Goal: Task Accomplishment & Management: Use online tool/utility

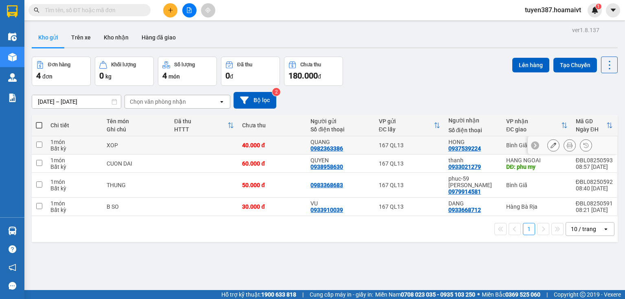
click at [499, 144] on td "HONG 0937539224" at bounding box center [473, 145] width 58 height 18
checkbox input "true"
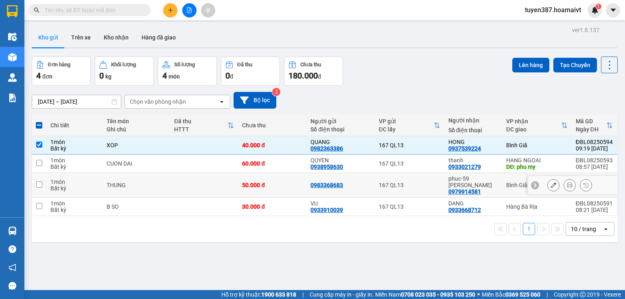
click at [493, 183] on div "phuc-59 XO VIET 0979914581" at bounding box center [473, 185] width 50 height 20
checkbox input "true"
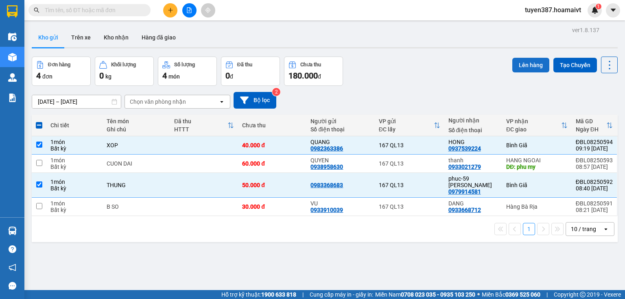
click at [521, 66] on button "Lên hàng" at bounding box center [530, 65] width 37 height 15
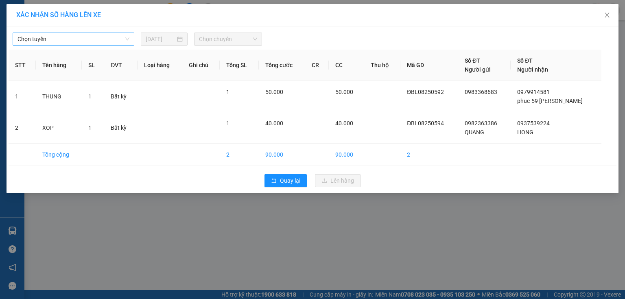
click at [79, 43] on span "Chọn tuyến" at bounding box center [73, 39] width 112 height 12
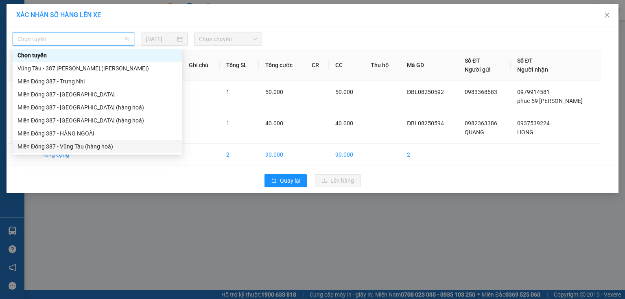
click at [87, 146] on div "Miền Đông 387 - Vũng Tàu (hàng hoá)" at bounding box center [97, 146] width 160 height 9
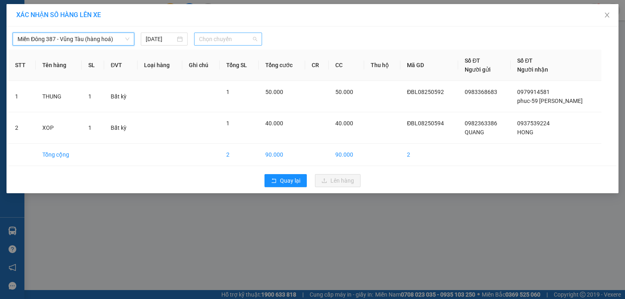
click at [221, 41] on span "Chọn chuyến" at bounding box center [228, 39] width 59 height 12
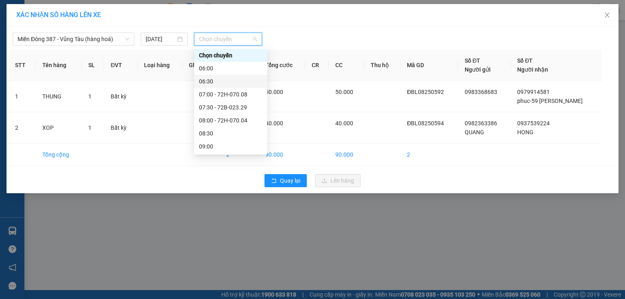
scroll to position [33, 0]
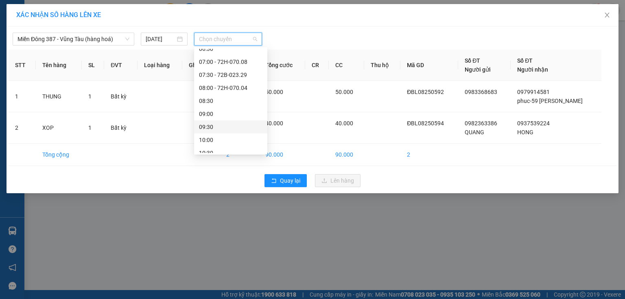
click at [219, 131] on div "09:30" at bounding box center [230, 126] width 63 height 9
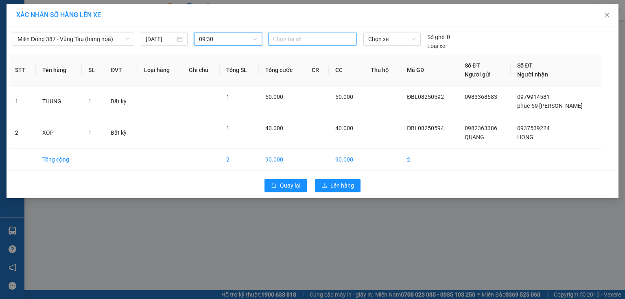
click at [286, 39] on div at bounding box center [312, 39] width 85 height 10
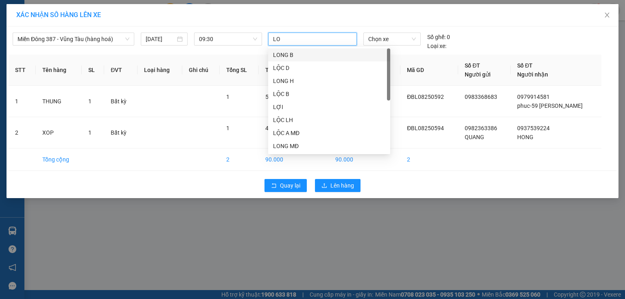
type input "LOC"
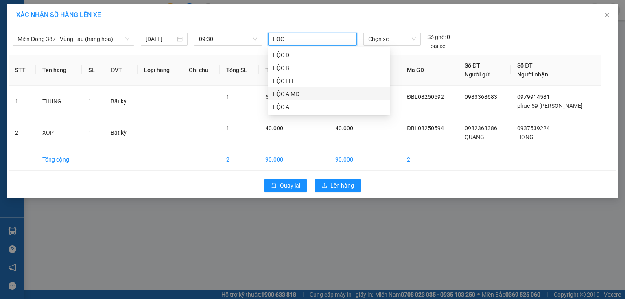
click at [289, 96] on div "LỘC A MĐ" at bounding box center [329, 94] width 112 height 9
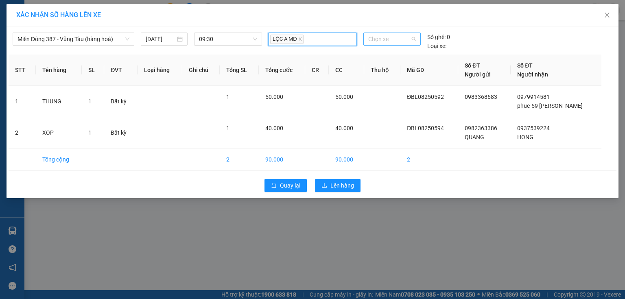
click at [405, 39] on span "Chọn xe" at bounding box center [391, 39] width 47 height 12
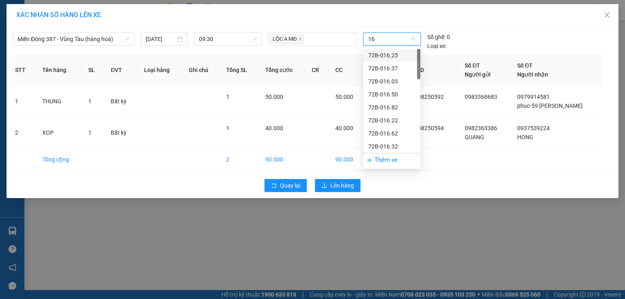
type input "165"
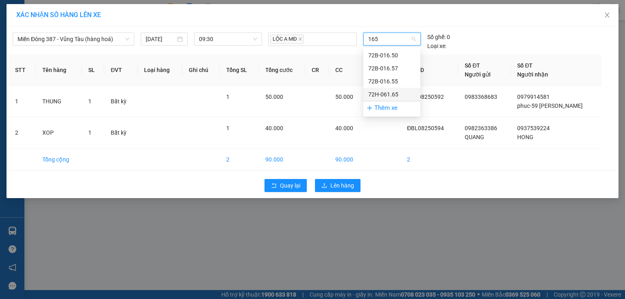
click at [388, 91] on div "72H-061.65" at bounding box center [391, 94] width 47 height 9
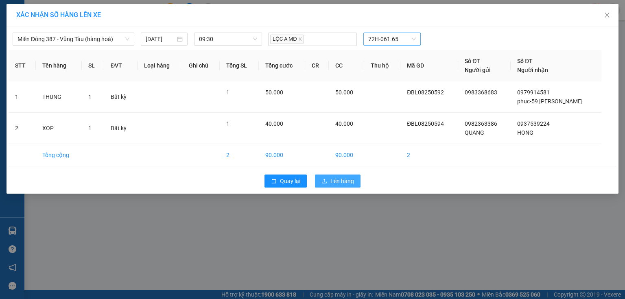
click at [344, 181] on span "Lên hàng" at bounding box center [342, 181] width 24 height 9
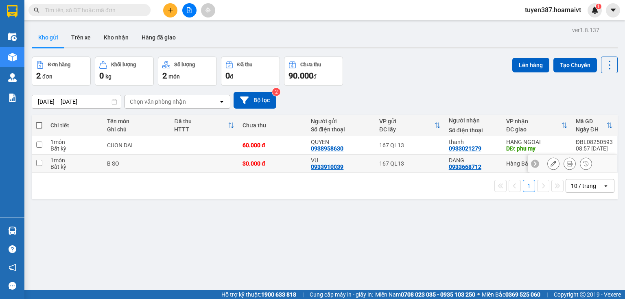
click at [433, 169] on td "167 QL13" at bounding box center [410, 164] width 70 height 18
checkbox input "true"
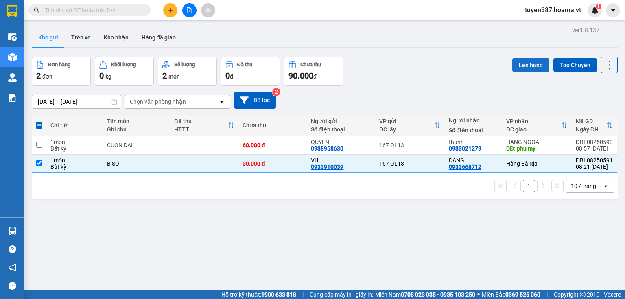
drag, startPoint x: 534, startPoint y: 64, endPoint x: 518, endPoint y: 60, distance: 16.0
click at [518, 60] on button "Lên hàng" at bounding box center [530, 65] width 37 height 15
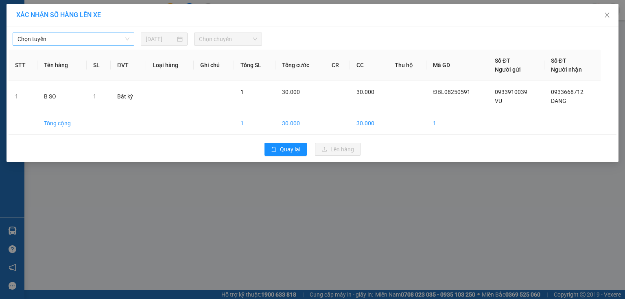
click at [50, 38] on span "Chọn tuyến" at bounding box center [73, 39] width 112 height 12
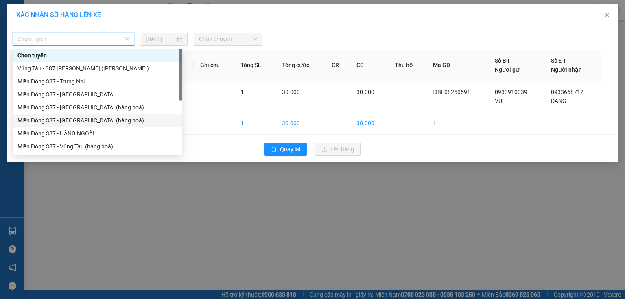
drag, startPoint x: 87, startPoint y: 122, endPoint x: 179, endPoint y: 73, distance: 103.9
click at [87, 121] on div "Miền Đông 387 - [GEOGRAPHIC_DATA] (hàng hoá)" at bounding box center [97, 120] width 160 height 9
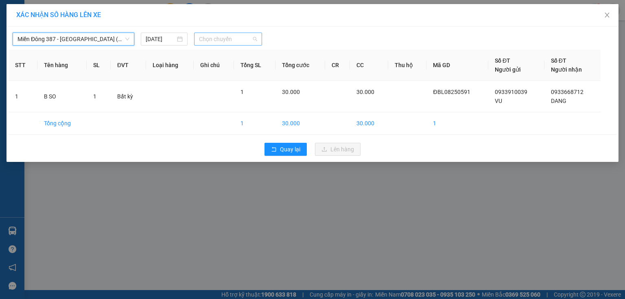
click at [221, 42] on span "Chọn chuyến" at bounding box center [228, 39] width 59 height 12
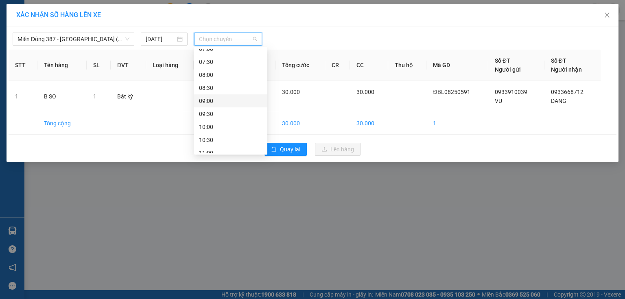
scroll to position [65, 0]
click at [209, 96] on div "09:30" at bounding box center [230, 94] width 63 height 9
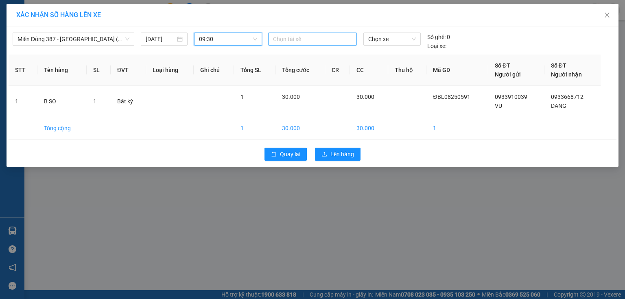
click at [304, 39] on div at bounding box center [312, 39] width 85 height 10
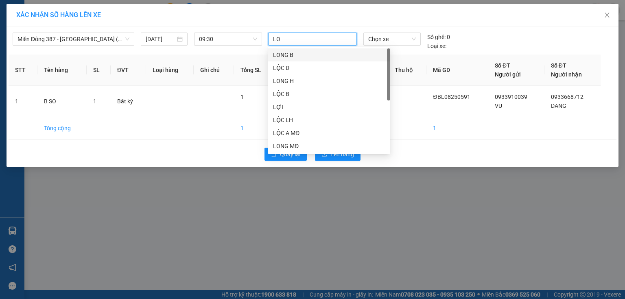
type input "LOC"
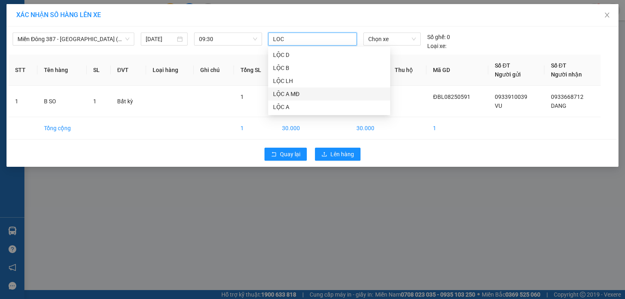
click at [290, 96] on div "LỘC A MĐ" at bounding box center [329, 94] width 112 height 9
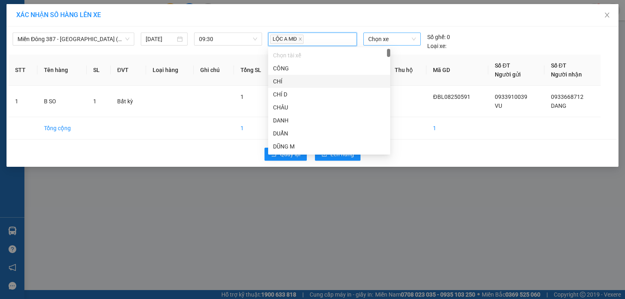
click at [403, 41] on span "Chọn xe" at bounding box center [391, 39] width 47 height 12
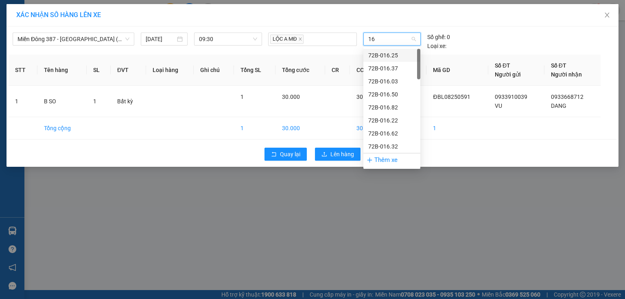
type input "165"
click at [385, 91] on div "72H-061.65" at bounding box center [391, 94] width 47 height 9
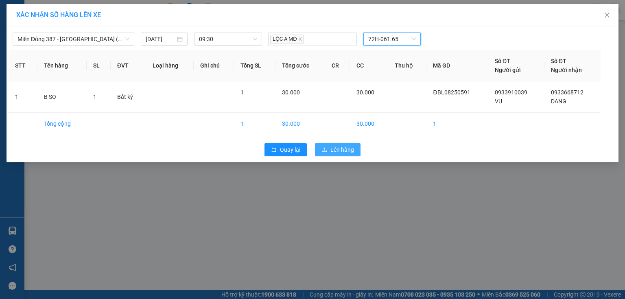
click at [338, 148] on span "Lên hàng" at bounding box center [342, 149] width 24 height 9
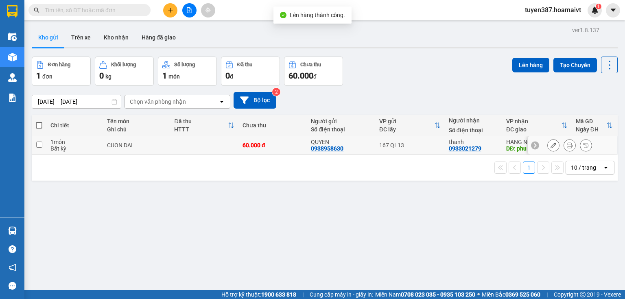
click at [204, 153] on td at bounding box center [204, 145] width 68 height 18
checkbox input "true"
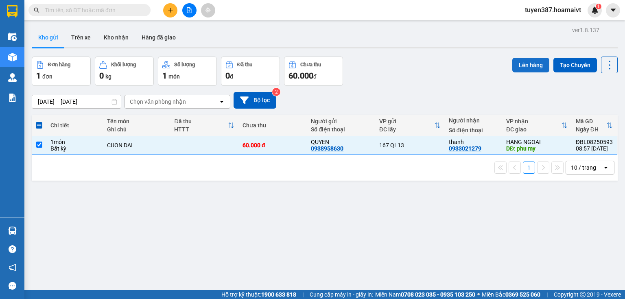
click at [523, 64] on button "Lên hàng" at bounding box center [530, 65] width 37 height 15
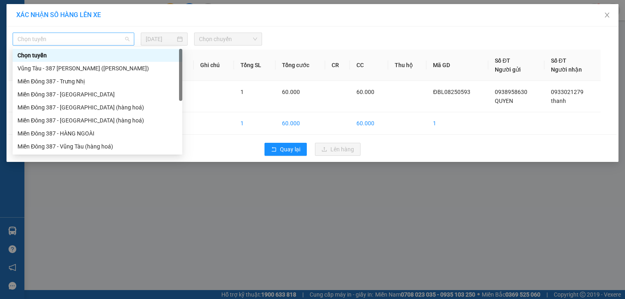
drag, startPoint x: 118, startPoint y: 38, endPoint x: 111, endPoint y: 46, distance: 10.4
click at [118, 38] on span "Chọn tuyến" at bounding box center [73, 39] width 112 height 12
click at [79, 135] on div "Miền Đông 387 - HÀNG NGOÀI" at bounding box center [97, 133] width 160 height 9
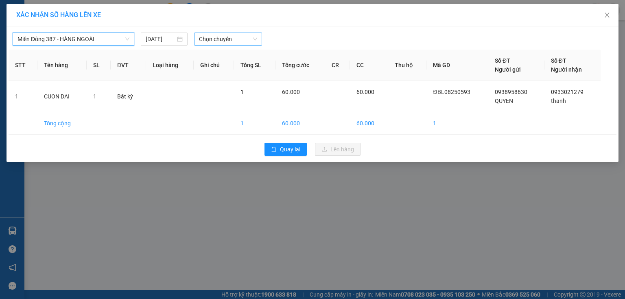
click at [238, 44] on span "Chọn chuyến" at bounding box center [228, 39] width 59 height 12
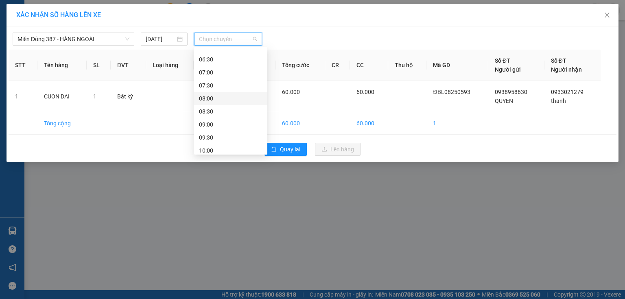
scroll to position [33, 0]
click at [215, 128] on div "09:30" at bounding box center [230, 126] width 63 height 9
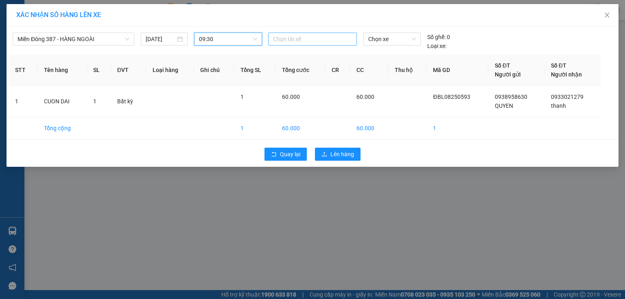
click at [307, 36] on div at bounding box center [312, 39] width 85 height 10
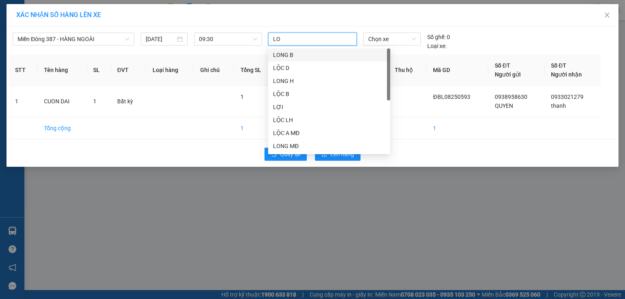
type input "LOC"
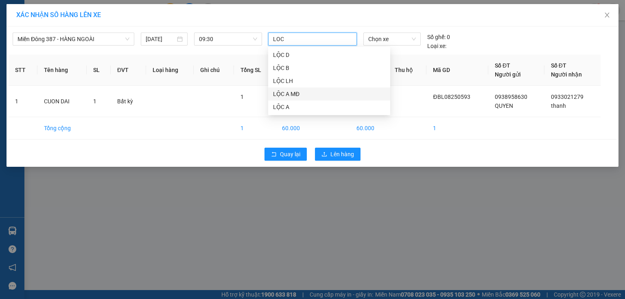
click at [297, 96] on div "LỘC A MĐ" at bounding box center [329, 94] width 112 height 9
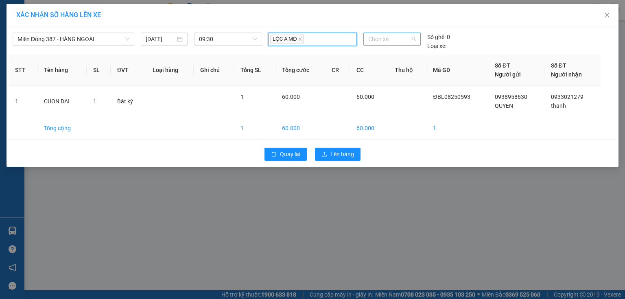
click at [400, 37] on span "Chọn xe" at bounding box center [391, 39] width 47 height 12
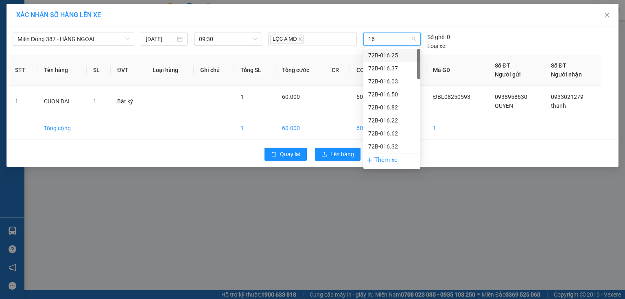
type input "165"
click at [395, 91] on div "72H-061.65" at bounding box center [391, 94] width 47 height 9
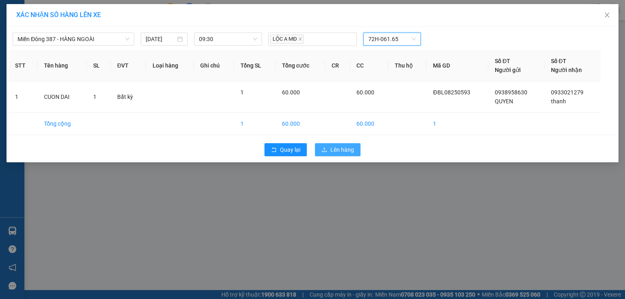
click at [346, 150] on span "Lên hàng" at bounding box center [342, 149] width 24 height 9
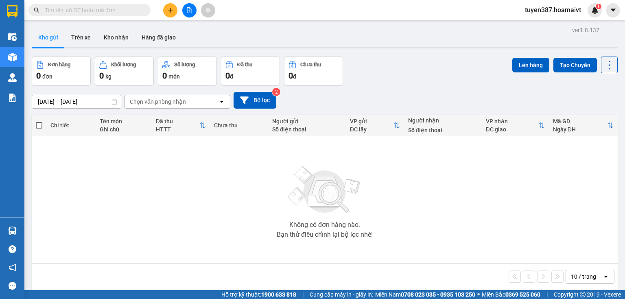
click at [54, 39] on button "Kho gửi" at bounding box center [48, 38] width 33 height 20
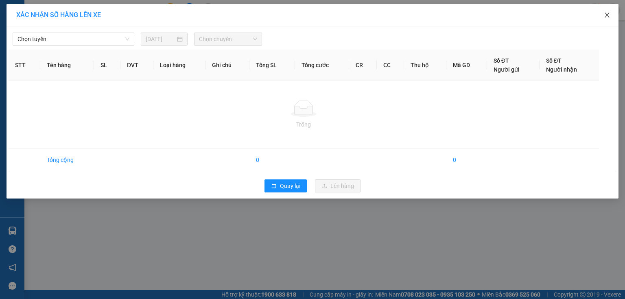
click at [605, 13] on icon "close" at bounding box center [607, 15] width 7 height 7
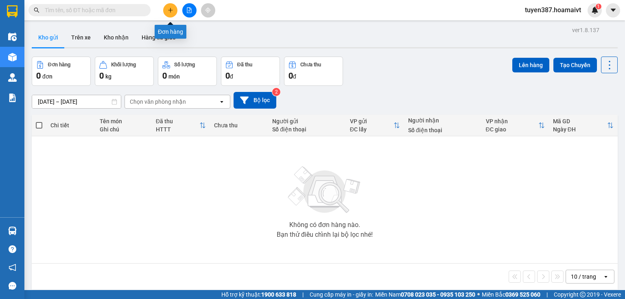
drag, startPoint x: 170, startPoint y: 10, endPoint x: 170, endPoint y: 22, distance: 11.8
click at [170, 15] on button at bounding box center [170, 10] width 14 height 14
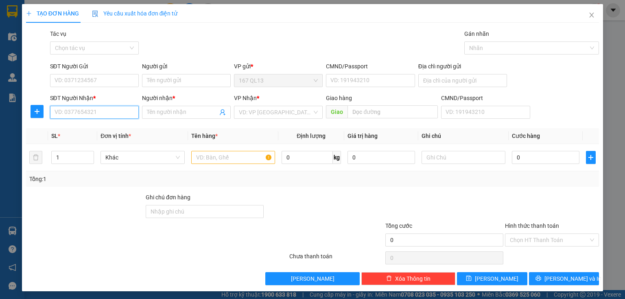
click at [102, 111] on input "SĐT Người Nhận *" at bounding box center [94, 112] width 89 height 13
type input "0348084596"
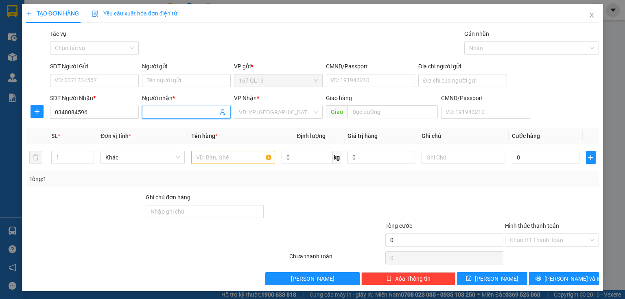
click at [181, 111] on input "Người nhận *" at bounding box center [182, 112] width 71 height 9
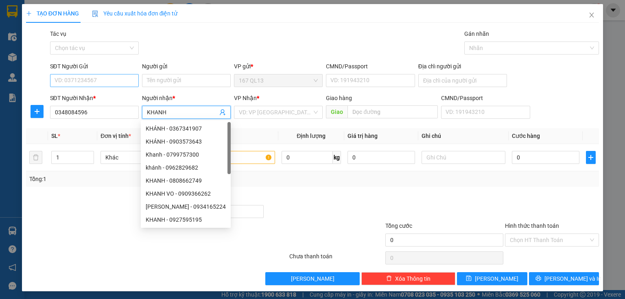
type input "KHANH"
click at [103, 77] on input "SĐT Người Gửi" at bounding box center [94, 80] width 89 height 13
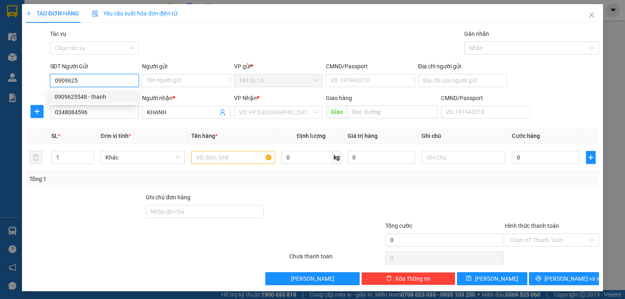
click at [79, 98] on div "0909625548 - thanh" at bounding box center [94, 96] width 78 height 9
type input "0909625548"
type input "thanh"
type input "079076039596"
type input "0909625548"
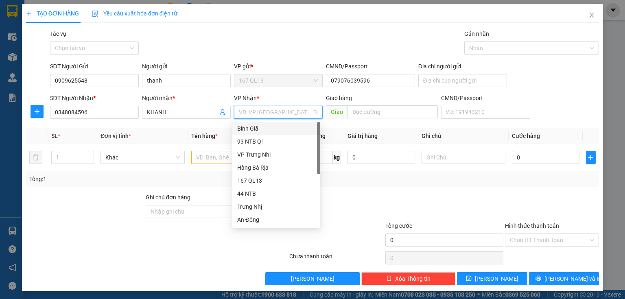
click at [258, 111] on input "search" at bounding box center [275, 112] width 73 height 12
click at [253, 126] on div "Bình Giã" at bounding box center [276, 128] width 78 height 9
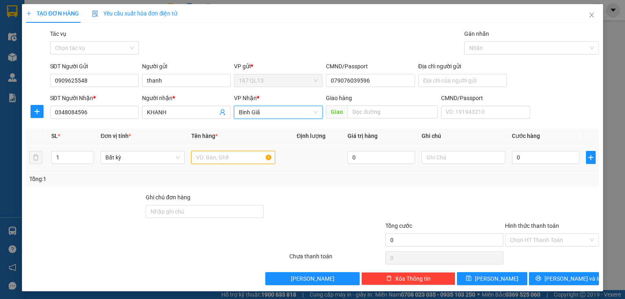
click at [229, 159] on input "text" at bounding box center [233, 157] width 84 height 13
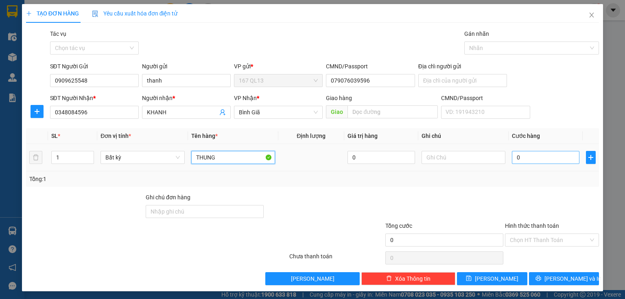
type input "THUNG"
click at [512, 155] on input "0" at bounding box center [546, 157] width 68 height 13
type input "5"
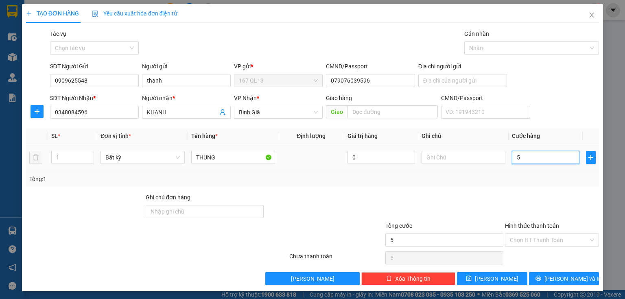
type input "50"
type input "50.000"
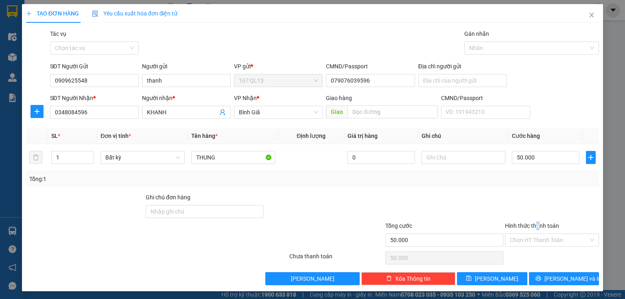
click at [533, 227] on label "Hình thức thanh toán" at bounding box center [532, 226] width 54 height 7
click at [533, 234] on input "Hình thức thanh toán" at bounding box center [549, 240] width 79 height 12
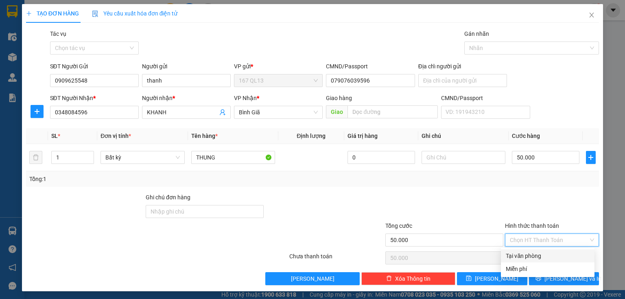
click at [530, 255] on div "Tại văn phòng" at bounding box center [548, 255] width 84 height 9
type input "0"
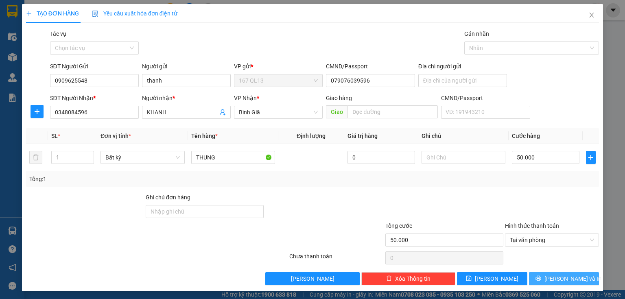
click at [541, 278] on icon "printer" at bounding box center [538, 278] width 6 height 6
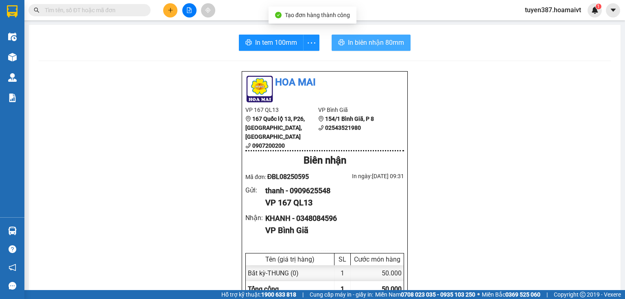
click at [363, 39] on span "In biên nhận 80mm" at bounding box center [376, 42] width 56 height 10
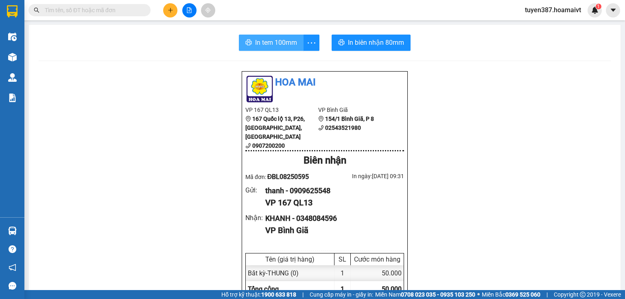
click at [271, 39] on span "In tem 100mm" at bounding box center [276, 42] width 42 height 10
click at [171, 11] on icon "plus" at bounding box center [171, 10] width 6 height 6
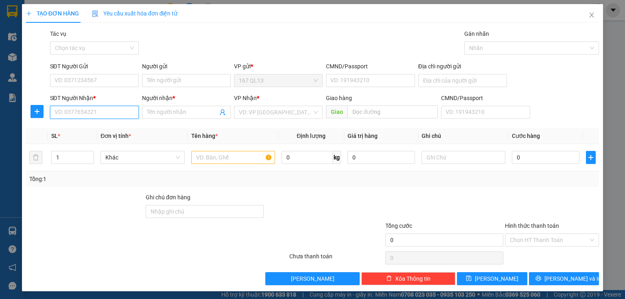
click at [105, 115] on input "SĐT Người Nhận *" at bounding box center [94, 112] width 89 height 13
click at [93, 80] on input "SĐT Người Gửi" at bounding box center [94, 80] width 89 height 13
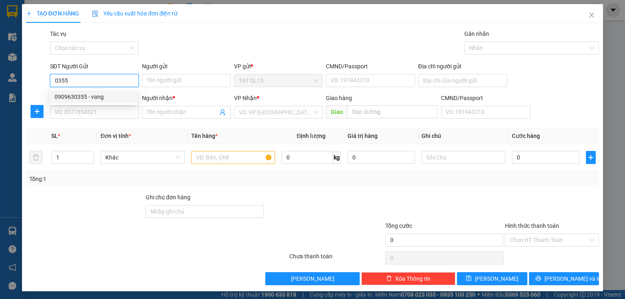
click at [78, 94] on div "0909630355 - vang" at bounding box center [94, 96] width 78 height 9
type input "0909630355"
type input "vang"
type input "0937968084"
type input "CUONG"
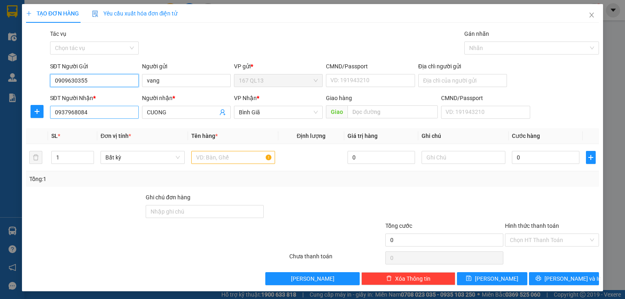
type input "0909630355"
click at [121, 112] on input "0937968084" at bounding box center [94, 112] width 89 height 13
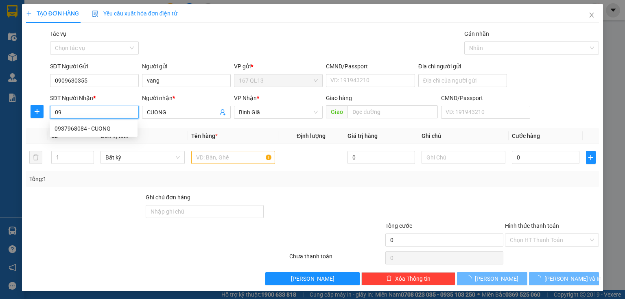
type input "0"
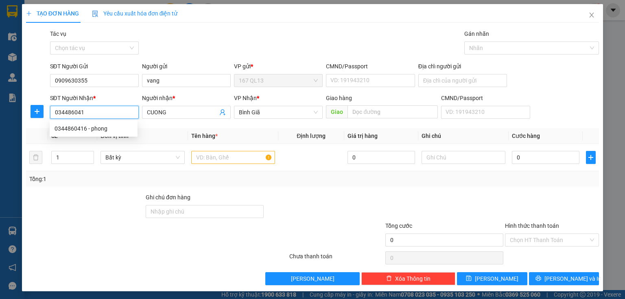
type input "0344860416"
click at [79, 129] on div "0344860416 - phong" at bounding box center [94, 128] width 78 height 9
type input "phong"
type input "phu my"
type input "0344860416"
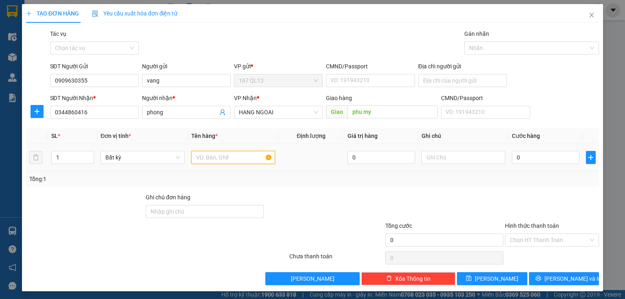
click at [239, 162] on input "text" at bounding box center [233, 157] width 84 height 13
type input "HOP"
click at [512, 159] on input "0" at bounding box center [546, 157] width 68 height 13
type input "3"
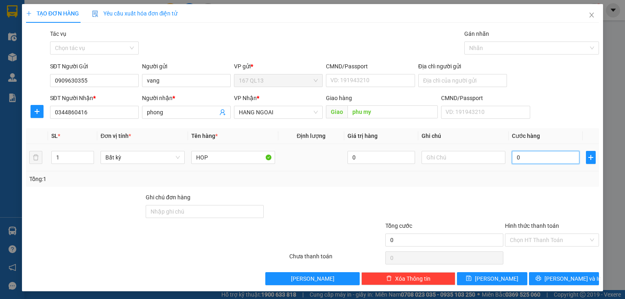
type input "3"
type input "30"
type input "3"
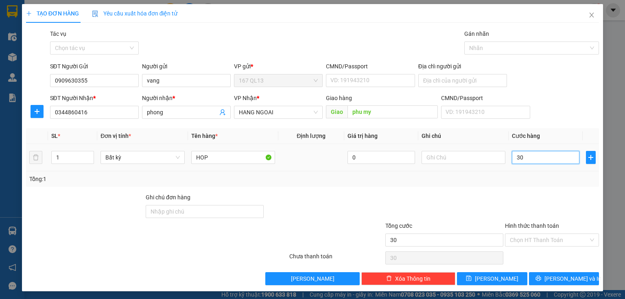
type input "3"
type input "0"
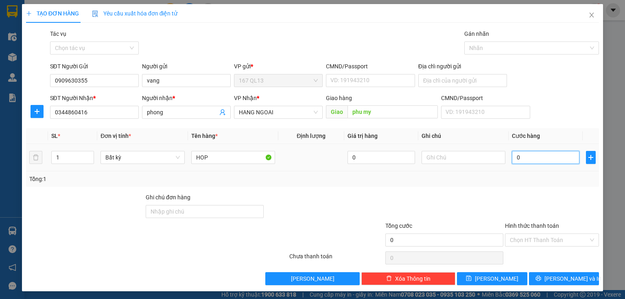
click at [512, 157] on input "0" at bounding box center [546, 157] width 68 height 13
type input "40"
type input "40.000"
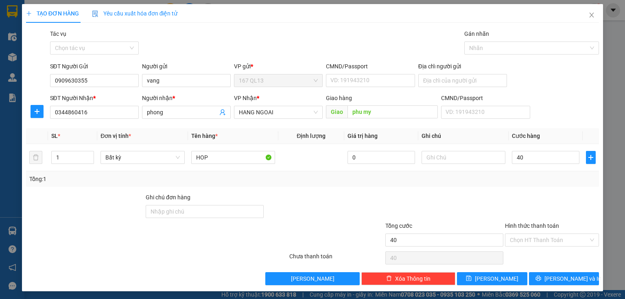
type input "40.000"
click at [527, 225] on label "Hình thức thanh toán" at bounding box center [532, 226] width 54 height 7
click at [527, 234] on input "Hình thức thanh toán" at bounding box center [549, 240] width 79 height 12
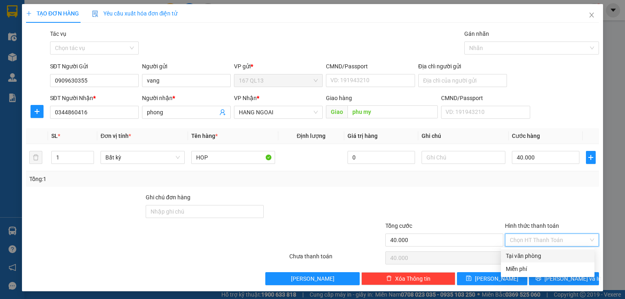
click at [532, 255] on div "Tại văn phòng" at bounding box center [548, 255] width 84 height 9
type input "0"
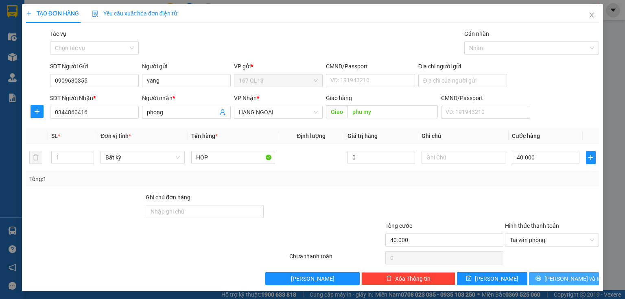
click at [557, 282] on span "[PERSON_NAME] và In" at bounding box center [572, 278] width 57 height 9
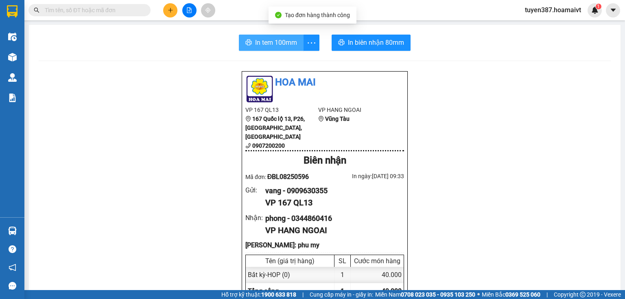
click at [264, 41] on span "In tem 100mm" at bounding box center [276, 42] width 42 height 10
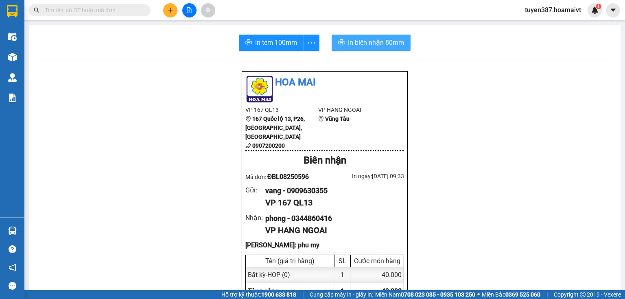
click at [367, 43] on span "In biên nhận 80mm" at bounding box center [376, 42] width 56 height 10
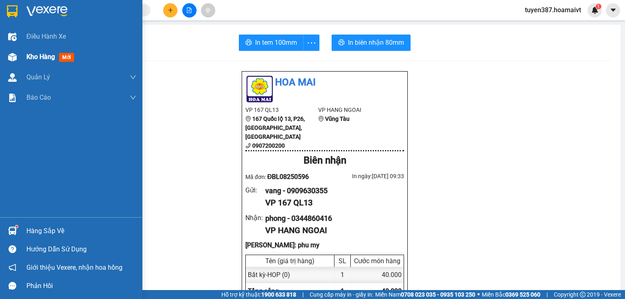
click at [68, 59] on span "mới" at bounding box center [66, 57] width 15 height 9
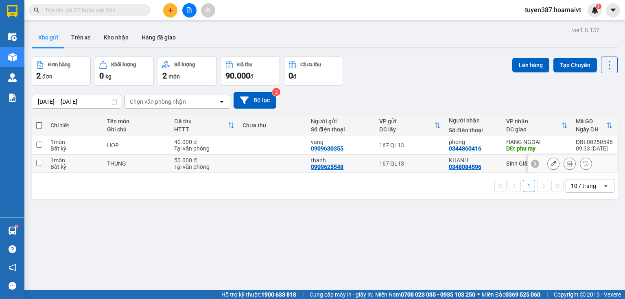
drag, startPoint x: 146, startPoint y: 167, endPoint x: 146, endPoint y: 163, distance: 4.5
click at [146, 164] on td "THUNG" at bounding box center [137, 164] width 68 height 18
checkbox input "true"
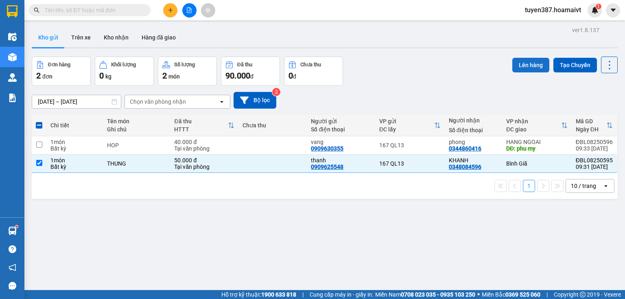
drag, startPoint x: 526, startPoint y: 65, endPoint x: 518, endPoint y: 65, distance: 7.7
click at [518, 65] on button "Lên hàng" at bounding box center [530, 65] width 37 height 15
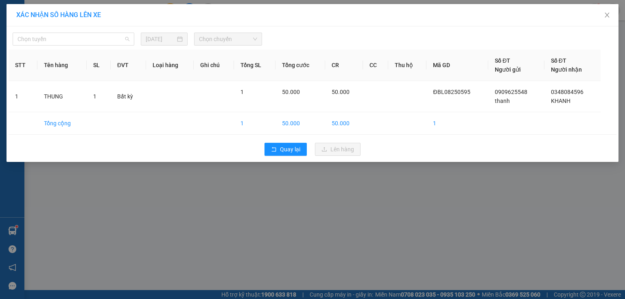
drag, startPoint x: 81, startPoint y: 37, endPoint x: 85, endPoint y: 65, distance: 28.7
click at [81, 39] on span "Chọn tuyến" at bounding box center [73, 39] width 112 height 12
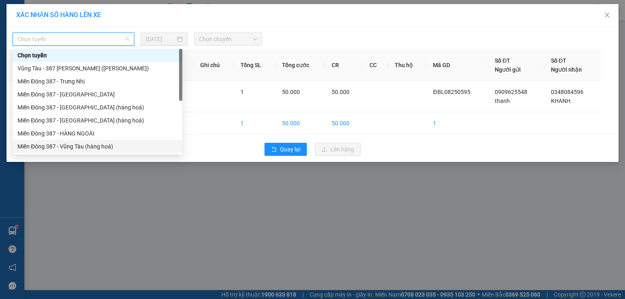
click at [80, 146] on div "Miền Đông 387 - Vũng Tàu (hàng hoá)" at bounding box center [97, 146] width 160 height 9
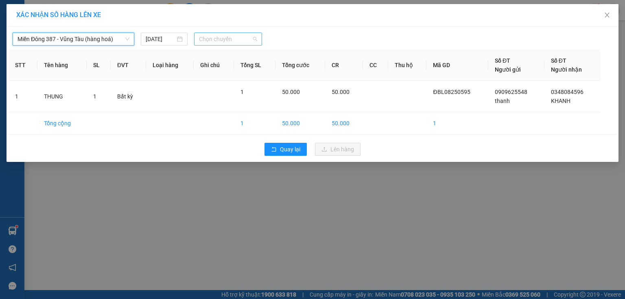
click at [232, 36] on span "Chọn chuyến" at bounding box center [228, 39] width 59 height 12
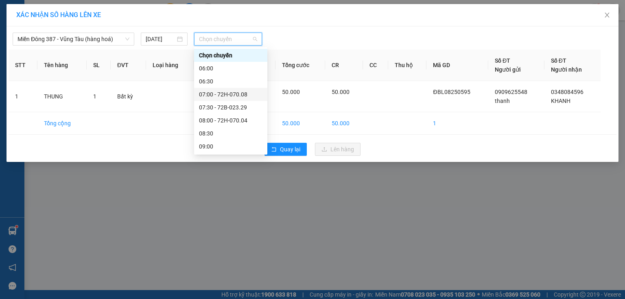
scroll to position [33, 0]
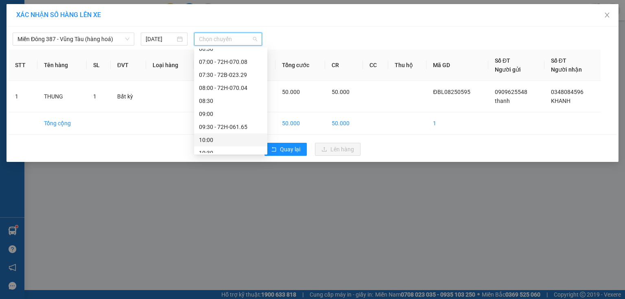
click at [210, 138] on div "10:00" at bounding box center [230, 139] width 63 height 9
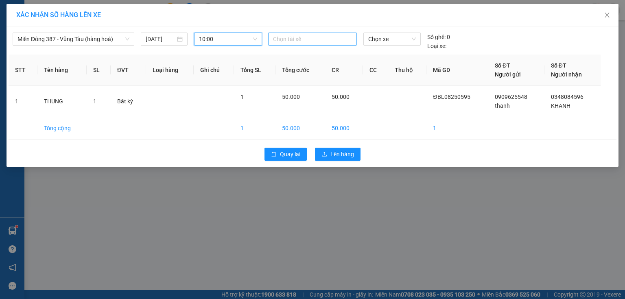
click at [295, 38] on div at bounding box center [312, 39] width 85 height 10
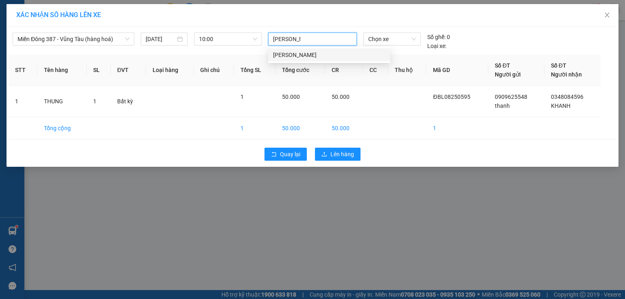
type input "THANH MD"
click at [290, 55] on div "[PERSON_NAME]" at bounding box center [329, 54] width 112 height 9
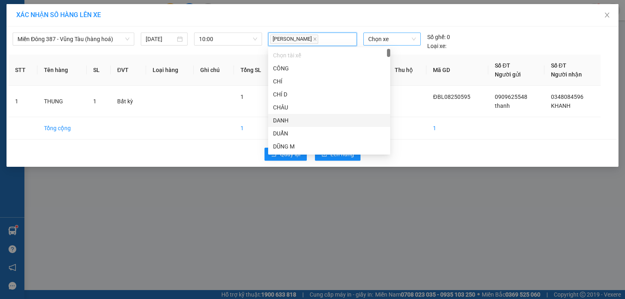
click at [405, 39] on span "Chọn xe" at bounding box center [391, 39] width 47 height 12
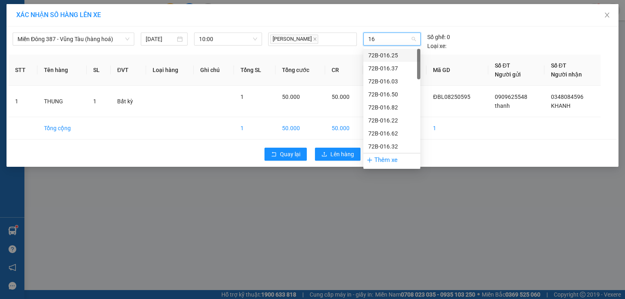
type input "167"
click at [386, 93] on div "72H-061.67" at bounding box center [391, 94] width 47 height 9
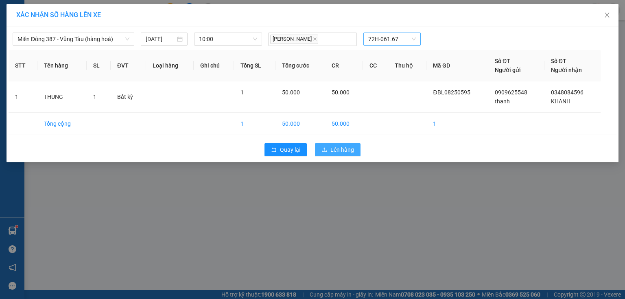
click at [343, 150] on span "Lên hàng" at bounding box center [342, 149] width 24 height 9
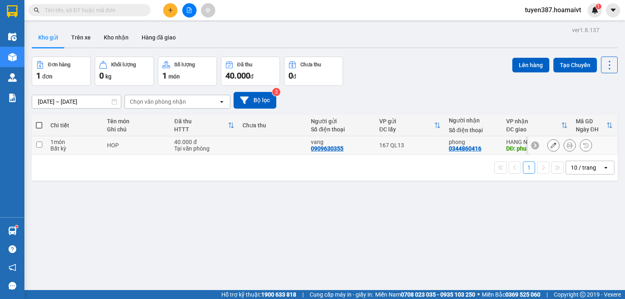
drag, startPoint x: 431, startPoint y: 144, endPoint x: 518, endPoint y: 74, distance: 112.0
click at [432, 144] on div "167 QL13" at bounding box center [409, 145] width 61 height 7
checkbox input "true"
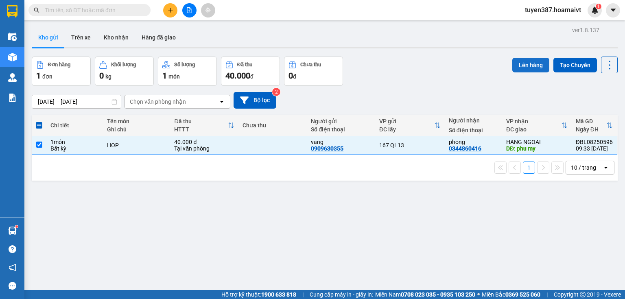
click at [532, 59] on button "Lên hàng" at bounding box center [530, 65] width 37 height 15
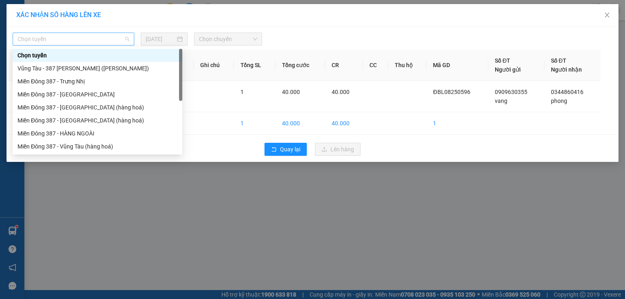
click at [92, 38] on span "Chọn tuyến" at bounding box center [73, 39] width 112 height 12
drag, startPoint x: 73, startPoint y: 132, endPoint x: 78, endPoint y: 127, distance: 7.2
click at [73, 131] on div "Miền Đông 387 - HÀNG NGOÀI" at bounding box center [97, 133] width 160 height 9
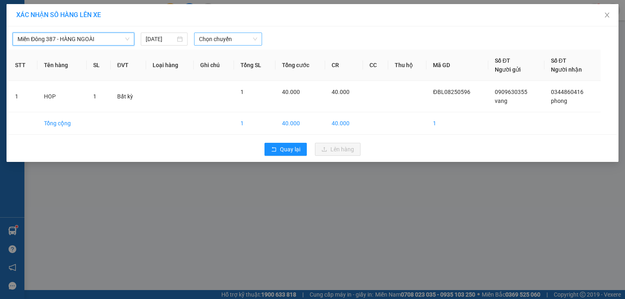
click at [227, 39] on span "Chọn chuyến" at bounding box center [228, 39] width 59 height 12
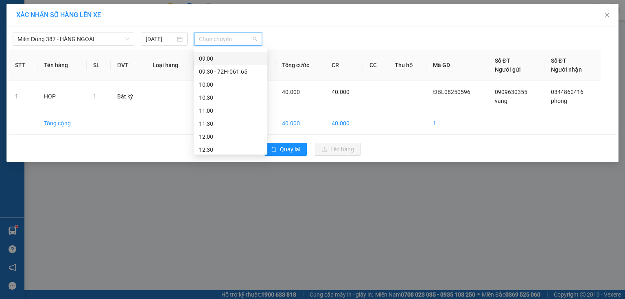
scroll to position [98, 0]
click at [221, 76] on div "10:00" at bounding box center [230, 74] width 63 height 9
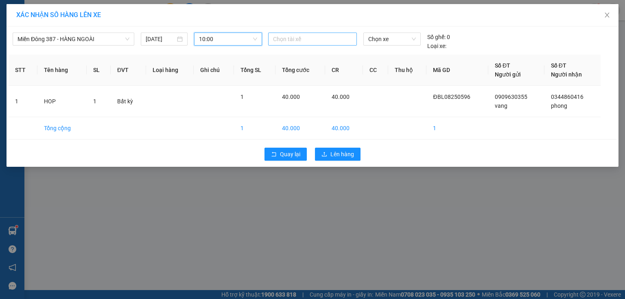
click at [290, 38] on div at bounding box center [312, 39] width 85 height 10
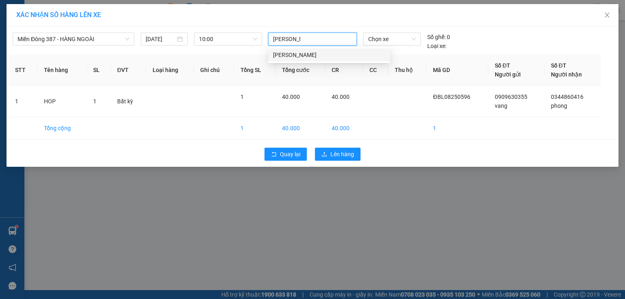
type input "THANH MD"
drag, startPoint x: 284, startPoint y: 54, endPoint x: 290, endPoint y: 54, distance: 5.3
click at [290, 54] on div "[PERSON_NAME]" at bounding box center [329, 54] width 112 height 9
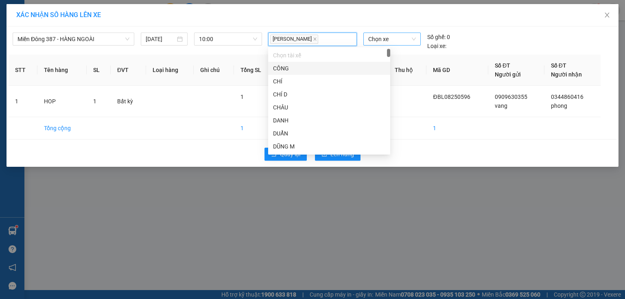
click at [400, 40] on span "Chọn xe" at bounding box center [391, 39] width 47 height 12
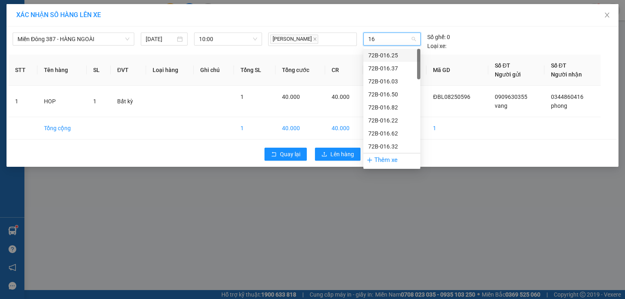
type input "167"
drag, startPoint x: 394, startPoint y: 94, endPoint x: 362, endPoint y: 135, distance: 51.8
click at [393, 95] on div "72H-061.67" at bounding box center [391, 94] width 47 height 9
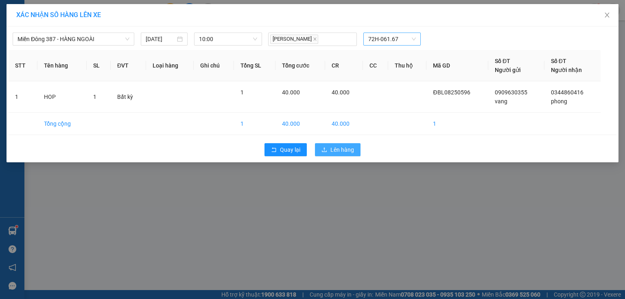
click at [338, 146] on span "Lên hàng" at bounding box center [342, 149] width 24 height 9
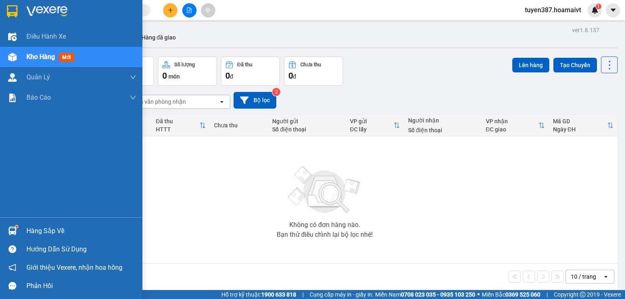
click at [56, 235] on div "Hàng sắp về" at bounding box center [81, 231] width 110 height 12
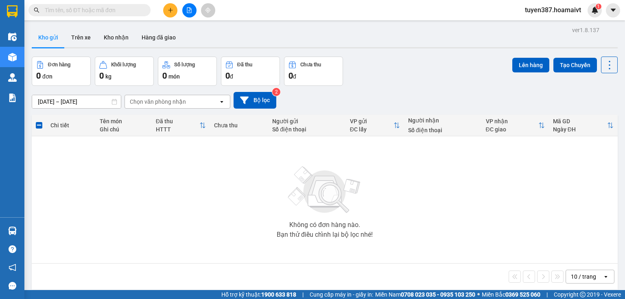
click at [465, 165] on section "Kết quả tìm kiếm ( 0 ) Bộ lọc No Data tuyen387.hoamaivt 1 Điều hành xe Kho hàng…" at bounding box center [312, 149] width 625 height 299
click at [170, 11] on icon "plus" at bounding box center [171, 10] width 6 height 6
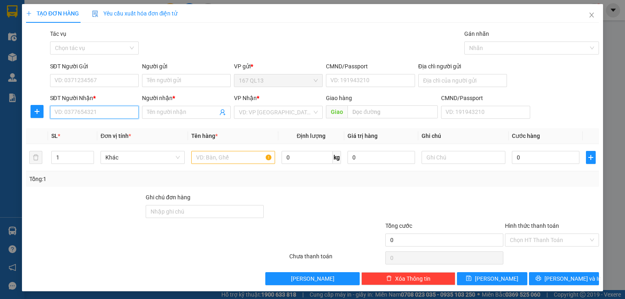
click at [112, 115] on input "SĐT Người Nhận *" at bounding box center [94, 112] width 89 height 13
click at [100, 114] on input "SĐT Người Nhận *" at bounding box center [94, 112] width 89 height 13
type input "0915971919"
click at [94, 131] on div "0915971919 - THANG(DAT)" at bounding box center [94, 128] width 78 height 9
type input "THANG(DAT)"
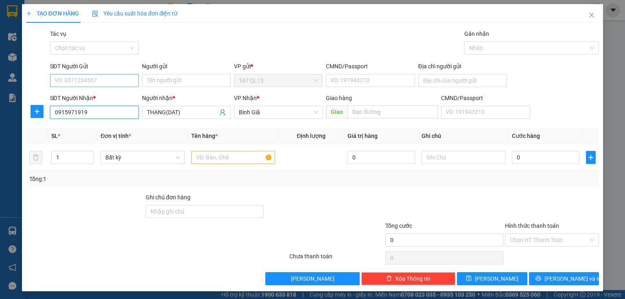
type input "0915971919"
click at [102, 81] on input "SĐT Người Gửi" at bounding box center [94, 80] width 89 height 13
click at [105, 99] on div "0919385563 - [GEOGRAPHIC_DATA]" at bounding box center [101, 96] width 92 height 9
type input "0919385563"
type input "THIEN PHU"
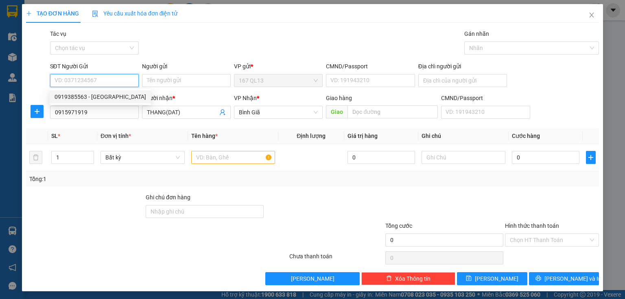
type input "345888868"
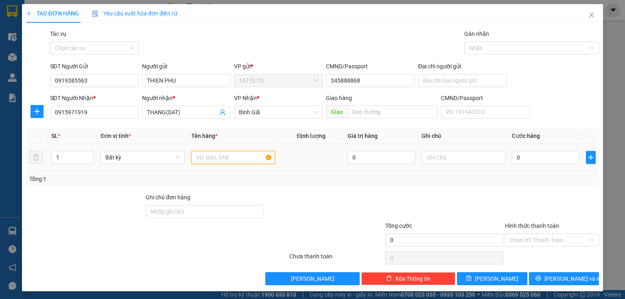
click at [227, 158] on input "text" at bounding box center [233, 157] width 84 height 13
type input "THUNG"
click at [512, 157] on input "0" at bounding box center [546, 157] width 68 height 13
type input "5"
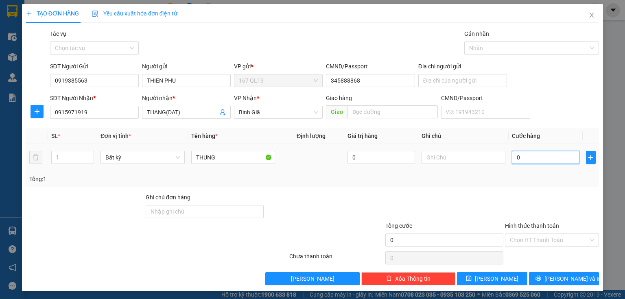
type input "5"
type input "50"
type input "50.000"
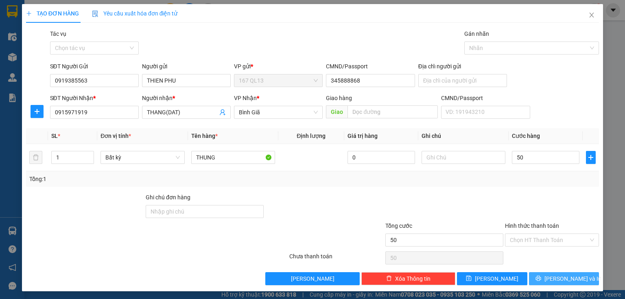
type input "50.000"
click at [555, 280] on span "[PERSON_NAME] và In" at bounding box center [572, 278] width 57 height 9
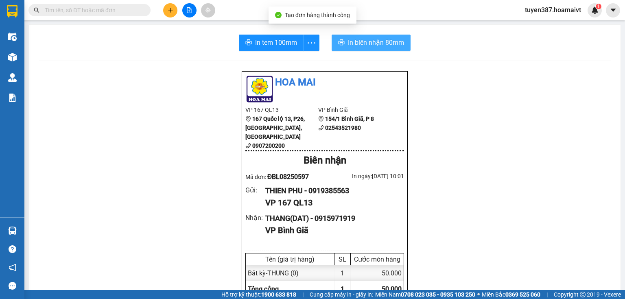
click at [368, 36] on button "In biên nhận 80mm" at bounding box center [371, 43] width 79 height 16
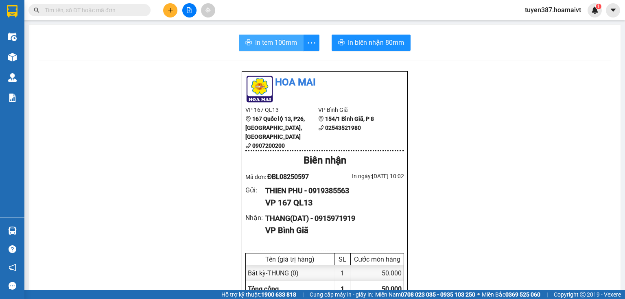
click at [255, 42] on span "In tem 100mm" at bounding box center [276, 42] width 42 height 10
click at [168, 8] on icon "plus" at bounding box center [171, 10] width 6 height 6
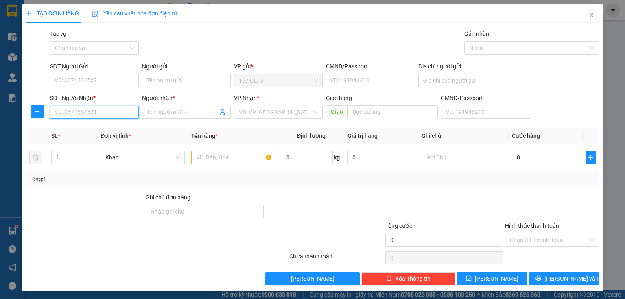
click at [112, 113] on input "SĐT Người Nhận *" at bounding box center [94, 112] width 89 height 13
type input "0944863434"
click at [74, 129] on div "0944863434 - vu" at bounding box center [94, 128] width 78 height 9
type input "vu"
type input "0944863434"
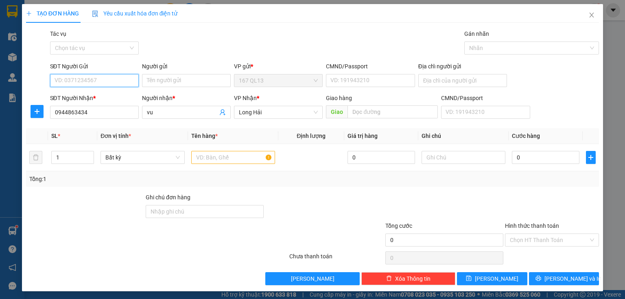
click at [87, 81] on input "SĐT Người Gửi" at bounding box center [94, 80] width 89 height 13
click at [73, 98] on div "0896688710 - nhat" at bounding box center [94, 96] width 78 height 9
type input "0896688710"
type input "nhat"
type input "075098007767"
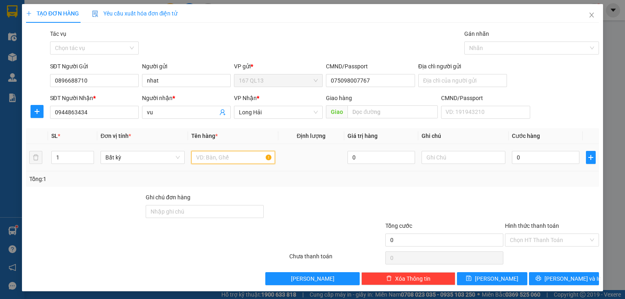
click at [209, 155] on input "text" at bounding box center [233, 157] width 84 height 13
click at [219, 153] on input "text" at bounding box center [233, 157] width 84 height 13
type input "KIEN"
click at [512, 155] on input "0" at bounding box center [546, 157] width 68 height 13
type input "5"
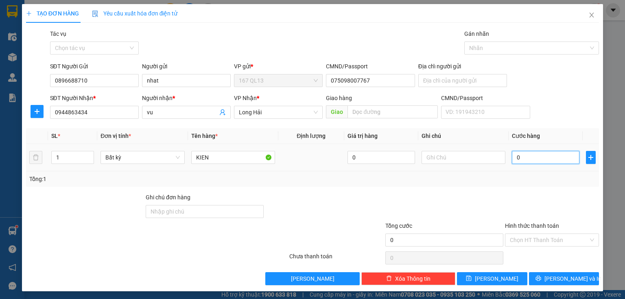
type input "5"
type input "50"
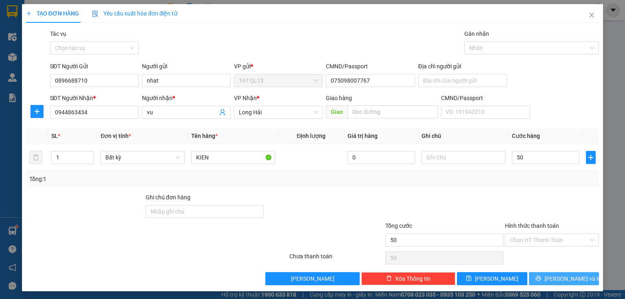
type input "50.000"
click at [569, 277] on span "[PERSON_NAME] và In" at bounding box center [572, 278] width 57 height 9
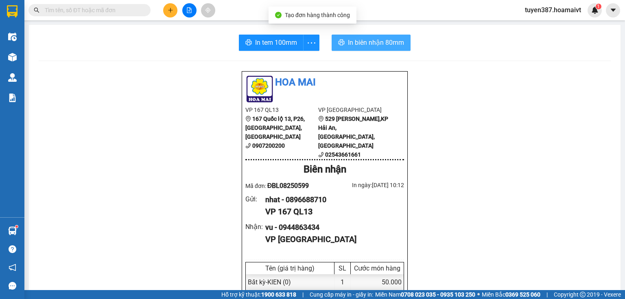
click at [365, 41] on span "In biên nhận 80mm" at bounding box center [376, 42] width 56 height 10
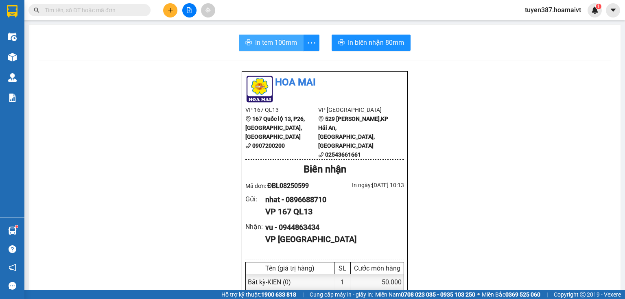
click at [272, 43] on span "In tem 100mm" at bounding box center [276, 42] width 42 height 10
click at [166, 11] on button at bounding box center [170, 10] width 14 height 14
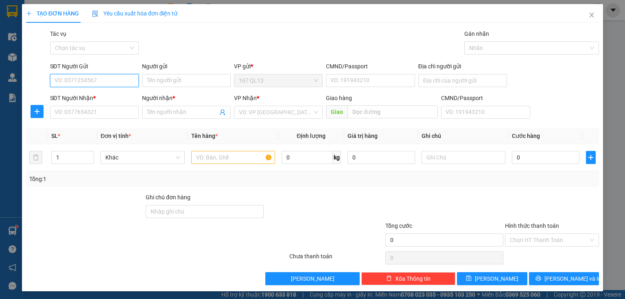
click at [108, 82] on input "SĐT Người Gửi" at bounding box center [94, 80] width 89 height 13
type input "0"
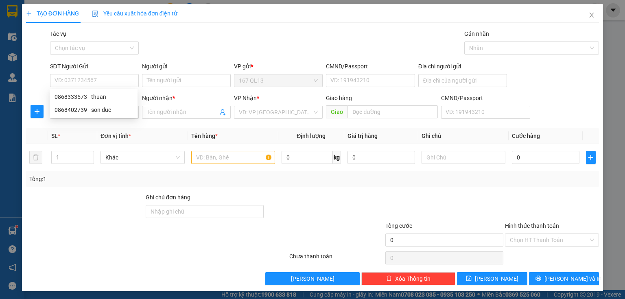
drag, startPoint x: 54, startPoint y: 254, endPoint x: 55, endPoint y: 245, distance: 9.8
click at [54, 250] on div at bounding box center [156, 258] width 263 height 16
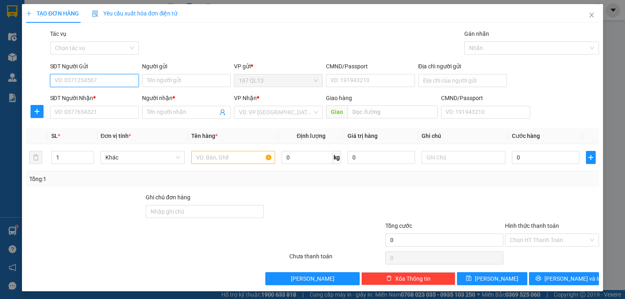
click at [87, 83] on input "SĐT Người Gửi" at bounding box center [94, 80] width 89 height 13
type input "0918998960"
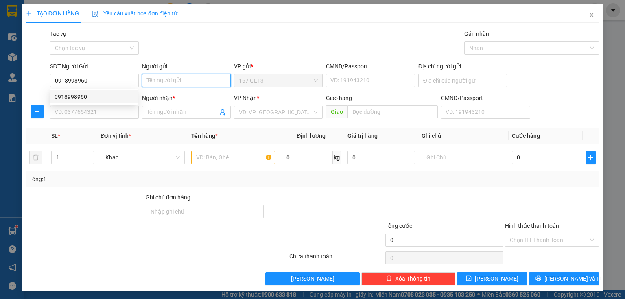
click at [164, 83] on input "Người gửi" at bounding box center [186, 80] width 89 height 13
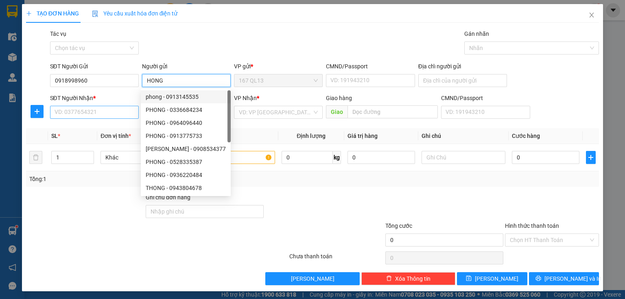
type input "HONG"
click at [76, 108] on input "SĐT Người Nhận *" at bounding box center [94, 112] width 89 height 13
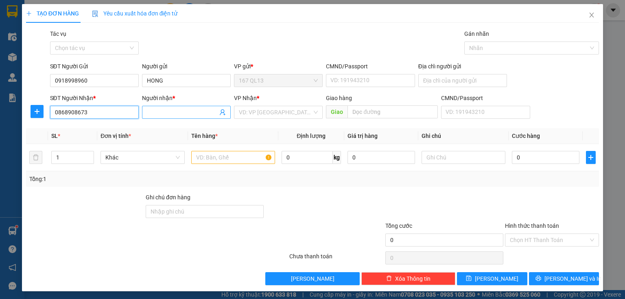
type input "0868908673"
click at [174, 112] on input "Người nhận *" at bounding box center [182, 112] width 71 height 9
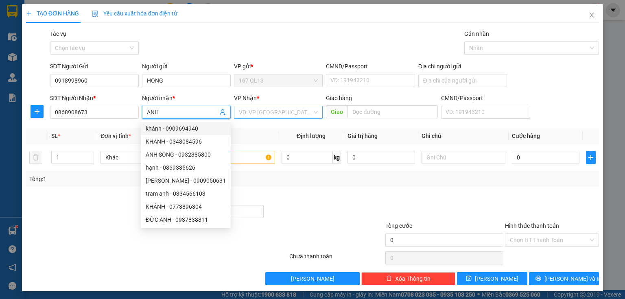
type input "ANH"
click at [252, 114] on input "search" at bounding box center [275, 112] width 73 height 12
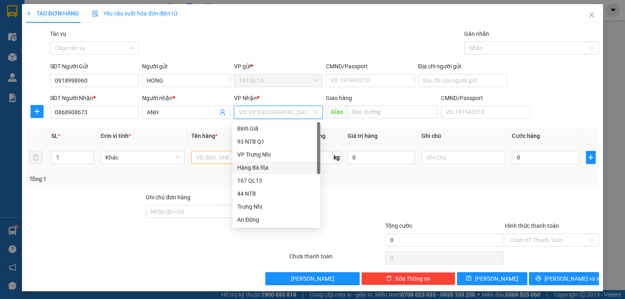
drag, startPoint x: 260, startPoint y: 168, endPoint x: 219, endPoint y: 161, distance: 41.7
click at [259, 168] on div "Hàng Bà Rịa" at bounding box center [276, 167] width 78 height 9
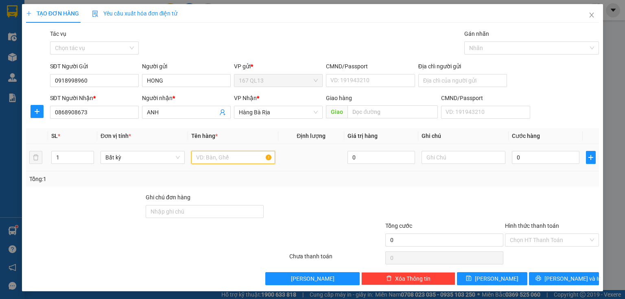
click at [210, 162] on input "text" at bounding box center [233, 157] width 84 height 13
type input "H SO"
click at [512, 159] on input "0" at bounding box center [546, 157] width 68 height 13
type input "3"
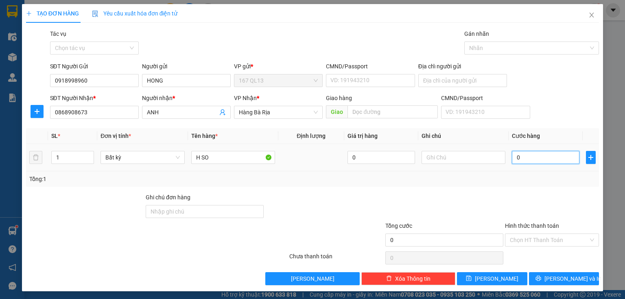
type input "3"
type input "30"
type input "30.000"
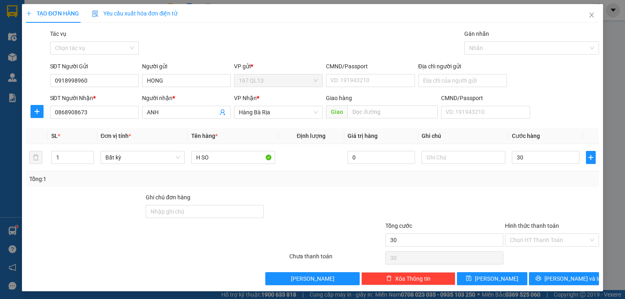
type input "30.000"
click at [523, 225] on label "Hình thức thanh toán" at bounding box center [532, 226] width 54 height 7
click at [523, 234] on input "Hình thức thanh toán" at bounding box center [549, 240] width 79 height 12
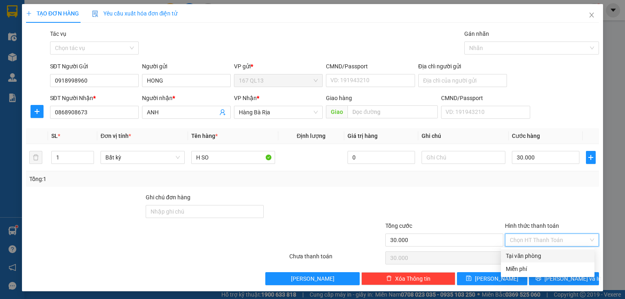
click at [537, 253] on div "Tại văn phòng" at bounding box center [548, 255] width 84 height 9
type input "0"
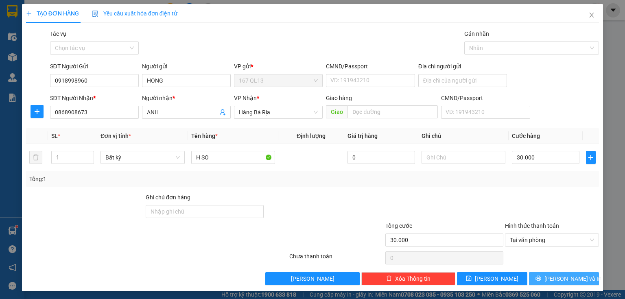
click at [541, 276] on icon "printer" at bounding box center [538, 278] width 6 height 6
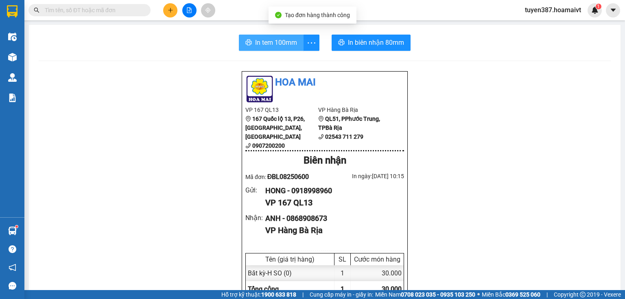
drag, startPoint x: 275, startPoint y: 33, endPoint x: 275, endPoint y: 44, distance: 10.6
click at [275, 39] on span "In tem 100mm" at bounding box center [276, 42] width 42 height 10
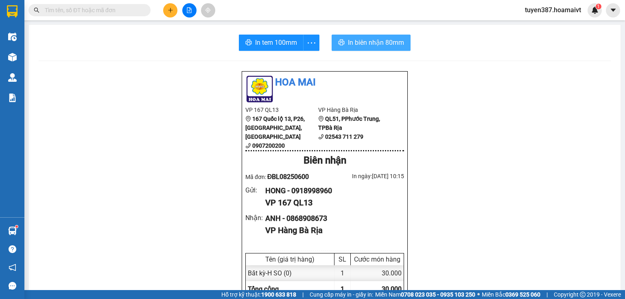
click at [371, 44] on span "In biên nhận 80mm" at bounding box center [376, 42] width 56 height 10
click at [170, 9] on icon "plus" at bounding box center [170, 10] width 0 height 4
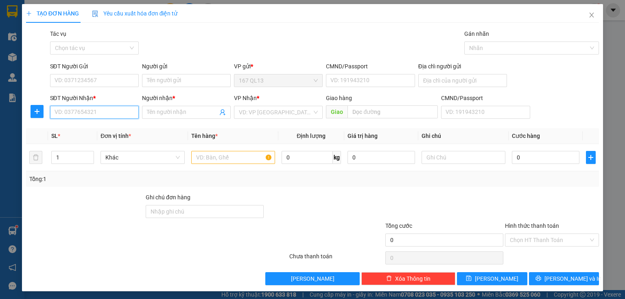
click at [89, 112] on input "SĐT Người Nhận *" at bounding box center [94, 112] width 89 height 13
click at [105, 77] on input "SĐT Người Gửi" at bounding box center [94, 80] width 89 height 13
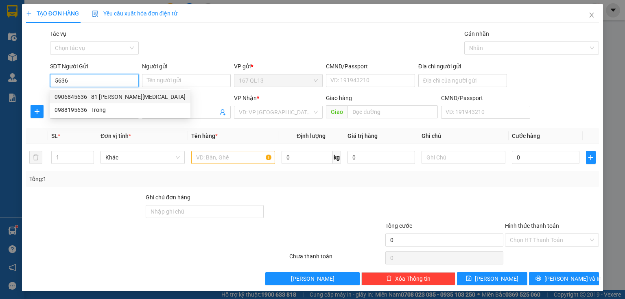
click at [94, 99] on div "0906845636 - 81 [PERSON_NAME][MEDICAL_DATA]" at bounding box center [120, 96] width 131 height 9
type input "0906845636"
type input "81 H H [MEDICAL_DATA]"
type input "094094004155"
type input "0392526529"
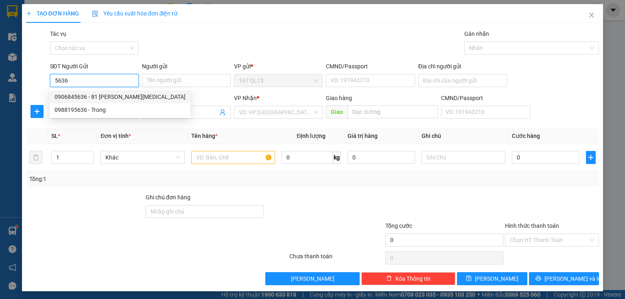
type input "k hoa"
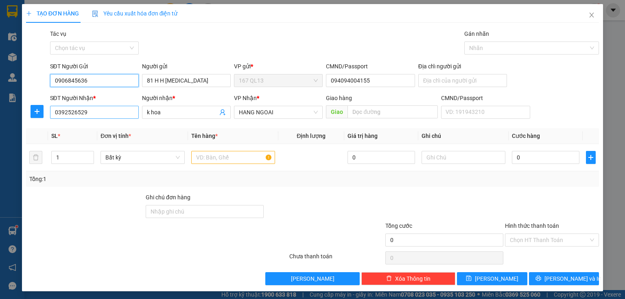
type input "0906845636"
click at [96, 115] on input "0392526529" at bounding box center [94, 112] width 89 height 13
type input "0"
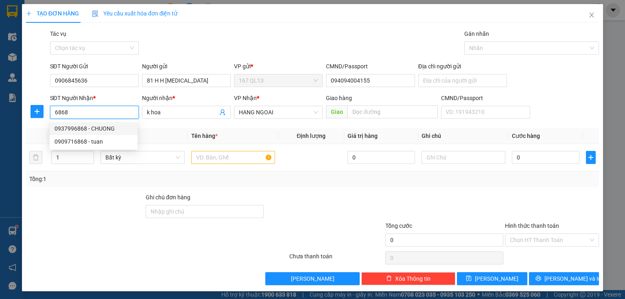
click at [98, 131] on div "0937996868 - CHUONG" at bounding box center [94, 128] width 78 height 9
type input "0937996868"
type input "CHUONG"
type input "0937996868"
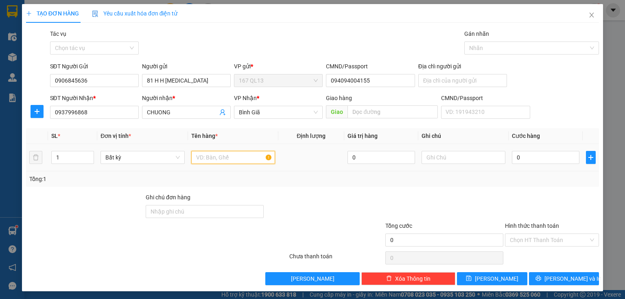
click at [231, 162] on input "text" at bounding box center [233, 157] width 84 height 13
type input "XOP"
click at [512, 157] on input "0" at bounding box center [546, 157] width 68 height 13
type input "6"
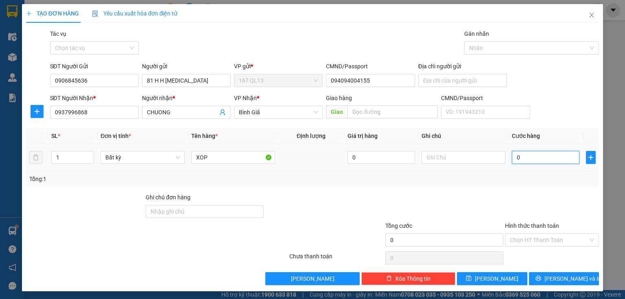
type input "6"
type input "60"
type input "60.000"
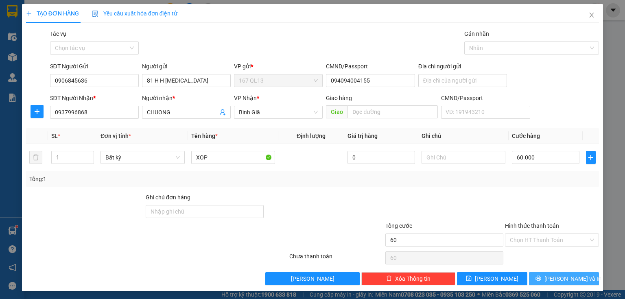
type input "60.000"
click at [557, 278] on span "[PERSON_NAME] và In" at bounding box center [572, 278] width 57 height 9
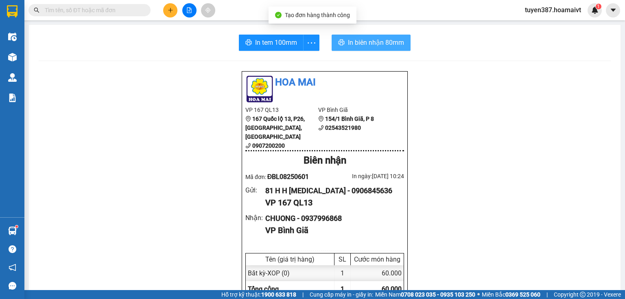
click at [362, 42] on span "In biên nhận 80mm" at bounding box center [376, 42] width 56 height 10
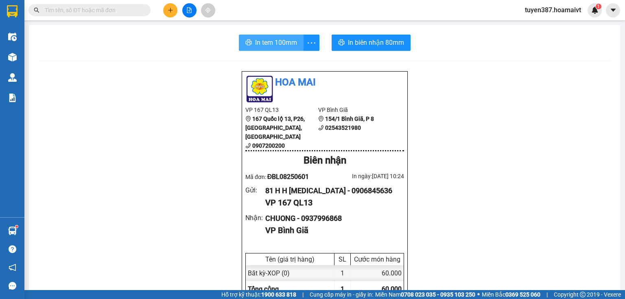
click at [252, 37] on button "In tem 100mm" at bounding box center [271, 43] width 65 height 16
click at [168, 8] on icon "plus" at bounding box center [171, 10] width 6 height 6
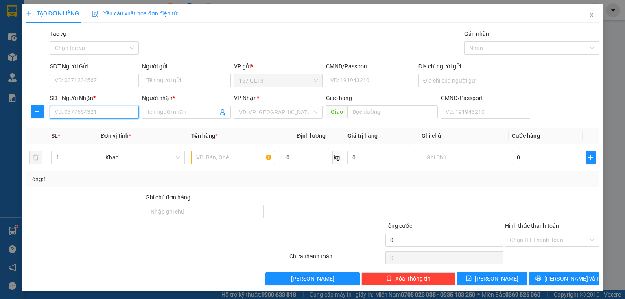
click at [103, 118] on input "SĐT Người Nhận *" at bounding box center [94, 112] width 89 height 13
type input "0918632166"
click at [86, 127] on div "0918632166 - hải" at bounding box center [94, 128] width 78 height 9
type input "hải"
type input "0918632166"
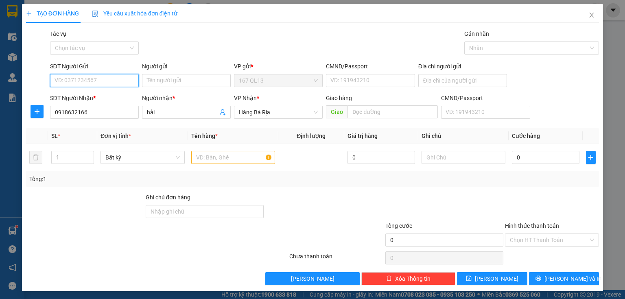
click at [94, 79] on input "SĐT Người Gửi" at bounding box center [94, 80] width 89 height 13
click at [95, 99] on div "0917737990 - HẬU" at bounding box center [94, 96] width 78 height 9
type input "0917737990"
type input "HẬU"
type input "07708803930"
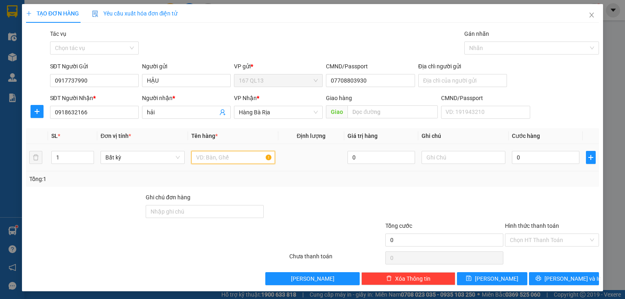
click at [238, 155] on input "text" at bounding box center [233, 157] width 84 height 13
type input "THUNG"
click at [512, 157] on input "0" at bounding box center [546, 157] width 68 height 13
type input "5"
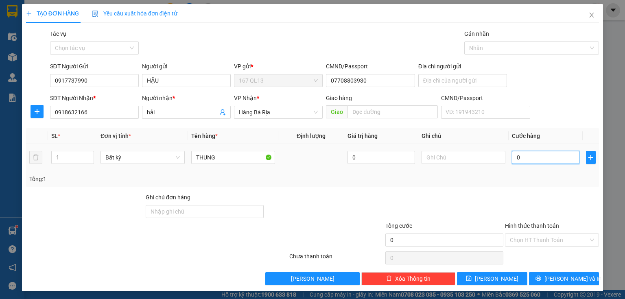
type input "5"
type input "50"
type input "50.000"
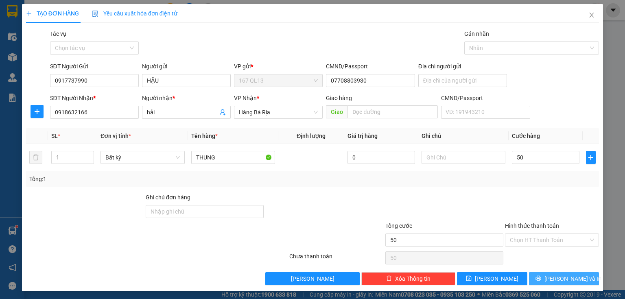
type input "50.000"
drag, startPoint x: 547, startPoint y: 280, endPoint x: 502, endPoint y: 229, distance: 68.0
click at [541, 278] on icon "printer" at bounding box center [537, 278] width 5 height 5
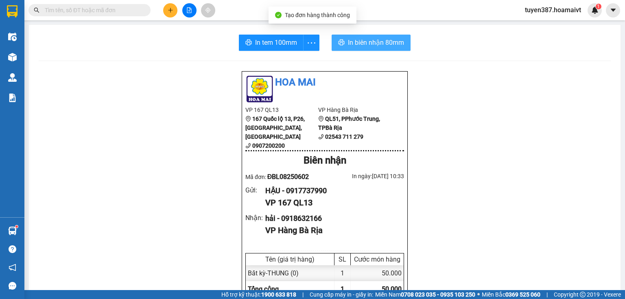
click at [358, 46] on span "In biên nhận 80mm" at bounding box center [376, 42] width 56 height 10
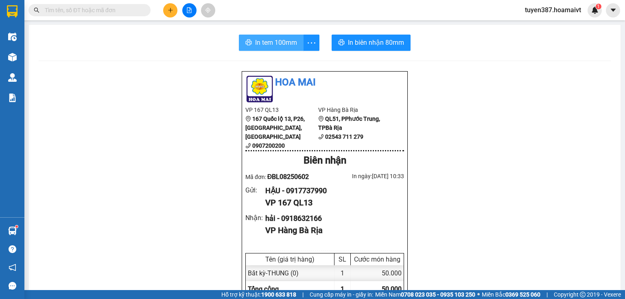
click at [255, 44] on span "In tem 100mm" at bounding box center [276, 42] width 42 height 10
click at [101, 11] on input "text" at bounding box center [93, 10] width 96 height 9
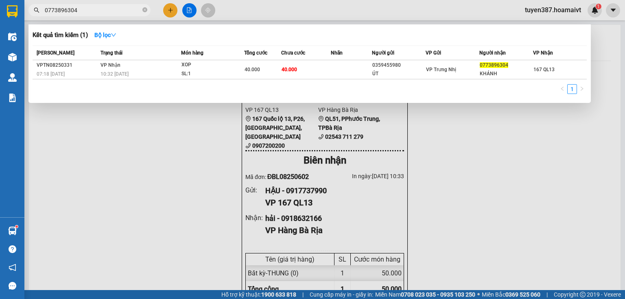
click at [152, 194] on div at bounding box center [312, 149] width 625 height 299
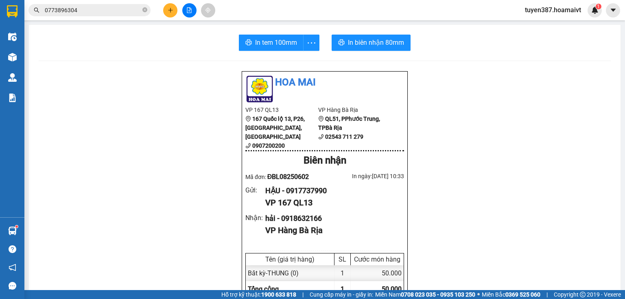
click at [109, 7] on input "0773896304" at bounding box center [93, 10] width 96 height 9
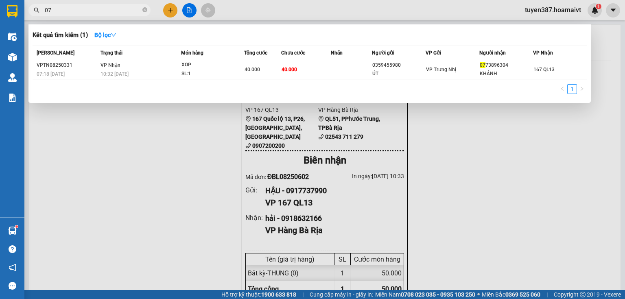
type input "0"
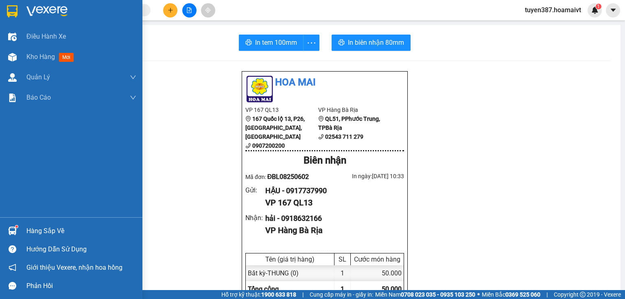
click at [57, 228] on div "Hàng sắp về" at bounding box center [81, 231] width 110 height 12
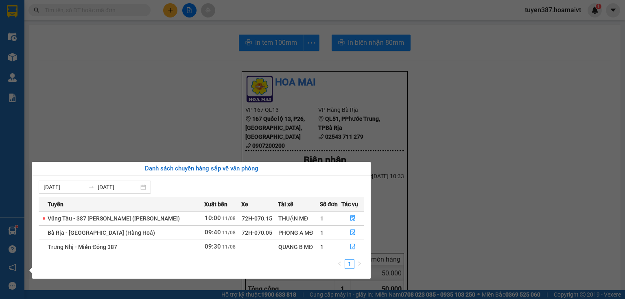
drag, startPoint x: 133, startPoint y: 114, endPoint x: 124, endPoint y: 115, distance: 9.0
click at [132, 114] on section "Kết quả tìm kiếm ( 1 ) Bộ lọc Mã ĐH Trạng thái Món hàng Tổng cước Chưa cước Nhã…" at bounding box center [312, 149] width 625 height 299
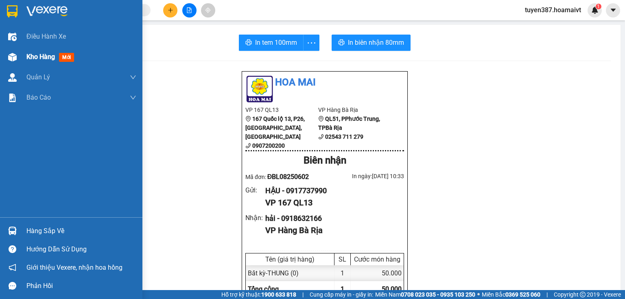
click at [68, 59] on span "mới" at bounding box center [66, 57] width 15 height 9
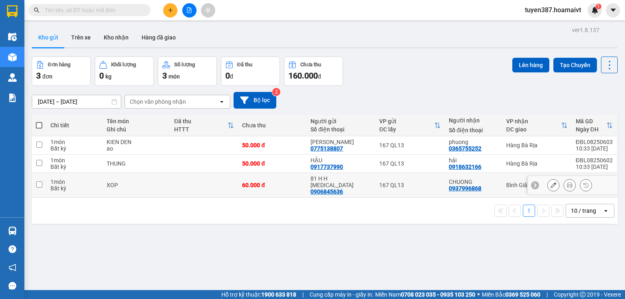
click at [491, 186] on div "CHUONG 0937996868" at bounding box center [473, 185] width 49 height 13
checkbox input "true"
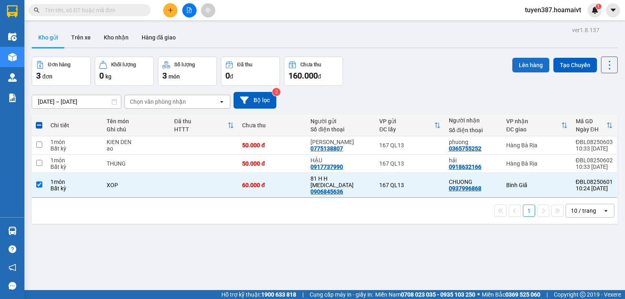
click at [518, 64] on button "Lên hàng" at bounding box center [530, 65] width 37 height 15
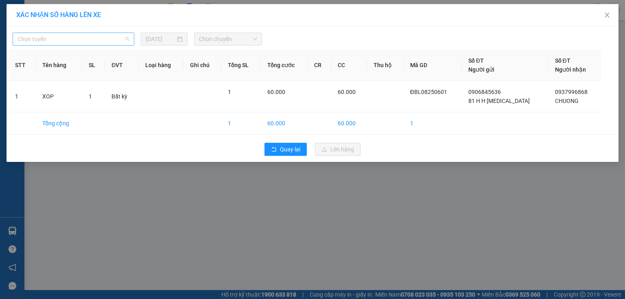
drag, startPoint x: 60, startPoint y: 41, endPoint x: 67, endPoint y: 65, distance: 25.0
click at [61, 41] on span "Chọn tuyến" at bounding box center [73, 39] width 112 height 12
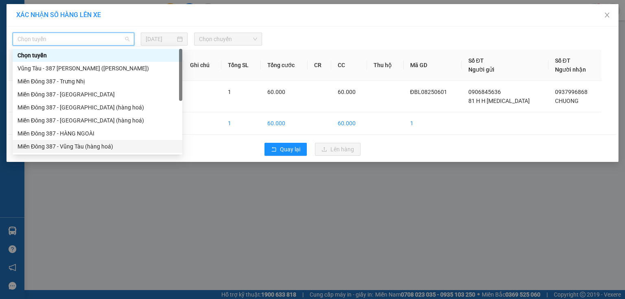
drag, startPoint x: 70, startPoint y: 145, endPoint x: 172, endPoint y: 70, distance: 127.2
click at [78, 136] on div "Chọn tuyến Vũng Tàu - 387 Đinh Bộ Lĩnh (Hàng Hoá) Miền Đông 387 - Trưng Nhị Miề…" at bounding box center [98, 107] width 170 height 117
click at [69, 147] on div "Miền Đông 387 - Vũng Tàu (hàng hoá)" at bounding box center [97, 146] width 160 height 9
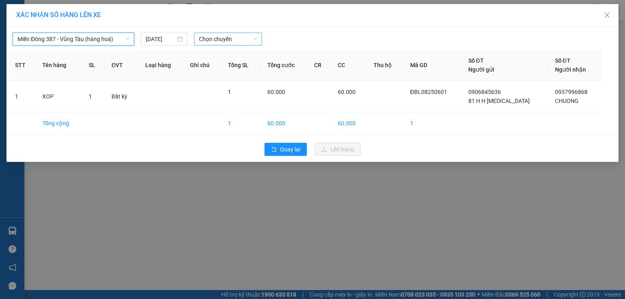
click at [224, 37] on span "Chọn chuyến" at bounding box center [228, 39] width 59 height 12
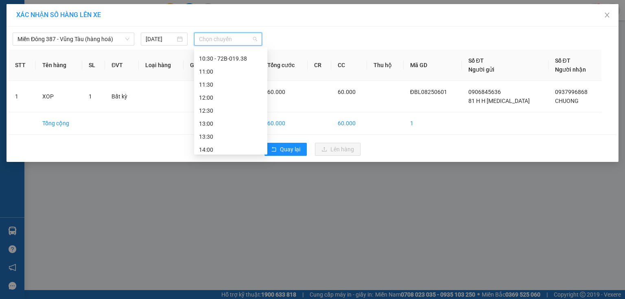
scroll to position [130, 0]
click at [213, 69] on div "11:00" at bounding box center [230, 68] width 63 height 9
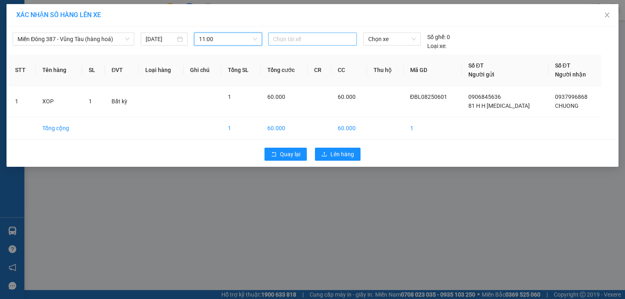
click at [308, 39] on div at bounding box center [312, 39] width 85 height 10
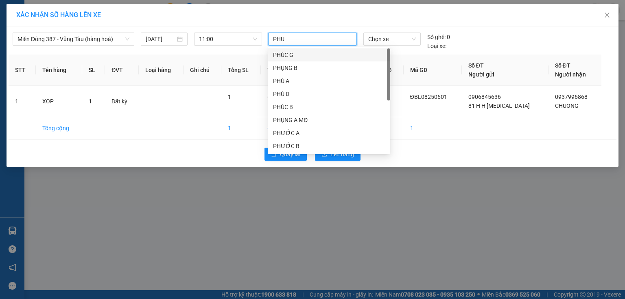
type input "PHUC"
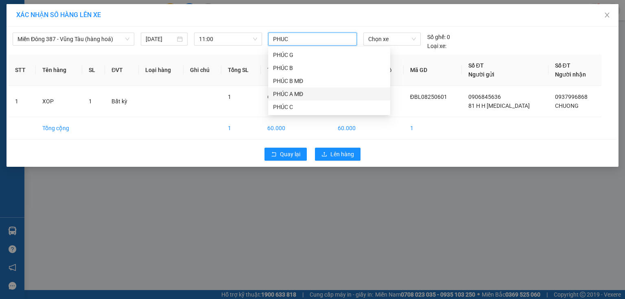
drag, startPoint x: 293, startPoint y: 93, endPoint x: 298, endPoint y: 91, distance: 6.0
click at [298, 91] on div "PHÚC A MĐ" at bounding box center [329, 94] width 112 height 9
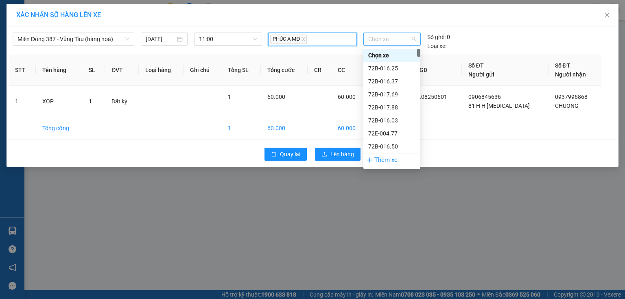
click at [394, 39] on span "Chọn xe" at bounding box center [391, 39] width 47 height 12
type input "0"
type input "07017"
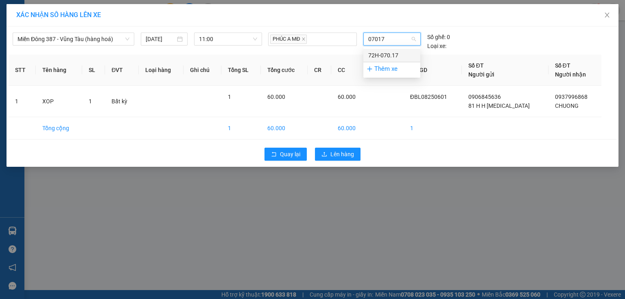
click at [383, 56] on div "72H-070.17" at bounding box center [391, 55] width 47 height 9
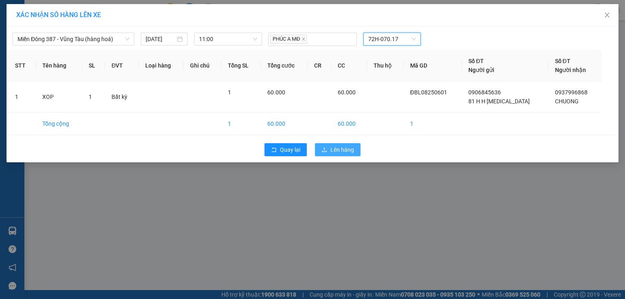
click at [344, 148] on span "Lên hàng" at bounding box center [342, 149] width 24 height 9
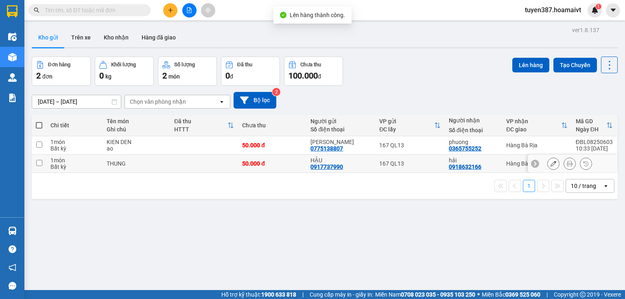
drag, startPoint x: 492, startPoint y: 163, endPoint x: 487, endPoint y: 146, distance: 17.8
click at [491, 159] on div "hải 0918632166" at bounding box center [473, 163] width 49 height 13
checkbox input "true"
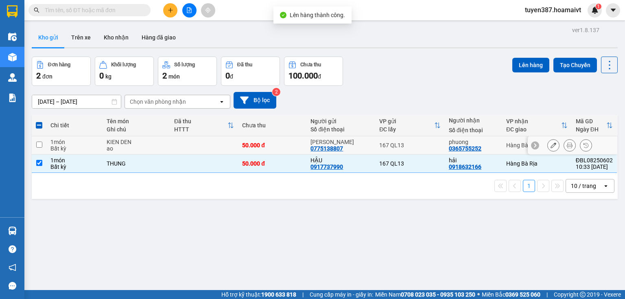
click at [487, 139] on div "phuong" at bounding box center [473, 142] width 49 height 7
checkbox input "true"
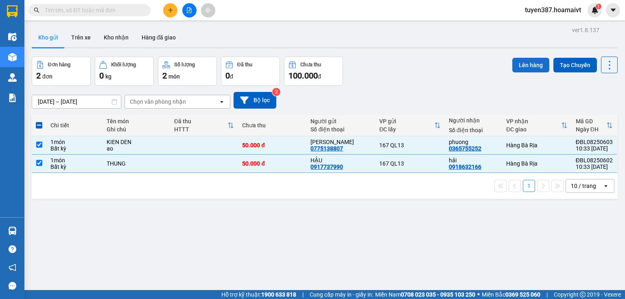
click at [514, 63] on button "Lên hàng" at bounding box center [530, 65] width 37 height 15
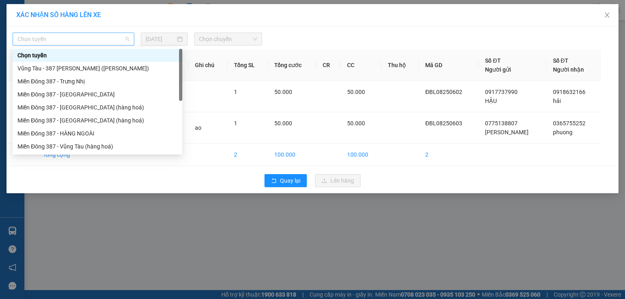
click at [105, 34] on span "Chọn tuyến" at bounding box center [73, 39] width 112 height 12
drag, startPoint x: 78, startPoint y: 122, endPoint x: 162, endPoint y: 72, distance: 97.8
click at [81, 119] on div "Miền Đông 387 - [GEOGRAPHIC_DATA] (hàng hoá)" at bounding box center [97, 120] width 160 height 9
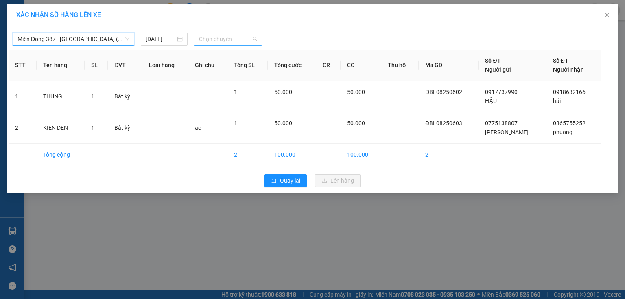
click at [241, 41] on span "Chọn chuyến" at bounding box center [228, 39] width 59 height 12
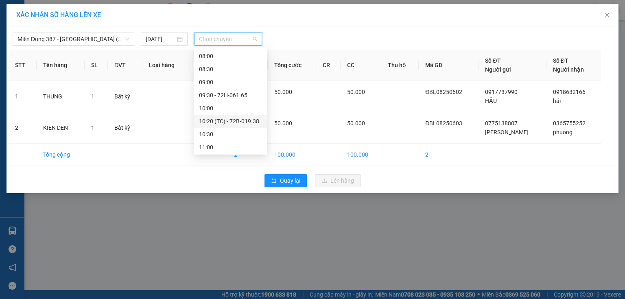
scroll to position [65, 0]
click at [207, 149] on div "11:00" at bounding box center [230, 146] width 63 height 9
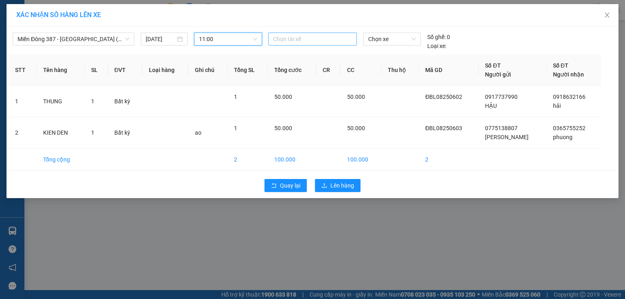
click at [316, 37] on div at bounding box center [312, 39] width 85 height 10
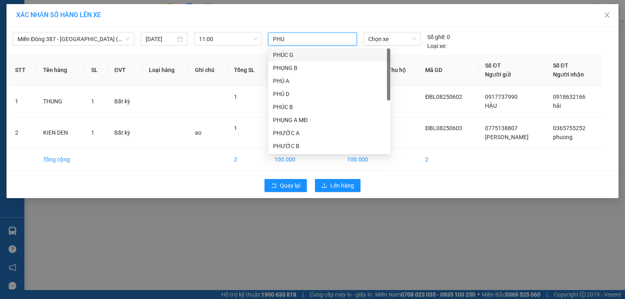
type input "PHUC"
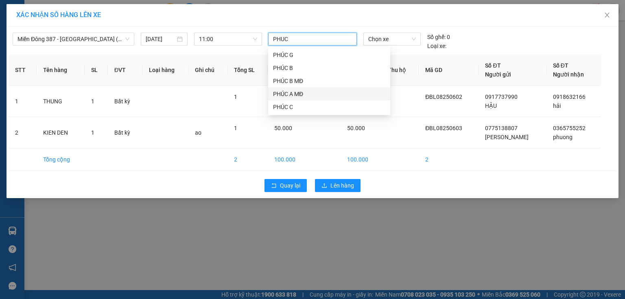
click at [304, 94] on div "PHÚC A MĐ" at bounding box center [329, 94] width 112 height 9
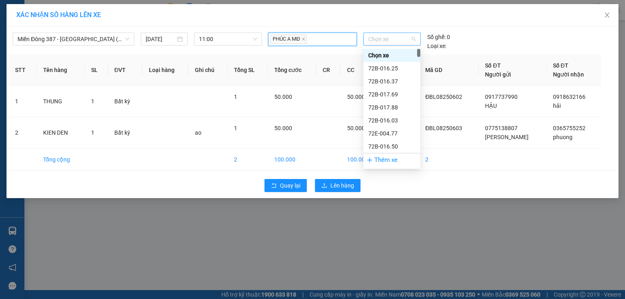
click at [390, 36] on span "Chọn xe" at bounding box center [391, 39] width 47 height 12
type input "07017"
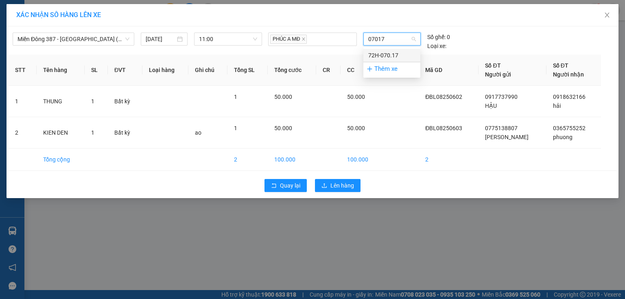
click at [384, 58] on div "72H-070.17" at bounding box center [391, 55] width 47 height 9
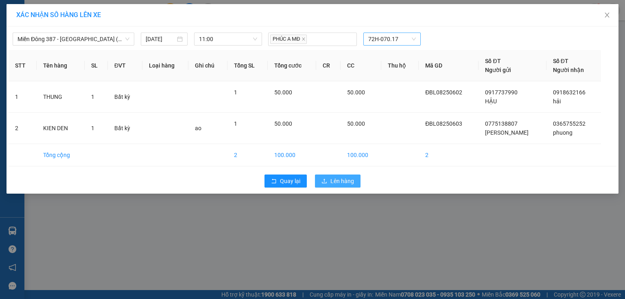
click at [341, 182] on span "Lên hàng" at bounding box center [342, 181] width 24 height 9
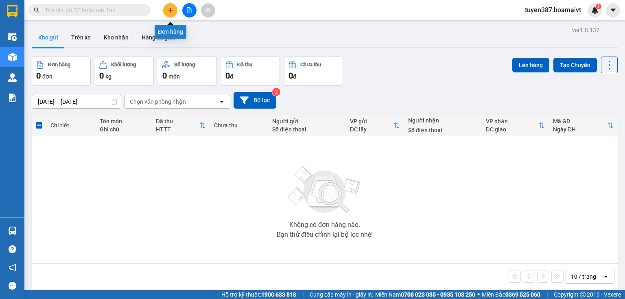
click at [171, 8] on icon "plus" at bounding box center [171, 10] width 6 height 6
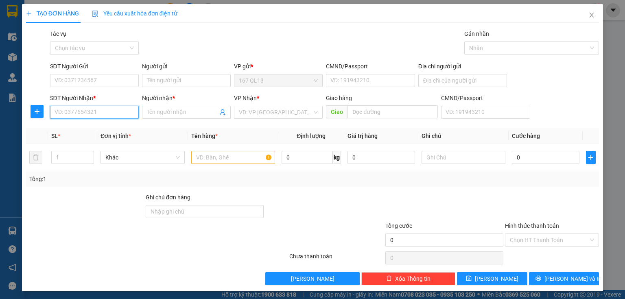
click at [107, 114] on input "SĐT Người Nhận *" at bounding box center [94, 112] width 89 height 13
type input "0902379955"
drag, startPoint x: 83, startPoint y: 127, endPoint x: 96, endPoint y: 94, distance: 35.9
click at [83, 126] on div "0902379955 - HUẾ" at bounding box center [94, 128] width 78 height 9
type input "HUẾ"
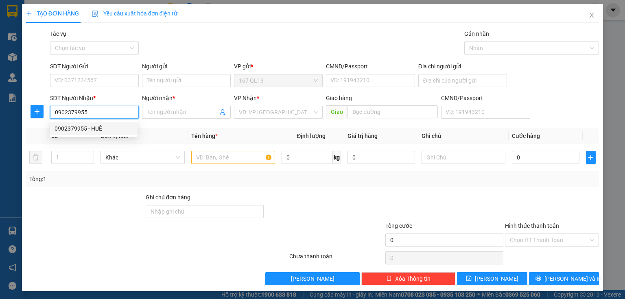
type input "67"
type input "0902379955"
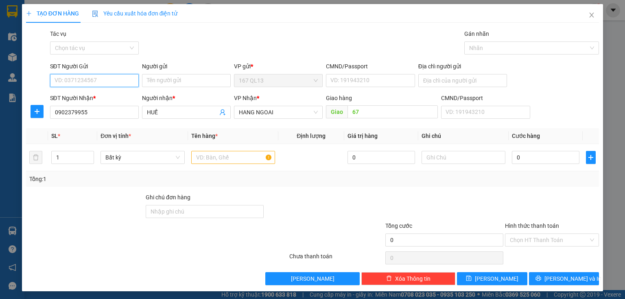
click at [101, 79] on input "SĐT Người Gửi" at bounding box center [94, 80] width 89 height 13
click at [78, 96] on div "0901890990 - NGHI" at bounding box center [94, 96] width 78 height 9
type input "0901890990"
type input "NGHI"
type input "051085015105"
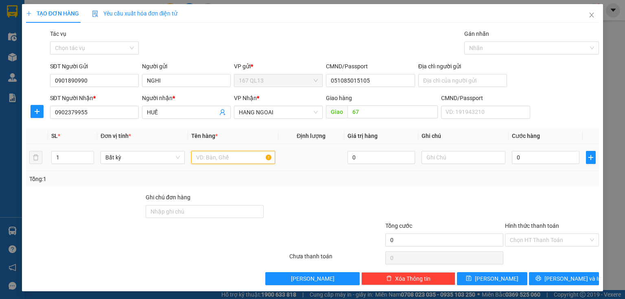
click at [205, 157] on input "text" at bounding box center [233, 157] width 84 height 13
type input "D"
type input "S"
type input "XOP"
click at [512, 155] on input "0" at bounding box center [546, 157] width 68 height 13
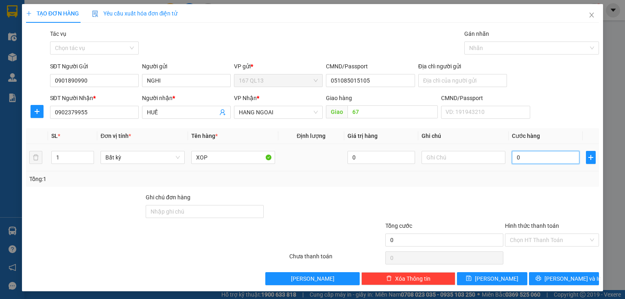
type input "5"
type input "50"
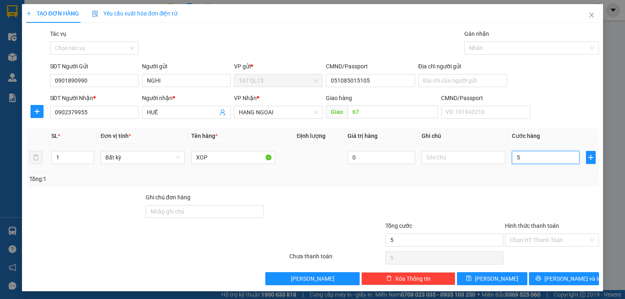
type input "50"
type input "50.000"
click at [529, 224] on label "Hình thức thanh toán" at bounding box center [532, 226] width 54 height 7
click at [529, 234] on input "Hình thức thanh toán" at bounding box center [549, 240] width 79 height 12
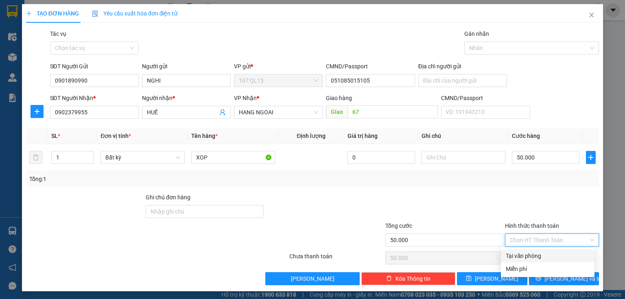
click at [537, 255] on div "Tại văn phòng" at bounding box center [548, 255] width 84 height 9
type input "0"
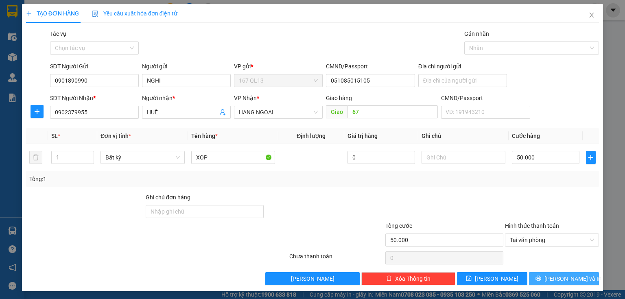
click at [542, 283] on button "[PERSON_NAME] và In" at bounding box center [564, 278] width 70 height 13
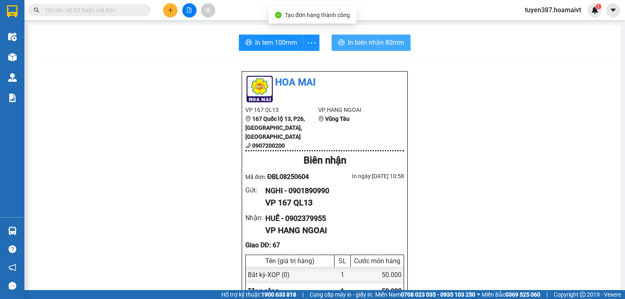
click at [365, 41] on span "In biên nhận 80mm" at bounding box center [376, 42] width 56 height 10
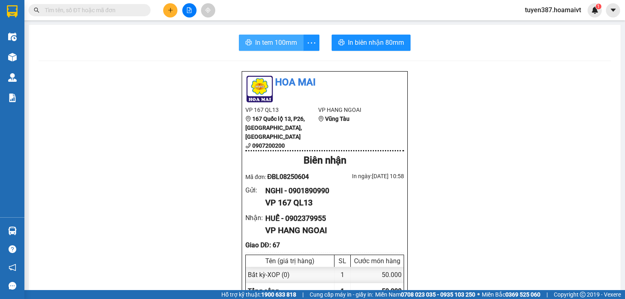
click at [272, 42] on span "In tem 100mm" at bounding box center [276, 42] width 42 height 10
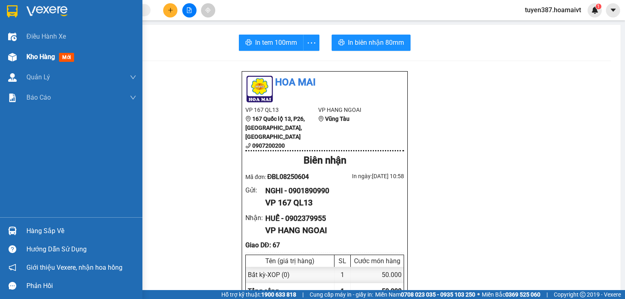
click at [67, 55] on span "mới" at bounding box center [66, 57] width 15 height 9
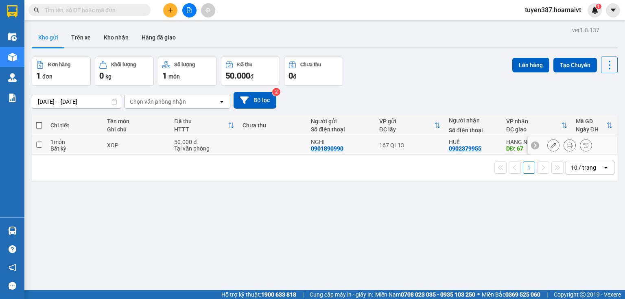
click at [289, 145] on td at bounding box center [272, 145] width 68 height 18
checkbox input "true"
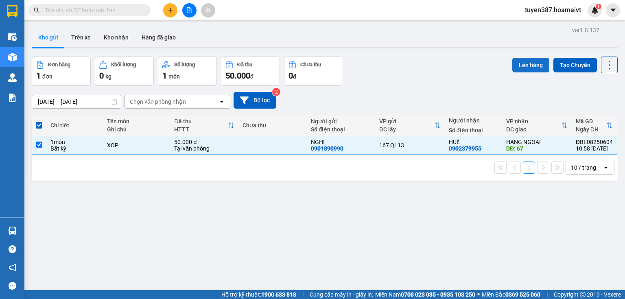
click at [522, 68] on button "Lên hàng" at bounding box center [530, 65] width 37 height 15
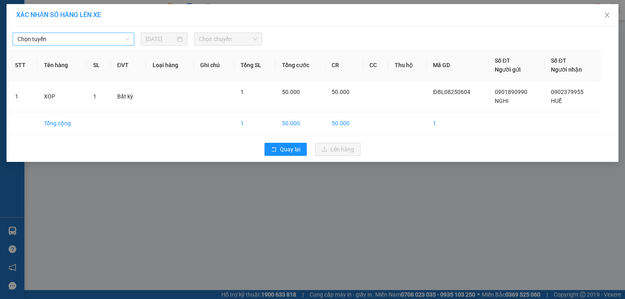
click at [102, 39] on span "Chọn tuyến" at bounding box center [73, 39] width 112 height 12
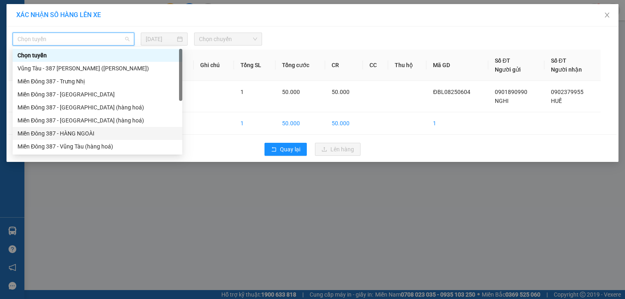
click at [88, 134] on div "Miền Đông 387 - HÀNG NGOÀI" at bounding box center [97, 133] width 160 height 9
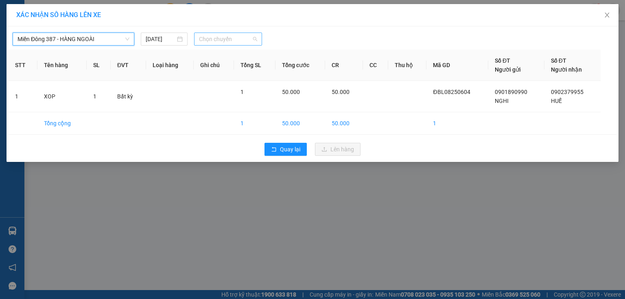
click at [227, 41] on span "Chọn chuyến" at bounding box center [228, 39] width 59 height 12
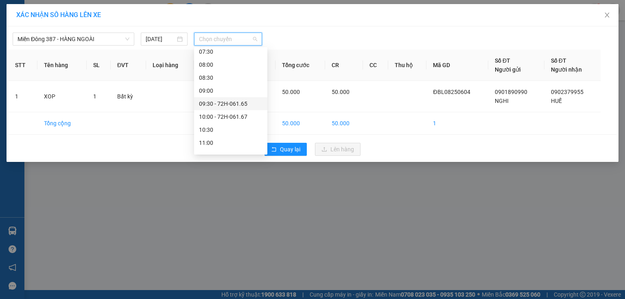
scroll to position [65, 0]
click at [218, 119] on div "10:30" at bounding box center [230, 120] width 63 height 9
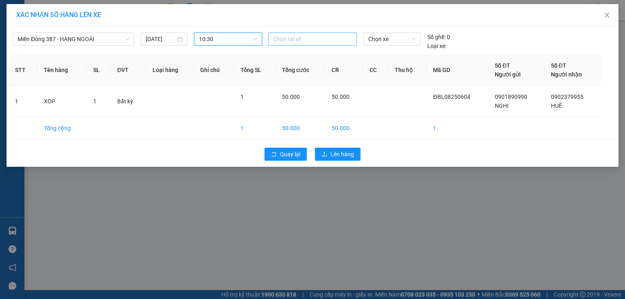
click at [290, 39] on div at bounding box center [312, 39] width 85 height 10
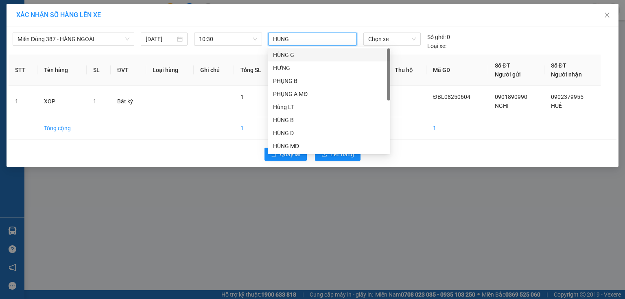
type input "HUNG B"
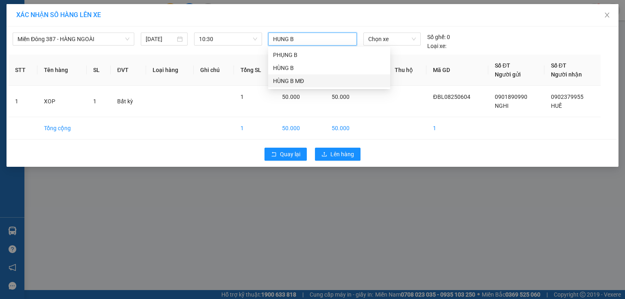
click at [297, 82] on div "HÙNG B MĐ" at bounding box center [329, 80] width 112 height 9
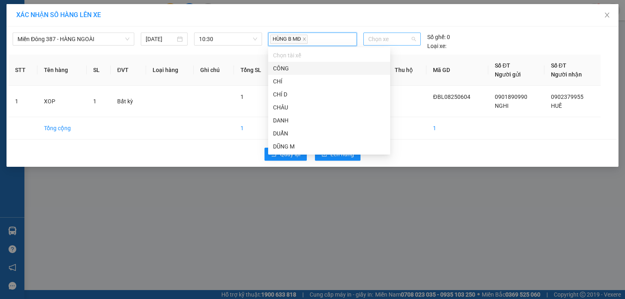
click at [401, 41] on span "Chọn xe" at bounding box center [391, 39] width 47 height 12
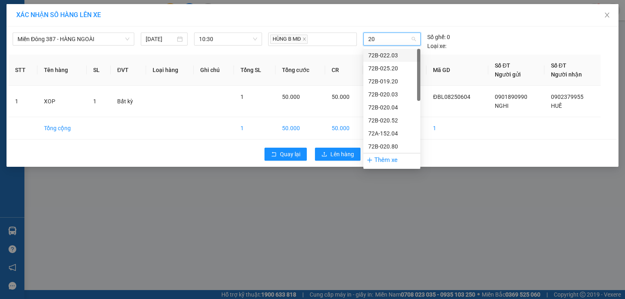
type input "203"
click at [391, 54] on div "72B-022.03" at bounding box center [391, 55] width 47 height 9
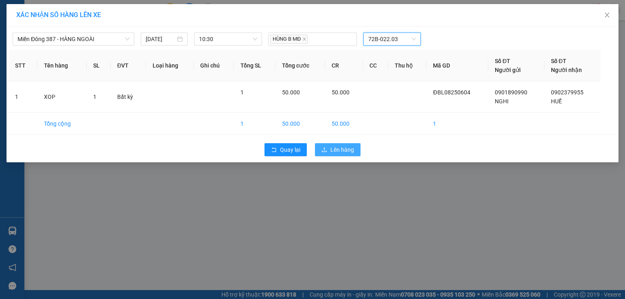
drag, startPoint x: 345, startPoint y: 151, endPoint x: 350, endPoint y: 141, distance: 11.5
click at [347, 146] on span "Lên hàng" at bounding box center [342, 149] width 24 height 9
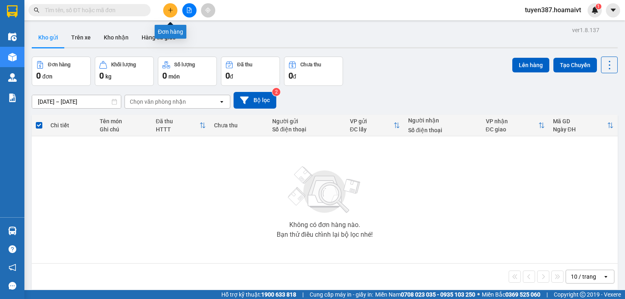
click at [169, 9] on icon "plus" at bounding box center [171, 10] width 6 height 6
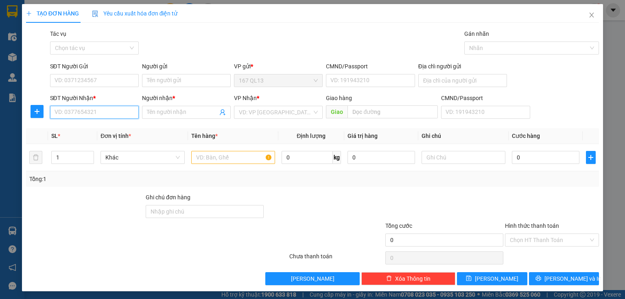
click at [96, 111] on input "SĐT Người Nhận *" at bounding box center [94, 112] width 89 height 13
type input "0964797979"
drag, startPoint x: 81, startPoint y: 129, endPoint x: 89, endPoint y: 92, distance: 37.4
click at [83, 124] on div "0964797979 - khoa" at bounding box center [94, 128] width 78 height 9
type input "khoa"
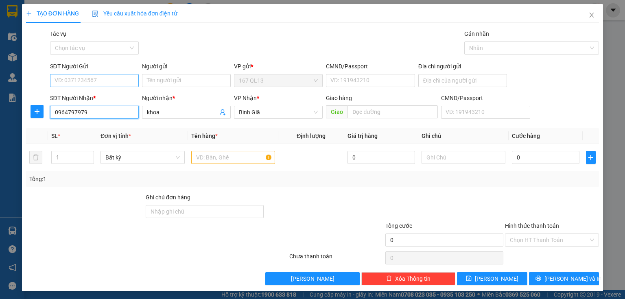
type input "0964797979"
click at [96, 81] on input "SĐT Người Gửi" at bounding box center [94, 80] width 89 height 13
click at [97, 99] on div "0932456114 - phat" at bounding box center [94, 96] width 78 height 9
type input "0932456114"
type input "phat"
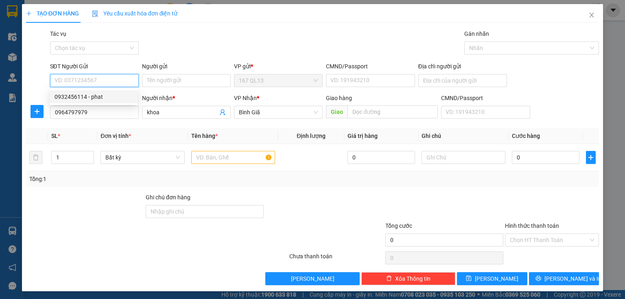
type input "054205000027"
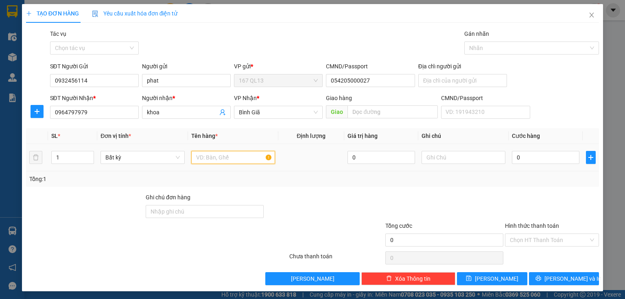
click at [225, 156] on input "text" at bounding box center [233, 157] width 84 height 13
type input "XOP"
click at [512, 156] on input "0" at bounding box center [546, 157] width 68 height 13
type input "3"
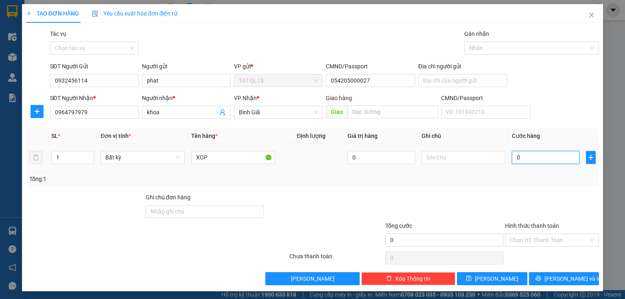
type input "3"
type input "30"
type input "30.000"
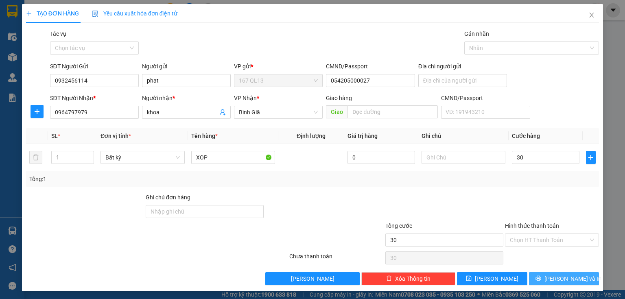
type input "30.000"
click at [563, 275] on span "[PERSON_NAME] và In" at bounding box center [572, 278] width 57 height 9
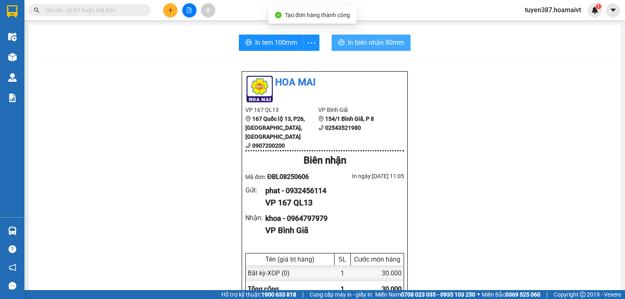
click at [358, 42] on span "In biên nhận 80mm" at bounding box center [376, 42] width 56 height 10
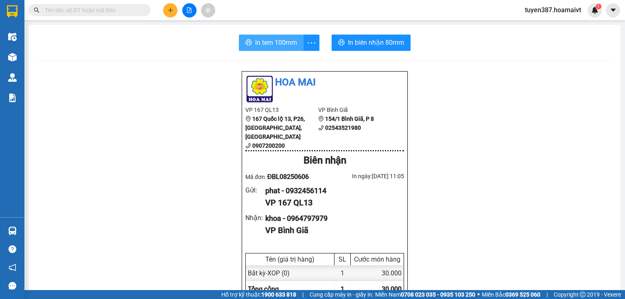
click at [265, 44] on span "In tem 100mm" at bounding box center [276, 42] width 42 height 10
click at [164, 7] on button at bounding box center [170, 10] width 14 height 14
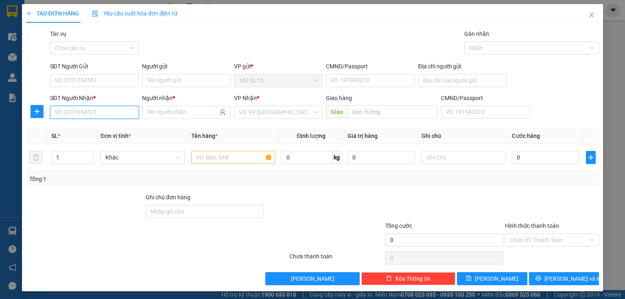
click at [103, 111] on input "SĐT Người Nhận *" at bounding box center [94, 112] width 89 height 13
type input "0966112258"
drag, startPoint x: 64, startPoint y: 128, endPoint x: 74, endPoint y: 88, distance: 41.0
click at [65, 125] on div "0966112258 - THẾ ANH" at bounding box center [94, 128] width 78 height 9
type input "THẾ ANH"
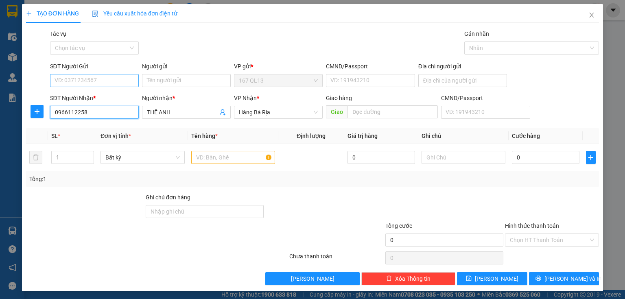
type input "0966112258"
click at [79, 81] on input "SĐT Người Gửi" at bounding box center [94, 80] width 89 height 13
drag, startPoint x: 96, startPoint y: 96, endPoint x: 108, endPoint y: 107, distance: 16.2
click at [96, 98] on div "0398090318 - YẾN" at bounding box center [94, 96] width 78 height 9
type input "0398090318"
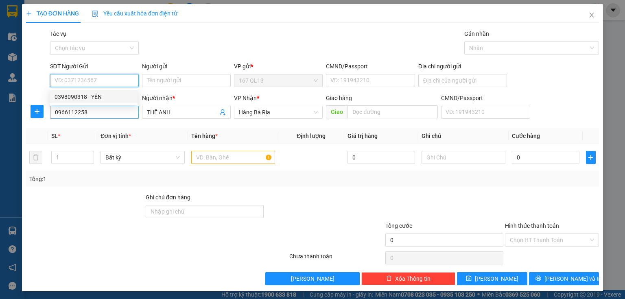
type input "YẾN"
type input "0701956009717"
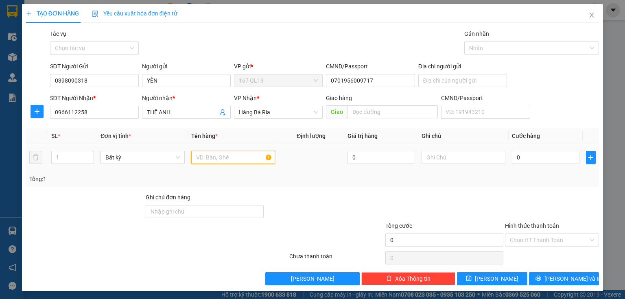
click at [229, 158] on input "text" at bounding box center [233, 157] width 84 height 13
type input "H SO"
click at [512, 158] on input "0" at bounding box center [546, 157] width 68 height 13
type input "3"
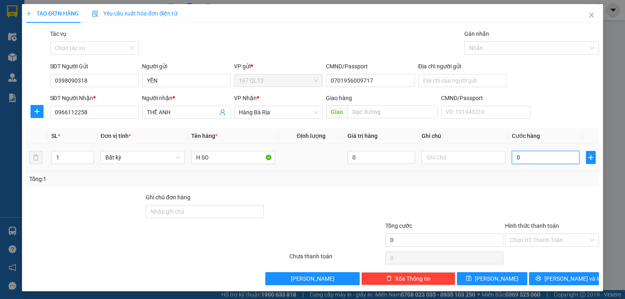
type input "3"
type input "30"
type input "30.000"
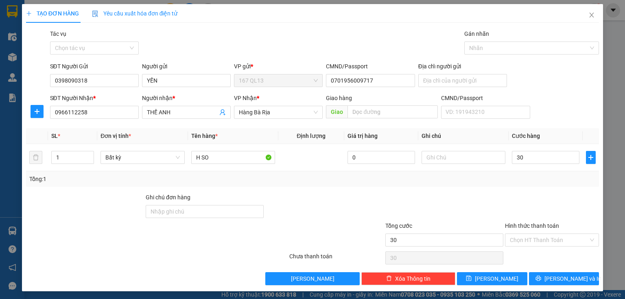
type input "30.000"
click at [535, 225] on label "Hình thức thanh toán" at bounding box center [532, 226] width 54 height 7
click at [535, 234] on input "Hình thức thanh toán" at bounding box center [549, 240] width 79 height 12
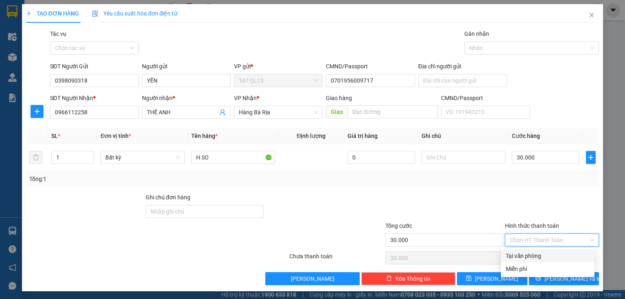
click at [539, 256] on div "Tại văn phòng" at bounding box center [548, 255] width 84 height 9
type input "0"
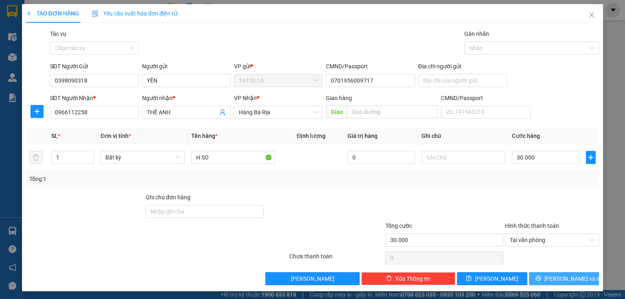
drag, startPoint x: 550, startPoint y: 281, endPoint x: 479, endPoint y: 223, distance: 91.6
click at [546, 278] on button "[PERSON_NAME] và In" at bounding box center [564, 278] width 70 height 13
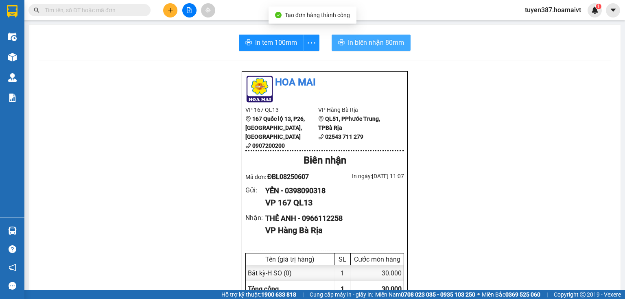
click at [361, 45] on span "In biên nhận 80mm" at bounding box center [376, 42] width 56 height 10
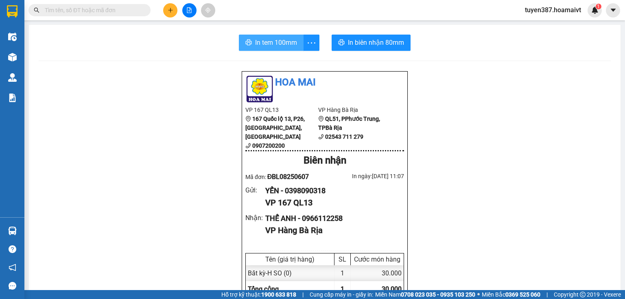
click at [265, 41] on span "In tem 100mm" at bounding box center [276, 42] width 42 height 10
click at [172, 11] on icon "plus" at bounding box center [171, 10] width 6 height 6
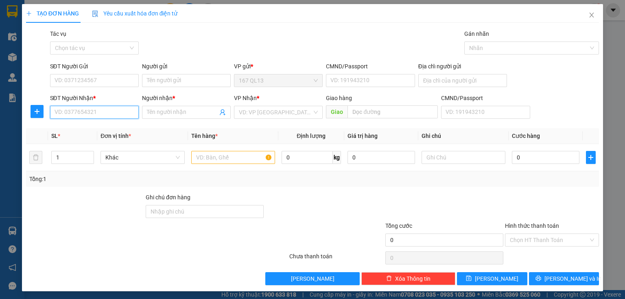
click at [97, 111] on input "SĐT Người Nhận *" at bounding box center [94, 112] width 89 height 13
click at [227, 161] on input "text" at bounding box center [233, 157] width 84 height 13
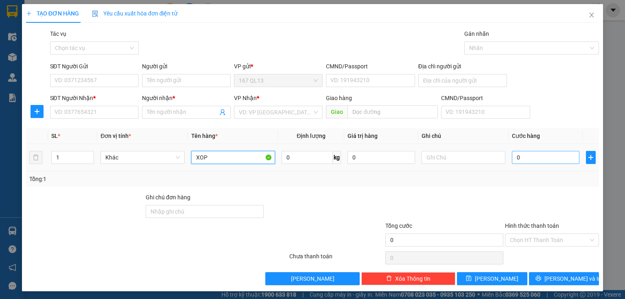
type input "XOP"
click at [512, 156] on input "0" at bounding box center [546, 157] width 68 height 13
type input "7"
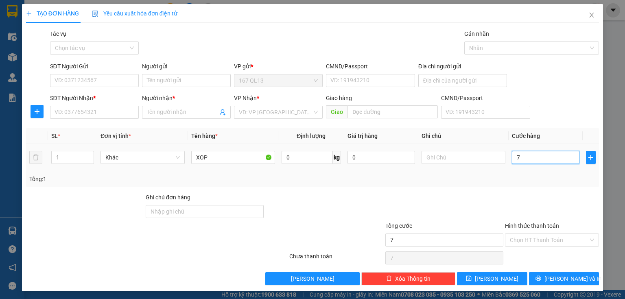
type input "70"
type input "70.000"
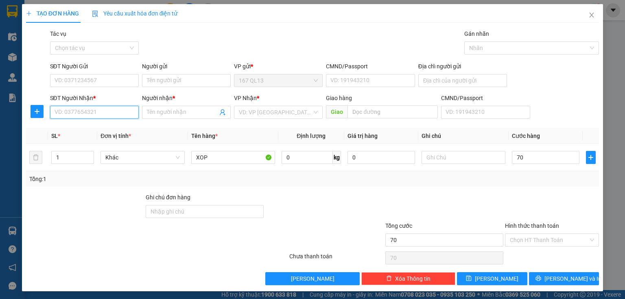
type input "70.000"
click at [97, 114] on input "SĐT Người Nhận *" at bounding box center [94, 112] width 89 height 13
click at [97, 133] on div "0389616786 - hanh" at bounding box center [94, 128] width 78 height 9
type input "0389616786"
type input "hanh"
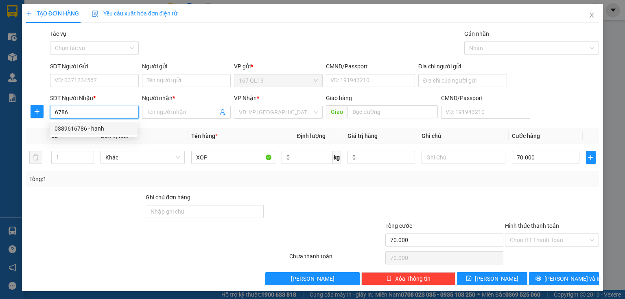
type input "tran long"
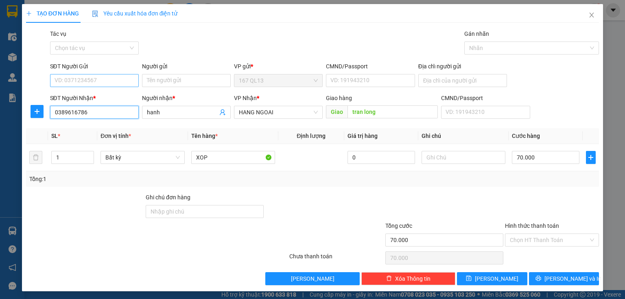
type input "0389616786"
click at [106, 79] on input "SĐT Người Gửi" at bounding box center [94, 80] width 89 height 13
click at [95, 99] on div "0867941005 - thuy" at bounding box center [94, 96] width 78 height 9
type input "0867941005"
type input "thuy"
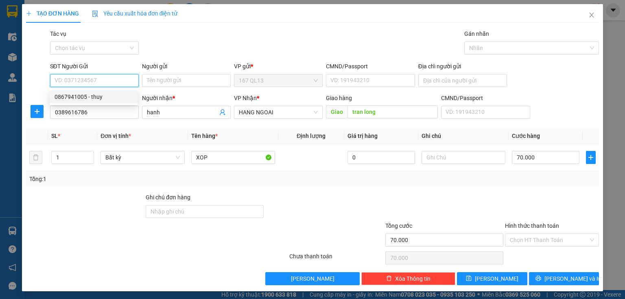
type input "019091005482"
type input "0"
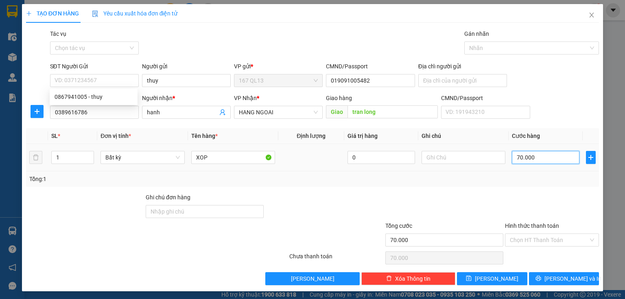
click at [534, 155] on input "70.000" at bounding box center [546, 157] width 68 height 13
type input "0"
click at [512, 156] on input "0" at bounding box center [546, 157] width 68 height 13
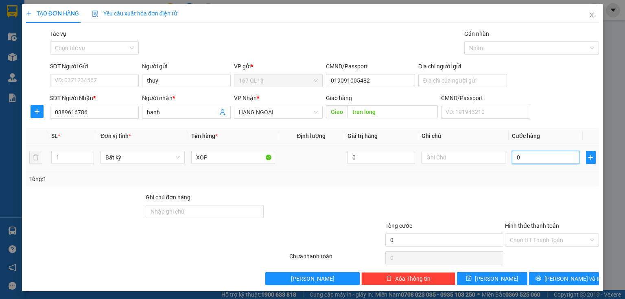
type input "60"
type input "60.000"
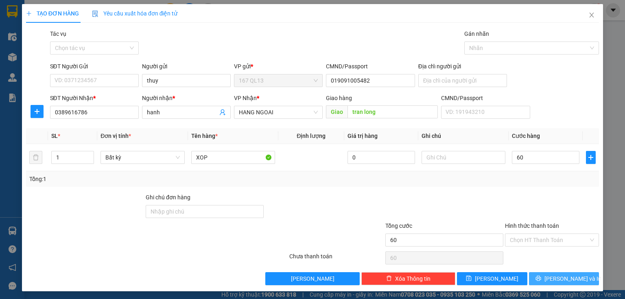
type input "60.000"
click at [549, 275] on button "[PERSON_NAME] và In" at bounding box center [564, 278] width 70 height 13
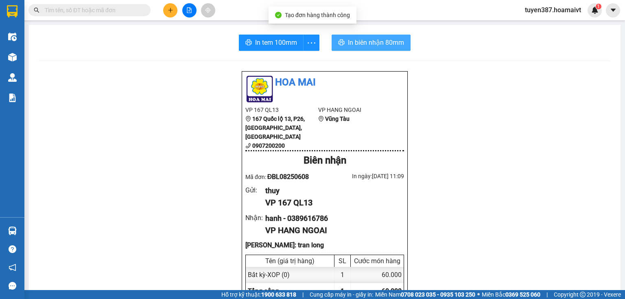
click at [366, 47] on span "In biên nhận 80mm" at bounding box center [376, 42] width 56 height 10
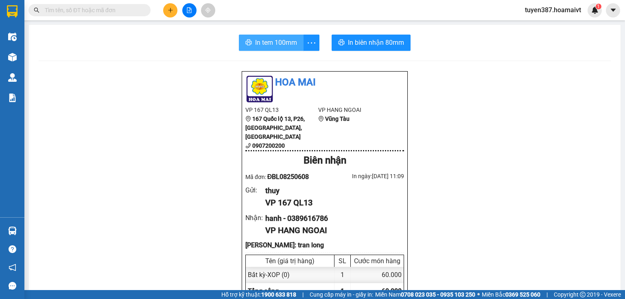
click at [261, 44] on span "In tem 100mm" at bounding box center [276, 42] width 42 height 10
click at [167, 11] on button at bounding box center [170, 10] width 14 height 14
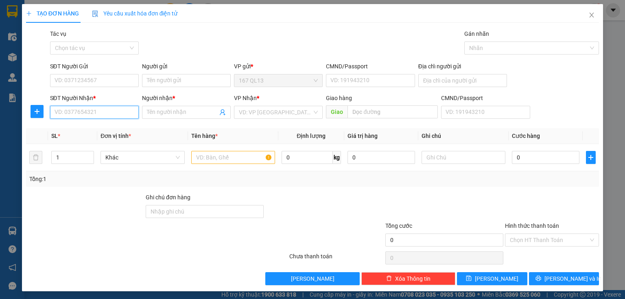
click at [94, 113] on input "SĐT Người Nhận *" at bounding box center [94, 112] width 89 height 13
drag, startPoint x: 86, startPoint y: 132, endPoint x: 93, endPoint y: 83, distance: 49.7
click at [87, 121] on div "0977593884 0977593884 - Quang" at bounding box center [95, 128] width 90 height 16
type input "884"
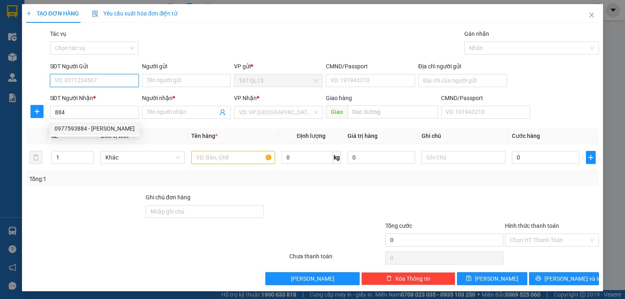
click at [95, 78] on input "SĐT Người Gửi" at bounding box center [94, 80] width 89 height 13
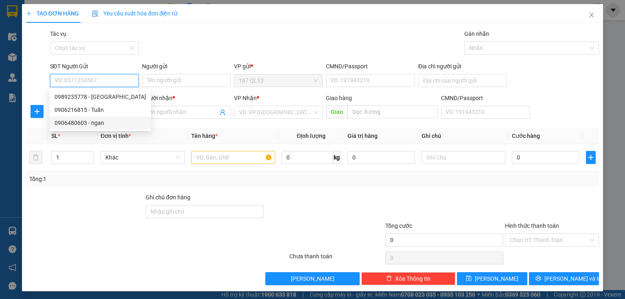
click at [92, 122] on div "0906480603 - ngan" at bounding box center [101, 122] width 92 height 9
type input "0906480603"
type input "ngan"
type input "045051000396"
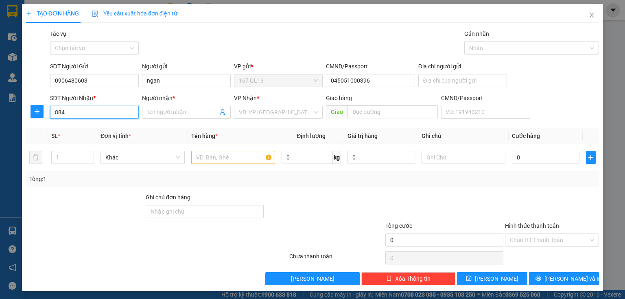
click at [109, 113] on input "884" at bounding box center [94, 112] width 89 height 13
click at [106, 131] on div "0977593884 - Quang" at bounding box center [95, 128] width 80 height 9
type input "0977593884"
type input "Quang"
click at [207, 160] on input "text" at bounding box center [233, 157] width 84 height 13
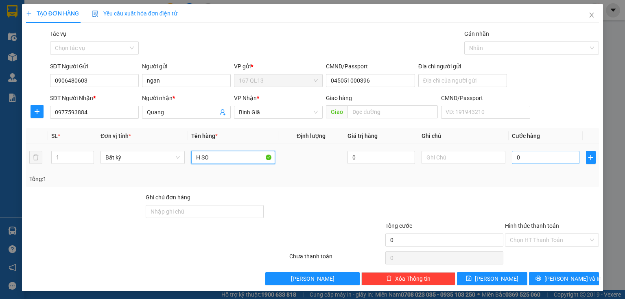
type input "H SO"
click at [512, 157] on input "0" at bounding box center [546, 157] width 68 height 13
type input "3"
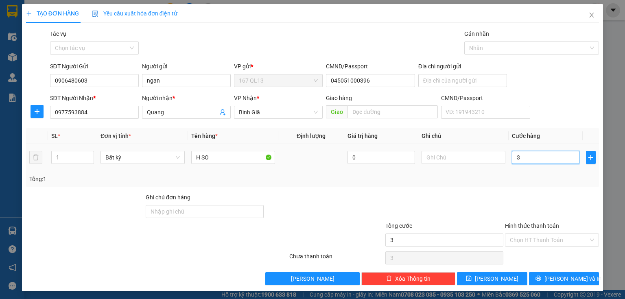
type input "30"
type input "30.000"
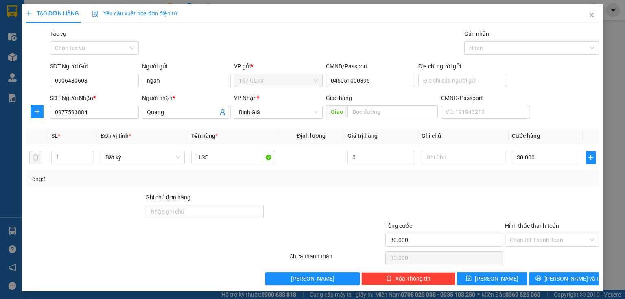
drag, startPoint x: 531, startPoint y: 225, endPoint x: 536, endPoint y: 247, distance: 22.9
click at [531, 226] on label "Hình thức thanh toán" at bounding box center [532, 226] width 54 height 7
click at [531, 234] on input "Hình thức thanh toán" at bounding box center [549, 240] width 79 height 12
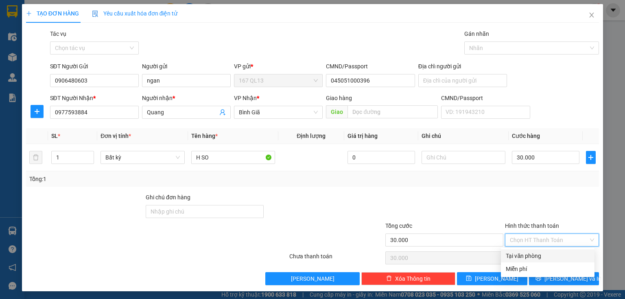
click at [536, 256] on div "Tại văn phòng" at bounding box center [548, 255] width 84 height 9
type input "0"
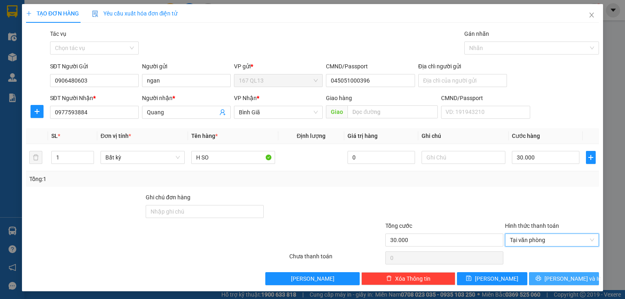
drag, startPoint x: 545, startPoint y: 277, endPoint x: 523, endPoint y: 260, distance: 28.3
click at [545, 274] on button "[PERSON_NAME] và In" at bounding box center [564, 278] width 70 height 13
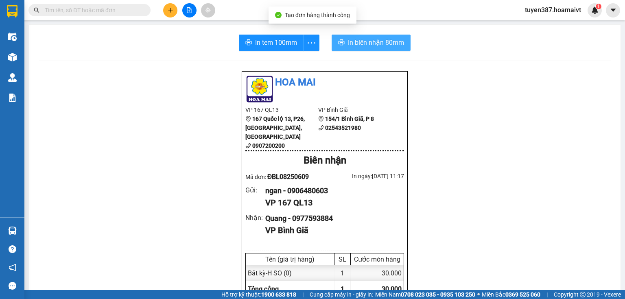
click at [349, 40] on span "In biên nhận 80mm" at bounding box center [376, 42] width 56 height 10
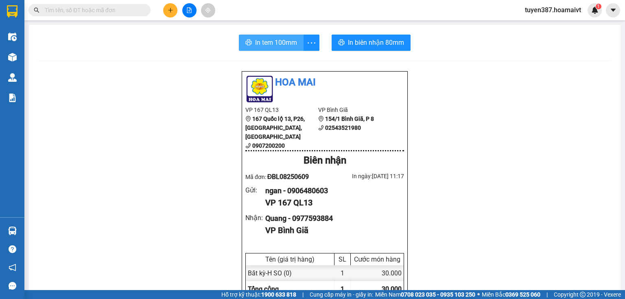
click at [285, 46] on span "In tem 100mm" at bounding box center [276, 42] width 42 height 10
click at [173, 11] on button at bounding box center [170, 10] width 14 height 14
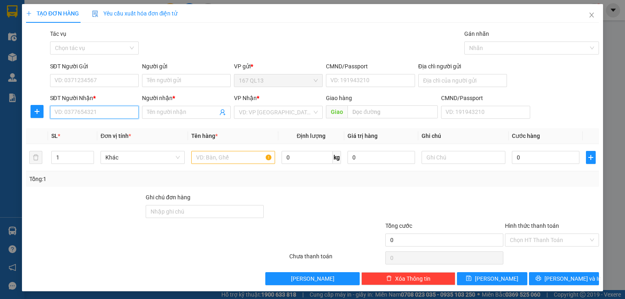
drag, startPoint x: 118, startPoint y: 111, endPoint x: 114, endPoint y: 106, distance: 6.1
click at [117, 108] on input "SĐT Người Nhận *" at bounding box center [94, 112] width 89 height 13
type input "0932606433"
drag, startPoint x: 57, startPoint y: 129, endPoint x: 90, endPoint y: 79, distance: 60.7
click at [59, 126] on div "0932606433 - long" at bounding box center [94, 128] width 78 height 9
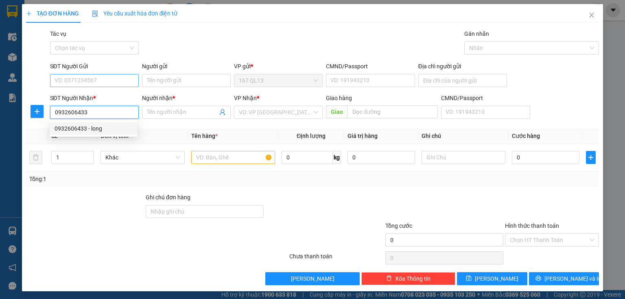
type input "long"
type input "0932606433"
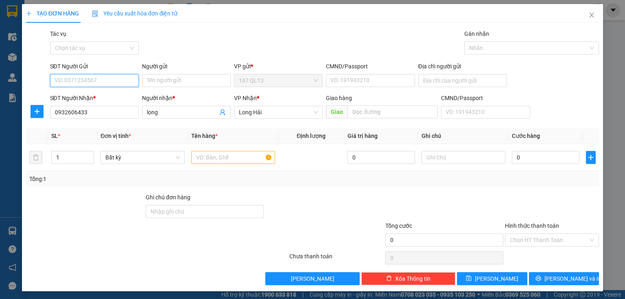
click at [94, 78] on input "SĐT Người Gửi" at bounding box center [94, 80] width 89 height 13
click at [93, 98] on div "0394694680 - thinh" at bounding box center [94, 96] width 78 height 9
type input "0394694680"
type input "thinh"
click at [245, 155] on input "text" at bounding box center [233, 157] width 84 height 13
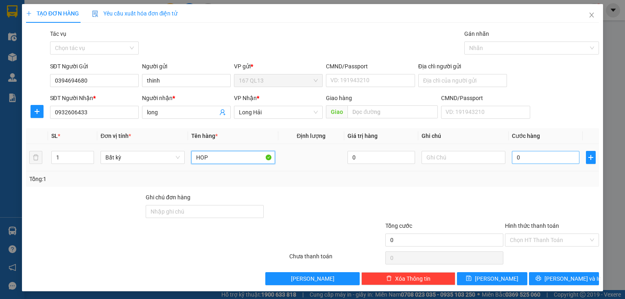
type input "HOP"
click at [512, 160] on input "0" at bounding box center [546, 157] width 68 height 13
type input "3"
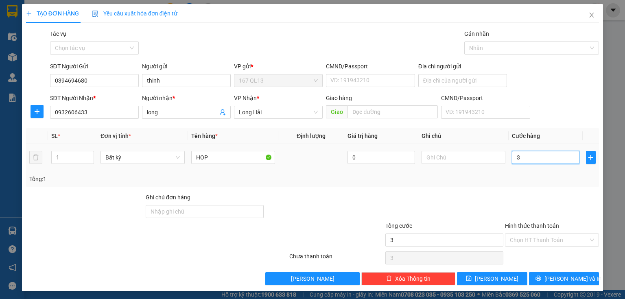
type input "30"
type input "30.000"
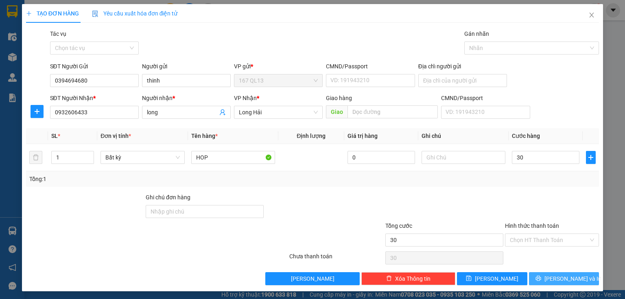
type input "30.000"
click at [550, 276] on button "[PERSON_NAME] và In" at bounding box center [564, 278] width 70 height 13
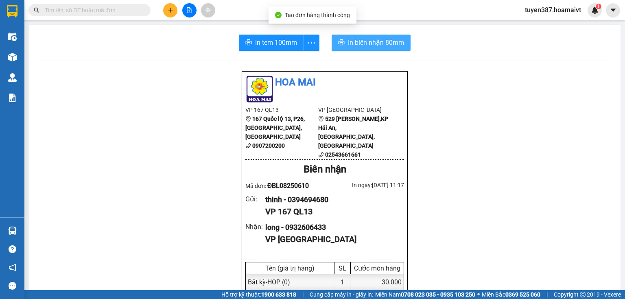
click at [357, 42] on span "In biên nhận 80mm" at bounding box center [376, 42] width 56 height 10
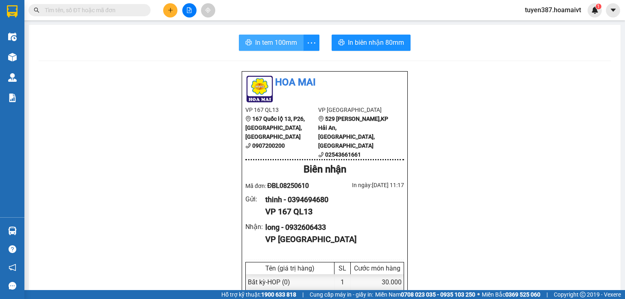
click at [283, 37] on button "In tem 100mm" at bounding box center [271, 43] width 65 height 16
click at [173, 8] on icon "plus" at bounding box center [171, 10] width 6 height 6
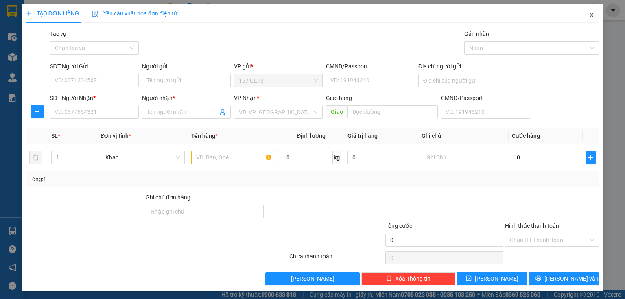
click at [585, 12] on span "Close" at bounding box center [591, 15] width 23 height 23
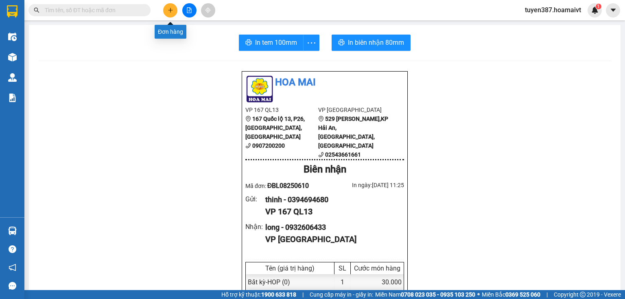
click at [169, 7] on button at bounding box center [170, 10] width 14 height 14
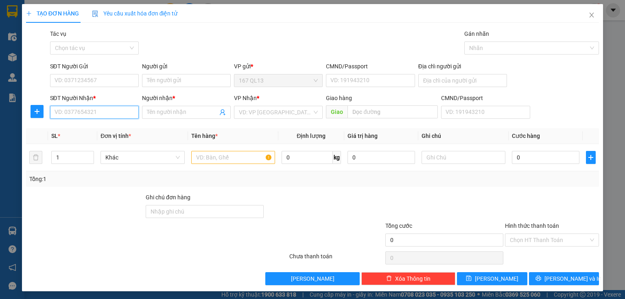
click at [99, 116] on input "SĐT Người Nhận *" at bounding box center [94, 112] width 89 height 13
click at [230, 159] on input "text" at bounding box center [233, 157] width 84 height 13
type input "XOP"
click at [111, 110] on input "SĐT Người Nhận *" at bounding box center [94, 112] width 89 height 13
drag, startPoint x: 117, startPoint y: 131, endPoint x: 111, endPoint y: 102, distance: 30.0
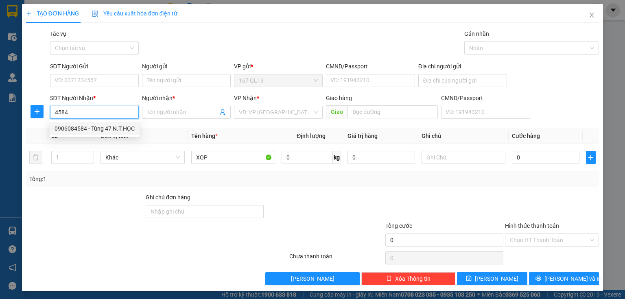
click at [116, 125] on div "0906084584 - Tùng 47 N.T.HỌC" at bounding box center [95, 128] width 80 height 9
type input "0906084584"
type input "Tùng 47 N.T.HỌC"
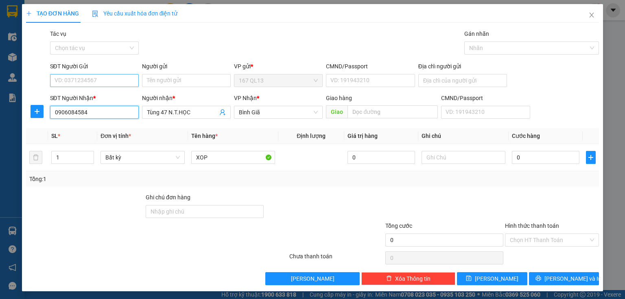
type input "0906084584"
click at [109, 80] on input "SĐT Người Gửi" at bounding box center [94, 80] width 89 height 13
drag, startPoint x: 76, startPoint y: 98, endPoint x: 86, endPoint y: 100, distance: 9.7
click at [77, 98] on div "0965259375 - 47 NGUYEN THAI HOC" at bounding box center [99, 96] width 88 height 9
type input "0965259375"
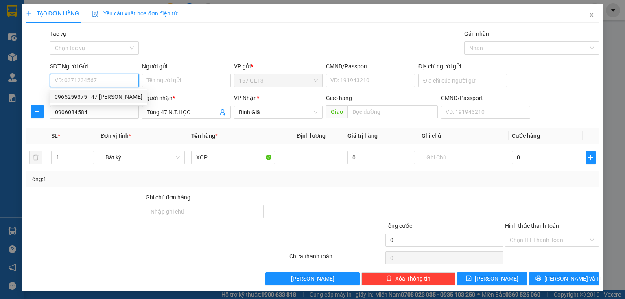
type input "47 NGUYEN THAI HOC"
type input "079060019392"
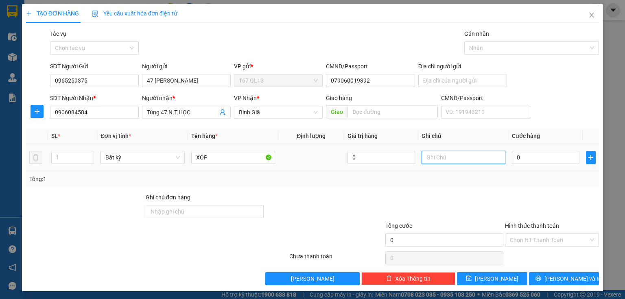
click at [423, 156] on input "text" at bounding box center [463, 157] width 84 height 13
type input "SIP TAN NOI CHUA PHI"
click at [512, 157] on input "0" at bounding box center [546, 157] width 68 height 13
type input "6"
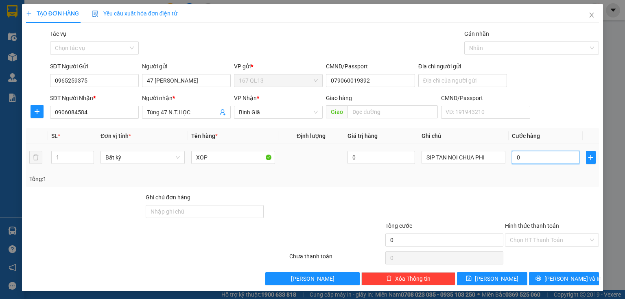
type input "6"
type input "60"
type input "60.000"
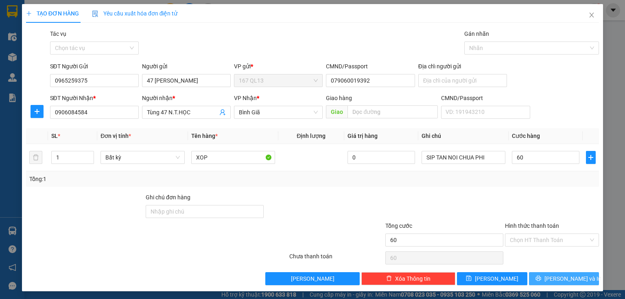
type input "60.000"
drag, startPoint x: 568, startPoint y: 276, endPoint x: 547, endPoint y: 266, distance: 23.5
click at [568, 276] on span "[PERSON_NAME] và In" at bounding box center [572, 278] width 57 height 9
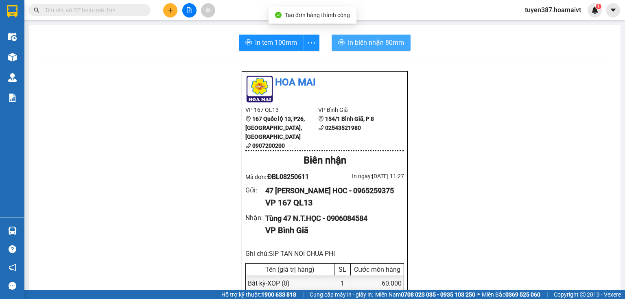
click at [360, 41] on span "In biên nhận 80mm" at bounding box center [376, 42] width 56 height 10
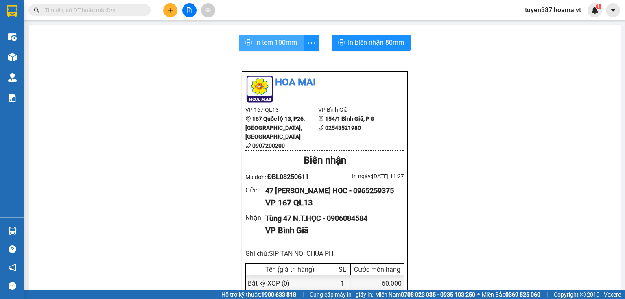
click at [274, 44] on span "In tem 100mm" at bounding box center [276, 42] width 42 height 10
click at [172, 10] on icon "plus" at bounding box center [171, 10] width 6 height 6
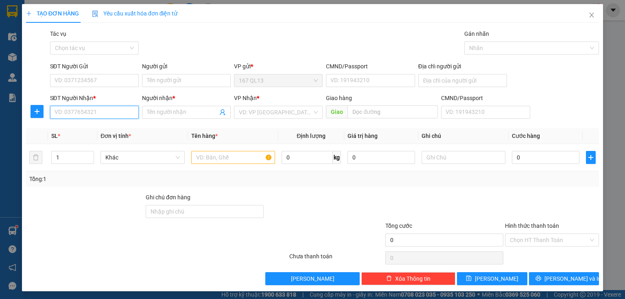
click at [115, 112] on input "SĐT Người Nhận *" at bounding box center [94, 112] width 89 height 13
type input "0937062493"
click at [94, 133] on div "0937062493 - tien" at bounding box center [94, 128] width 78 height 9
type input "tien"
type input "0937062493"
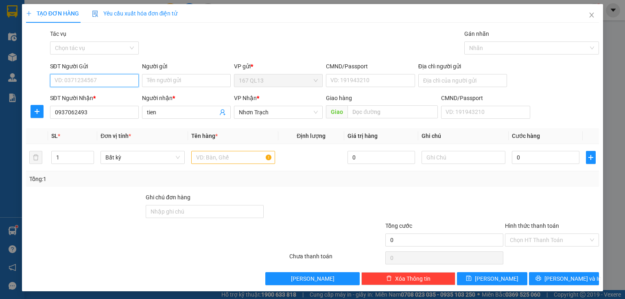
click at [101, 76] on input "SĐT Người Gửi" at bounding box center [94, 80] width 89 height 13
click at [79, 98] on div "0903010545 - thai" at bounding box center [94, 96] width 78 height 9
type input "0903010545"
type input "thai"
click at [237, 160] on input "text" at bounding box center [233, 157] width 84 height 13
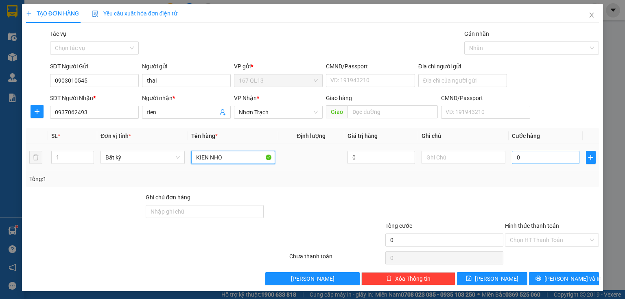
type input "KIEN NHO"
click at [512, 156] on input "0" at bounding box center [546, 157] width 68 height 13
type input "3"
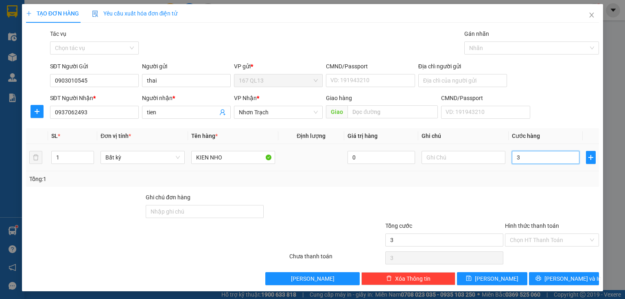
type input "30"
type input "30.000"
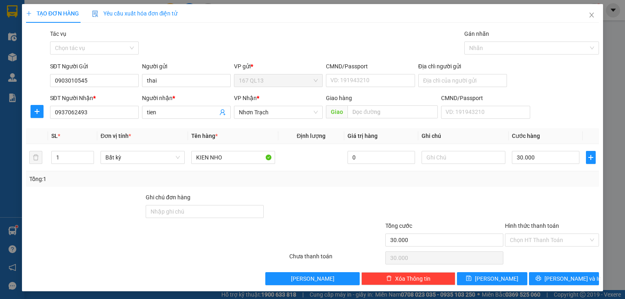
click at [517, 227] on label "Hình thức thanh toán" at bounding box center [532, 226] width 54 height 7
click at [517, 234] on input "Hình thức thanh toán" at bounding box center [549, 240] width 79 height 12
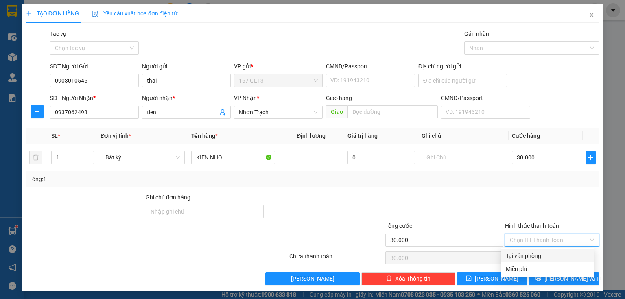
click at [531, 254] on div "Tại văn phòng" at bounding box center [548, 255] width 84 height 9
type input "0"
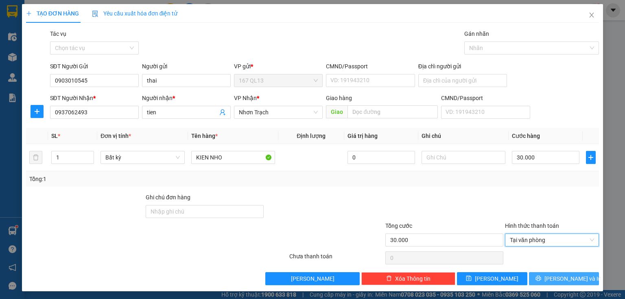
click at [552, 275] on span "[PERSON_NAME] và In" at bounding box center [572, 278] width 57 height 9
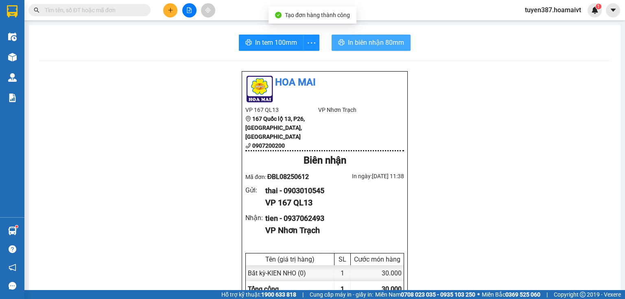
click at [363, 38] on span "In biên nhận 80mm" at bounding box center [376, 42] width 56 height 10
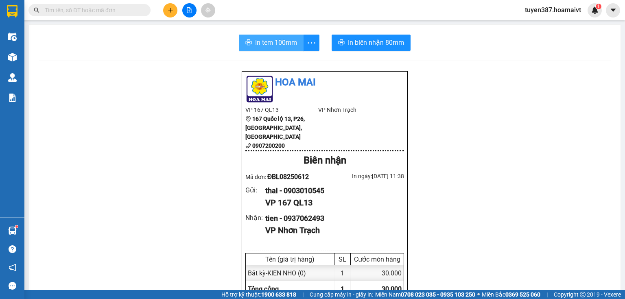
click at [286, 39] on span "In tem 100mm" at bounding box center [276, 42] width 42 height 10
click at [175, 11] on button at bounding box center [170, 10] width 14 height 14
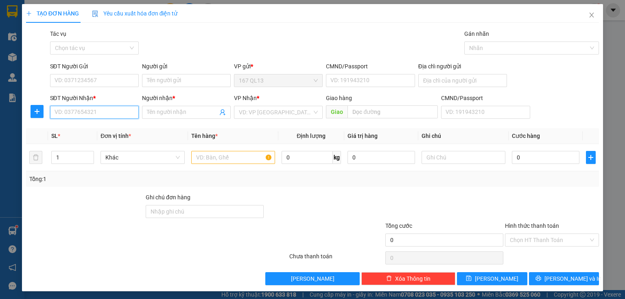
click at [82, 113] on input "SĐT Người Nhận *" at bounding box center [94, 112] width 89 height 13
type input "0913693284"
drag, startPoint x: 79, startPoint y: 131, endPoint x: 96, endPoint y: 82, distance: 51.2
click at [79, 129] on div "0913693284 - t anh" at bounding box center [94, 128] width 78 height 9
type input "t anh"
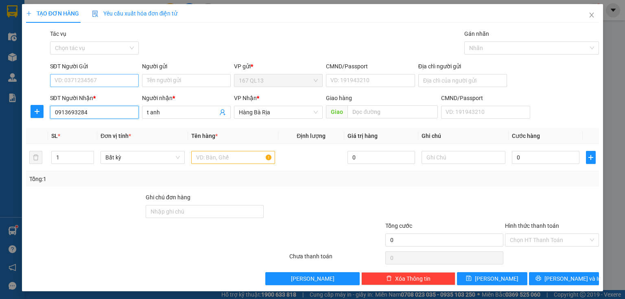
type input "0913693284"
click at [99, 77] on input "SĐT Người Gửi" at bounding box center [94, 80] width 89 height 13
type input "0903115224"
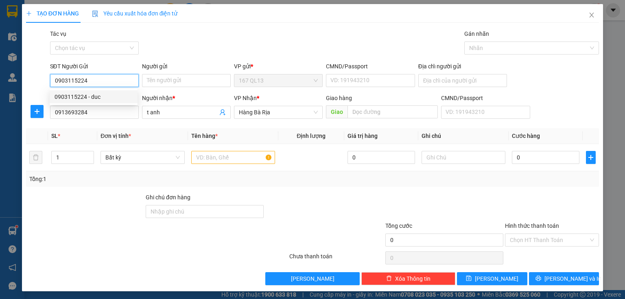
click at [97, 99] on div "0903115224 - duc" at bounding box center [94, 96] width 78 height 9
type input "duc"
type input "0903115224"
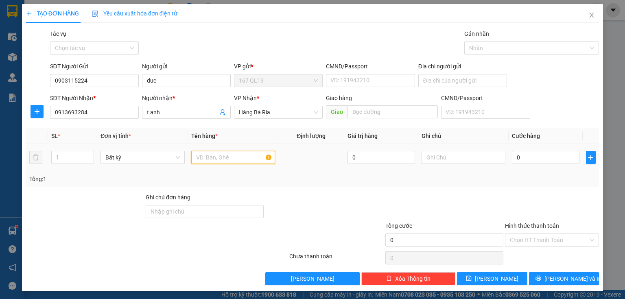
click at [231, 157] on input "text" at bounding box center [233, 157] width 84 height 13
type input "KIEN THUNG"
click at [512, 158] on input "0" at bounding box center [546, 157] width 68 height 13
type input "3"
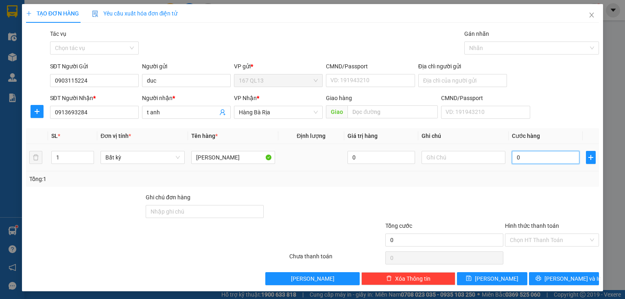
type input "3"
type input "30"
type input "30.000"
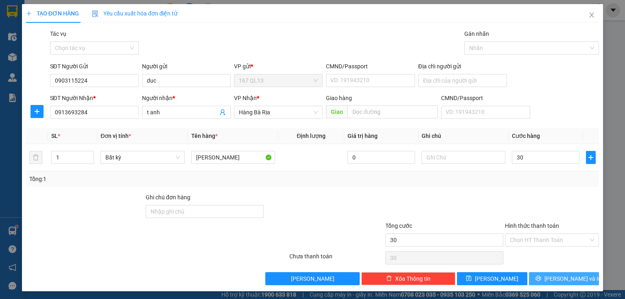
type input "30.000"
click at [560, 280] on span "[PERSON_NAME] và In" at bounding box center [572, 278] width 57 height 9
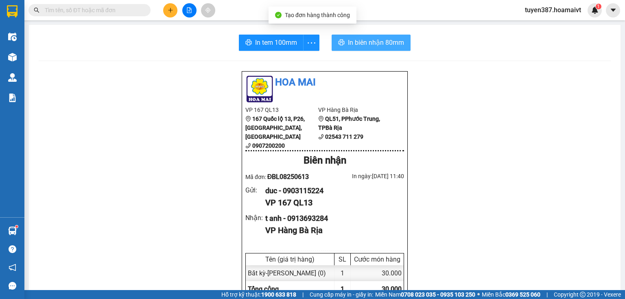
click at [342, 39] on button "In biên nhận 80mm" at bounding box center [371, 43] width 79 height 16
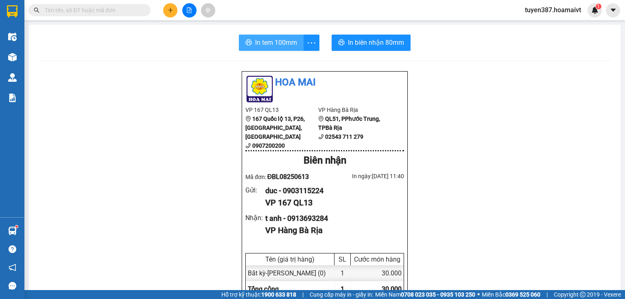
click at [269, 36] on button "In tem 100mm" at bounding box center [271, 43] width 65 height 16
click at [172, 11] on icon "plus" at bounding box center [171, 10] width 6 height 6
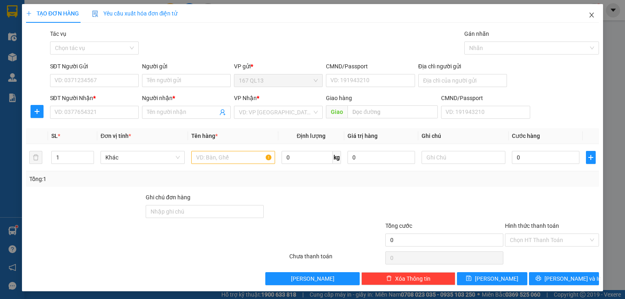
click at [588, 15] on icon "close" at bounding box center [591, 15] width 7 height 7
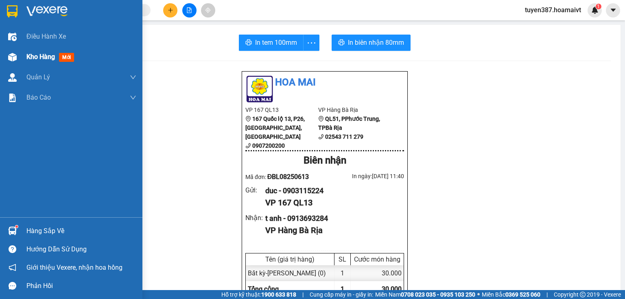
click at [68, 61] on span "mới" at bounding box center [66, 57] width 15 height 9
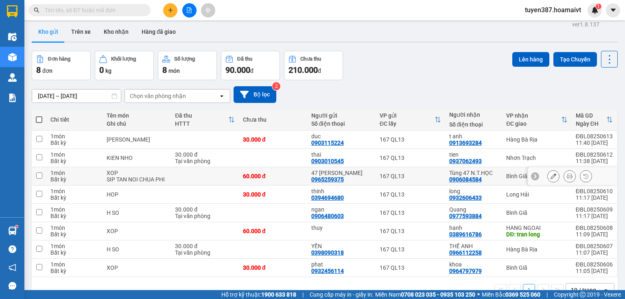
scroll to position [5, 0]
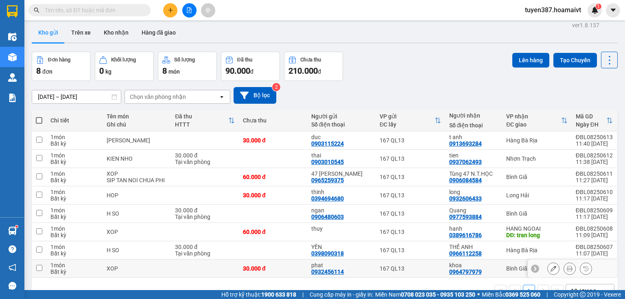
drag, startPoint x: 491, startPoint y: 267, endPoint x: 495, endPoint y: 232, distance: 35.2
click at [491, 262] on div "khoa" at bounding box center [473, 265] width 49 height 7
checkbox input "true"
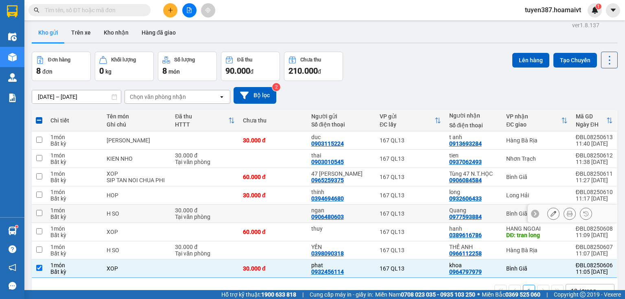
drag, startPoint x: 496, startPoint y: 208, endPoint x: 500, endPoint y: 185, distance: 23.5
click at [496, 207] on div "Quang" at bounding box center [473, 210] width 49 height 7
checkbox input "true"
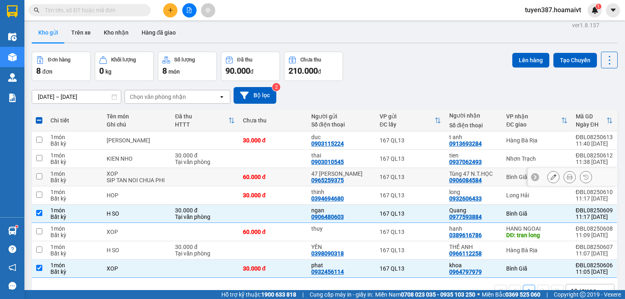
click at [498, 173] on td "Tùng 47 N.T.HỌC 0906084584" at bounding box center [473, 177] width 57 height 18
checkbox input "true"
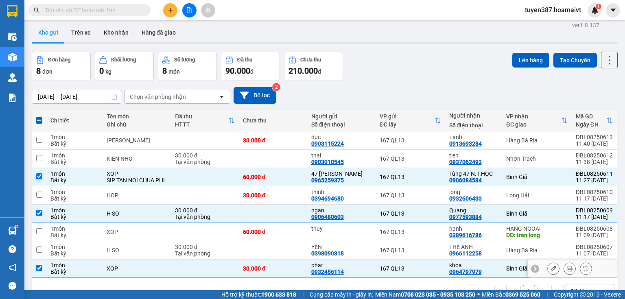
drag, startPoint x: 504, startPoint y: 266, endPoint x: 497, endPoint y: 238, distance: 29.5
click at [503, 264] on td "Bình Giã" at bounding box center [537, 269] width 70 height 18
checkbox input "false"
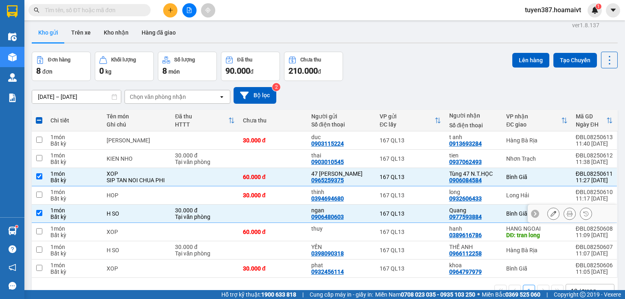
drag, startPoint x: 498, startPoint y: 214, endPoint x: 500, endPoint y: 182, distance: 31.8
click at [500, 203] on tbody "1 món Bất kỳ KIEN THUNG 30.000 đ duc 0903115224 167 QL13 t anh 0913693284 Hàng…" at bounding box center [325, 204] width 586 height 146
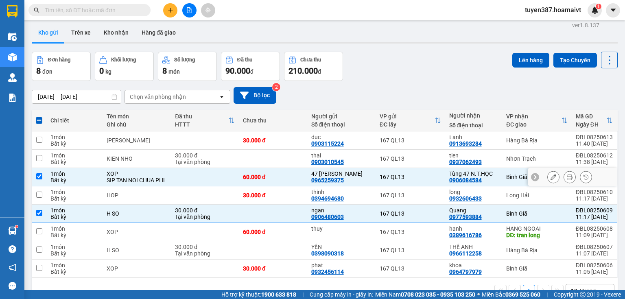
click at [496, 171] on div "Tùng 47 N.T.HỌC" at bounding box center [473, 173] width 49 height 7
checkbox input "false"
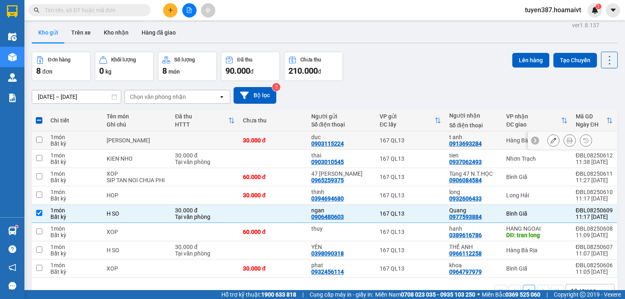
click at [493, 139] on div "t anh" at bounding box center [473, 137] width 49 height 7
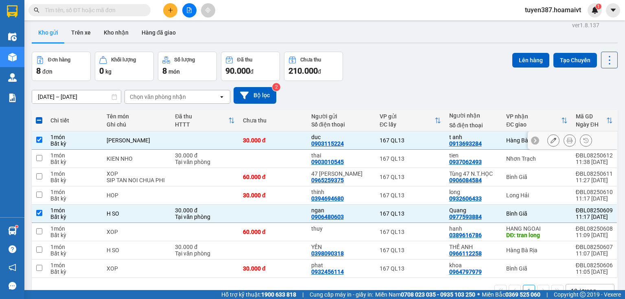
click at [499, 140] on td "t anh 0913693284" at bounding box center [473, 140] width 57 height 18
checkbox input "false"
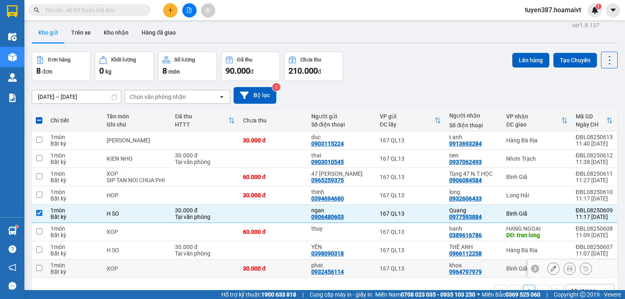
click at [488, 269] on div "khoa 0964797979" at bounding box center [473, 268] width 49 height 13
checkbox input "true"
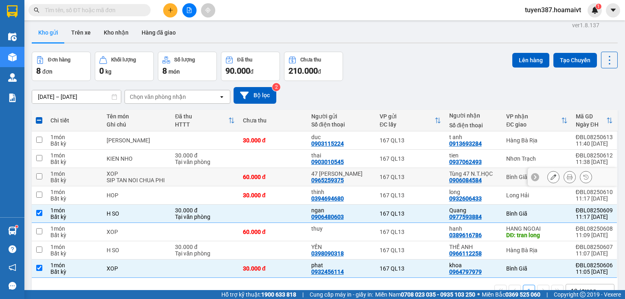
click at [487, 174] on div "Tùng 47 N.T.HỌC" at bounding box center [473, 173] width 49 height 7
checkbox input "true"
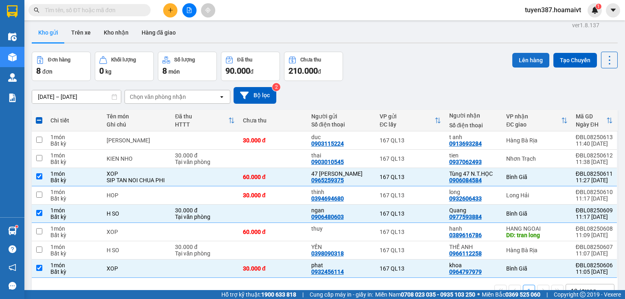
drag, startPoint x: 528, startPoint y: 59, endPoint x: 521, endPoint y: 59, distance: 7.3
click at [526, 59] on button "Lên hàng" at bounding box center [530, 60] width 37 height 15
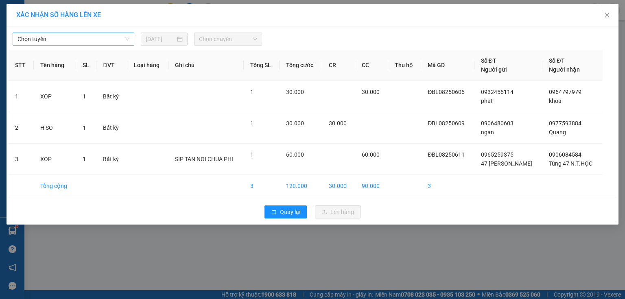
click at [52, 39] on span "Chọn tuyến" at bounding box center [73, 39] width 112 height 12
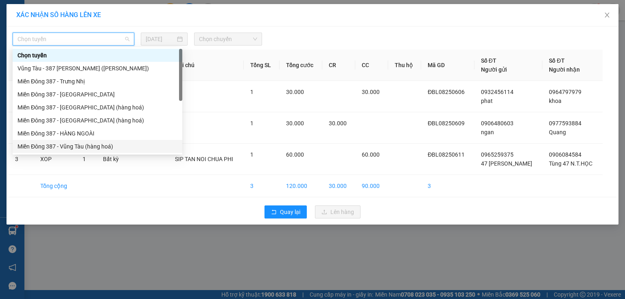
click at [71, 149] on div "Miền Đông 387 - Vũng Tàu (hàng hoá)" at bounding box center [97, 146] width 160 height 9
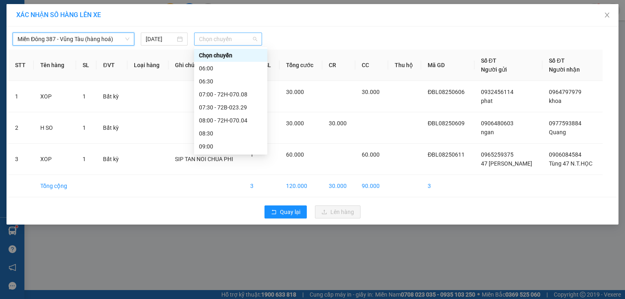
click at [216, 41] on span "Chọn chuyến" at bounding box center [228, 39] width 59 height 12
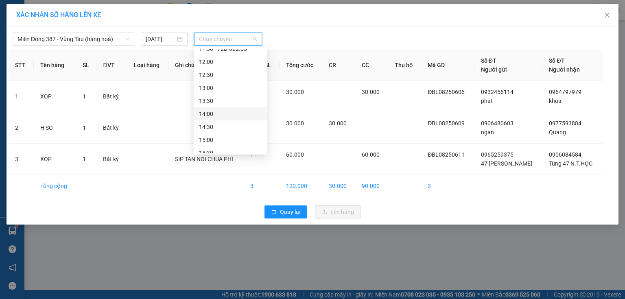
scroll to position [130, 0]
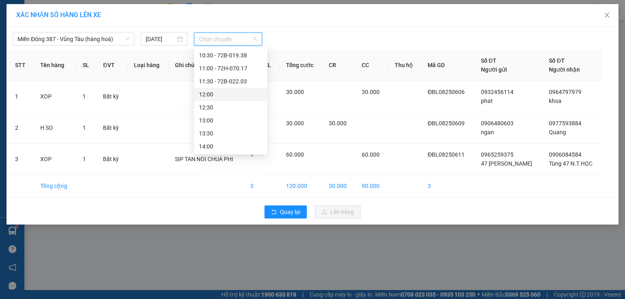
click at [219, 95] on div "12:00" at bounding box center [230, 94] width 63 height 9
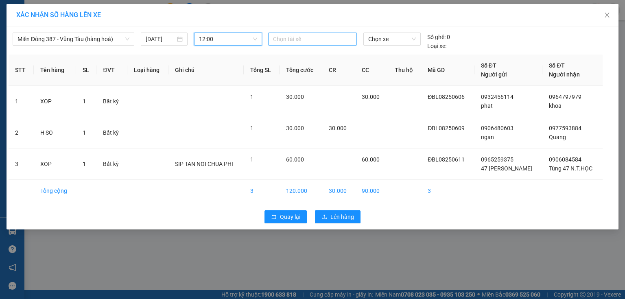
click at [317, 39] on div at bounding box center [312, 39] width 85 height 10
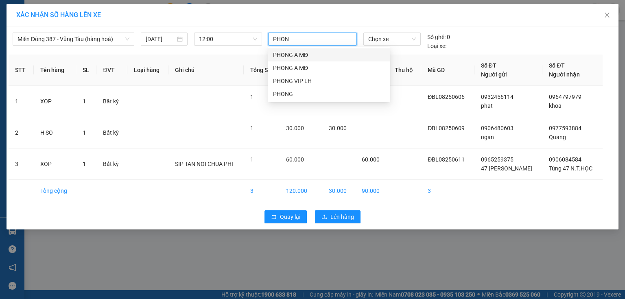
type input "PHONG"
click at [301, 55] on div "PHONG A MĐ" at bounding box center [329, 54] width 112 height 9
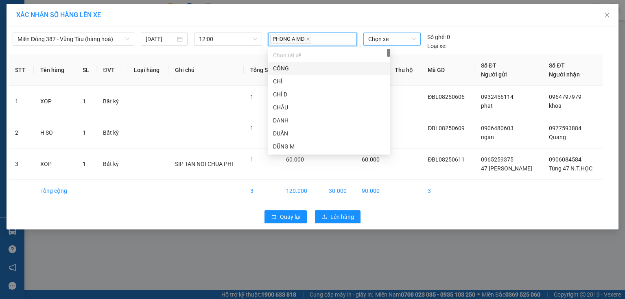
click at [401, 35] on span "Chọn xe" at bounding box center [391, 39] width 47 height 12
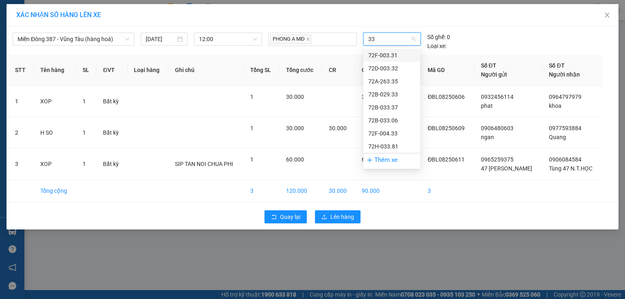
type input "3"
type input "005"
drag, startPoint x: 381, startPoint y: 97, endPoint x: 346, endPoint y: 124, distance: 44.3
click at [381, 96] on div "72H-070.05" at bounding box center [391, 94] width 47 height 9
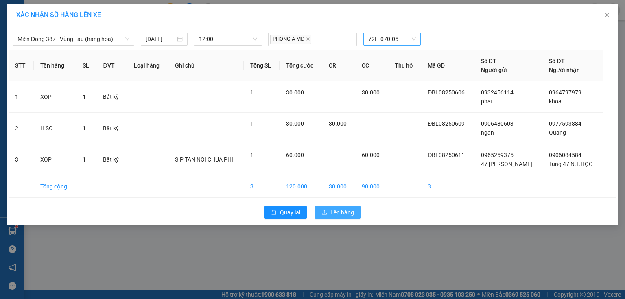
click at [333, 213] on span "Lên hàng" at bounding box center [342, 212] width 24 height 9
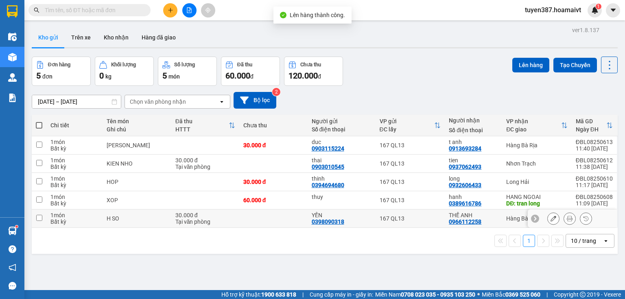
click at [499, 215] on td "THẾ ANH 0966112258" at bounding box center [473, 219] width 57 height 18
checkbox input "true"
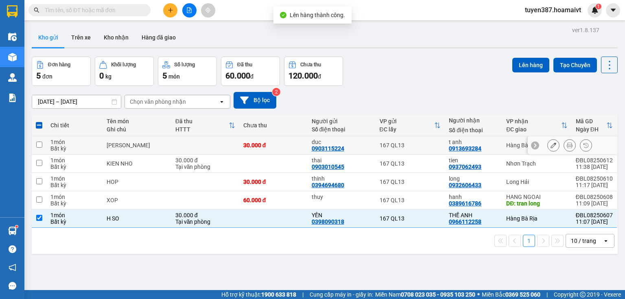
click at [496, 143] on div "t anh" at bounding box center [473, 142] width 49 height 7
checkbox input "true"
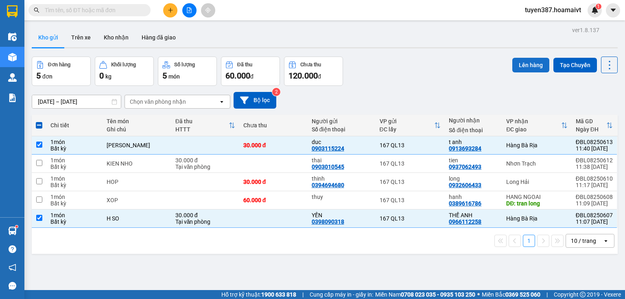
drag, startPoint x: 534, startPoint y: 65, endPoint x: 528, endPoint y: 65, distance: 5.7
click at [528, 65] on button "Lên hàng" at bounding box center [530, 65] width 37 height 15
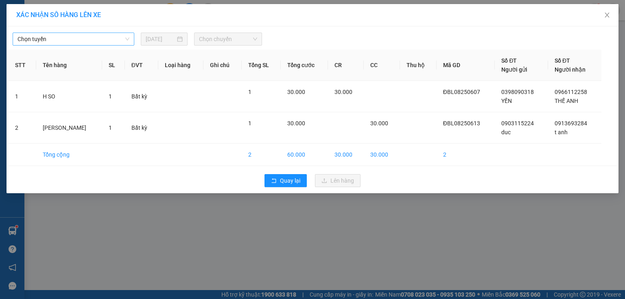
click at [98, 36] on span "Chọn tuyến" at bounding box center [73, 39] width 112 height 12
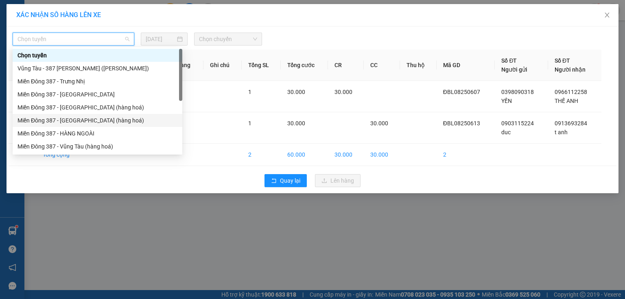
drag, startPoint x: 80, startPoint y: 119, endPoint x: 137, endPoint y: 80, distance: 69.2
click at [81, 118] on div "Miền Đông 387 - [GEOGRAPHIC_DATA] (hàng hoá)" at bounding box center [97, 120] width 160 height 9
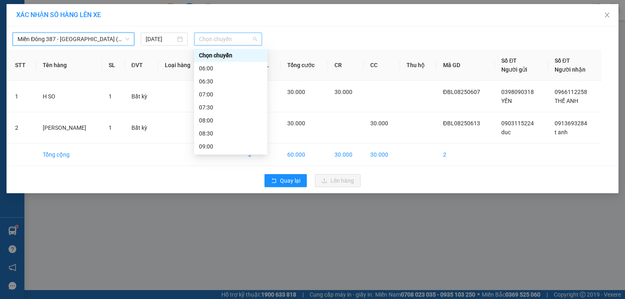
click at [223, 41] on span "Chọn chuyến" at bounding box center [228, 39] width 59 height 12
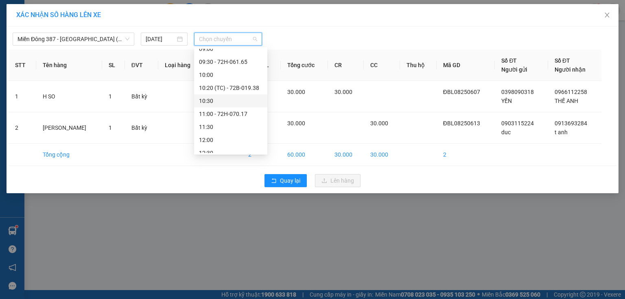
scroll to position [130, 0]
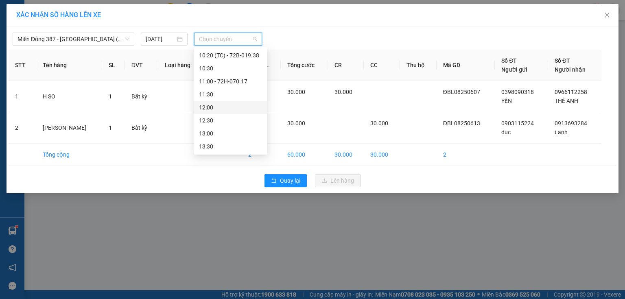
click at [219, 112] on div "12:00" at bounding box center [230, 107] width 73 height 13
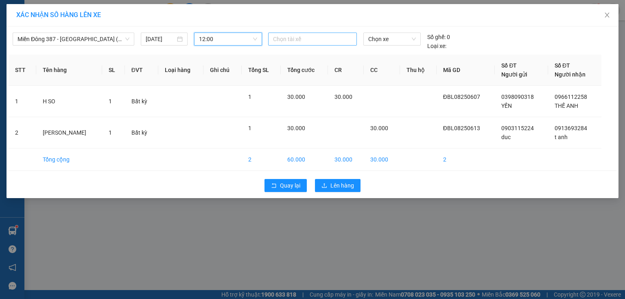
click at [283, 38] on div at bounding box center [312, 39] width 85 height 10
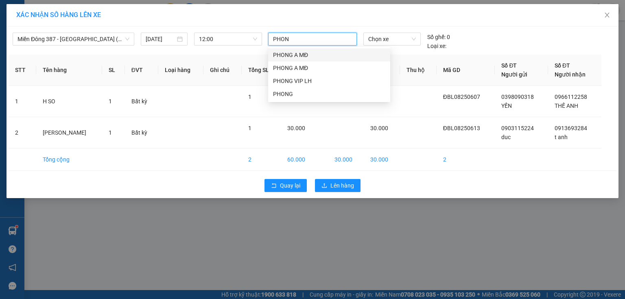
type input "PHONG"
click at [287, 56] on div "PHONG A MĐ" at bounding box center [329, 54] width 112 height 9
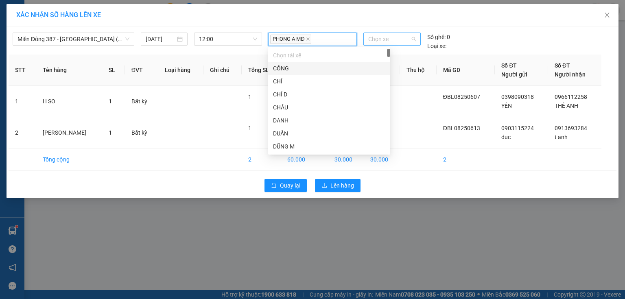
click at [397, 42] on span "Chọn xe" at bounding box center [391, 39] width 47 height 12
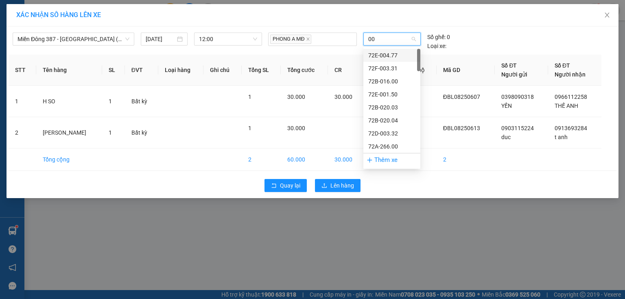
type input "005"
drag, startPoint x: 388, startPoint y: 94, endPoint x: 353, endPoint y: 104, distance: 35.9
click at [386, 94] on div "72H-070.05" at bounding box center [391, 94] width 47 height 9
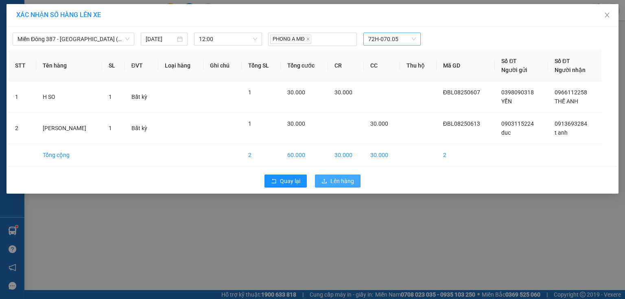
click at [343, 179] on span "Lên hàng" at bounding box center [342, 181] width 24 height 9
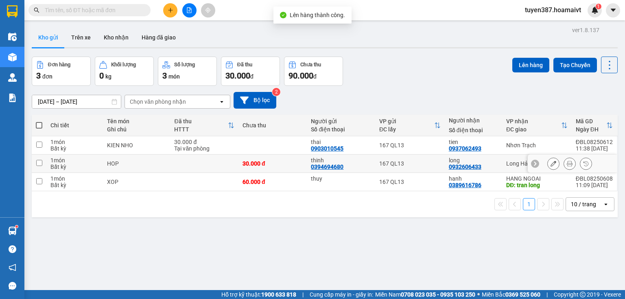
click at [487, 163] on div "long 0932606433" at bounding box center [473, 163] width 49 height 13
checkbox input "true"
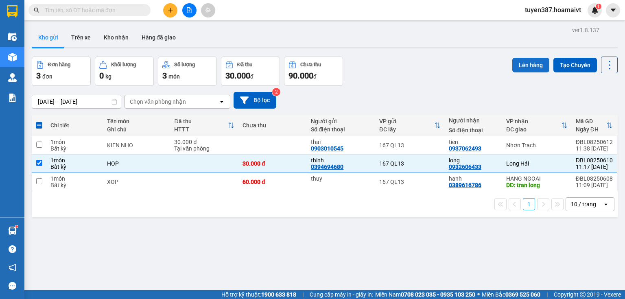
click at [522, 61] on button "Lên hàng" at bounding box center [530, 65] width 37 height 15
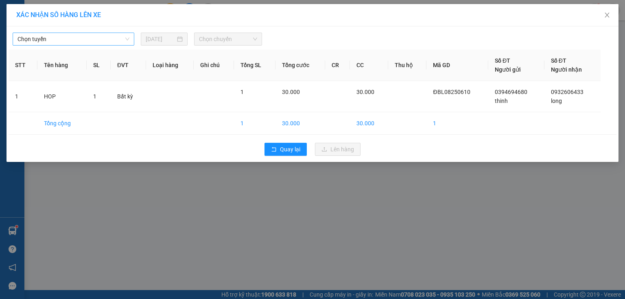
click at [92, 36] on span "Chọn tuyến" at bounding box center [73, 39] width 112 height 12
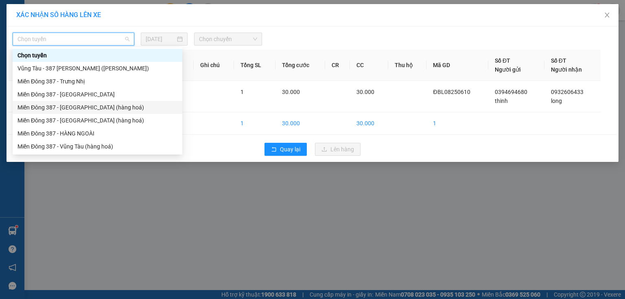
drag, startPoint x: 91, startPoint y: 109, endPoint x: 140, endPoint y: 76, distance: 59.1
click at [92, 109] on div "Miền Đông 387 - [GEOGRAPHIC_DATA] (hàng hoá)" at bounding box center [97, 107] width 160 height 9
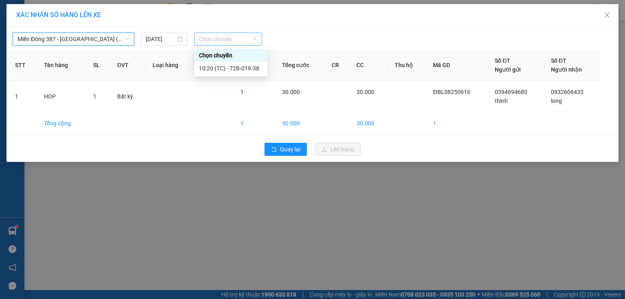
click at [208, 37] on span "Chọn chuyến" at bounding box center [228, 39] width 59 height 12
type input "1150"
drag, startPoint x: 255, startPoint y: 68, endPoint x: 269, endPoint y: 59, distance: 16.6
click at [261, 64] on div "Thêm chuyến " 11:50 "" at bounding box center [237, 69] width 87 height 14
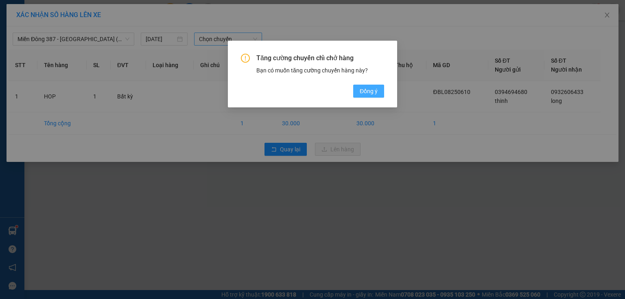
drag, startPoint x: 366, startPoint y: 90, endPoint x: 351, endPoint y: 70, distance: 25.0
click at [366, 90] on span "Đồng ý" at bounding box center [369, 91] width 18 height 9
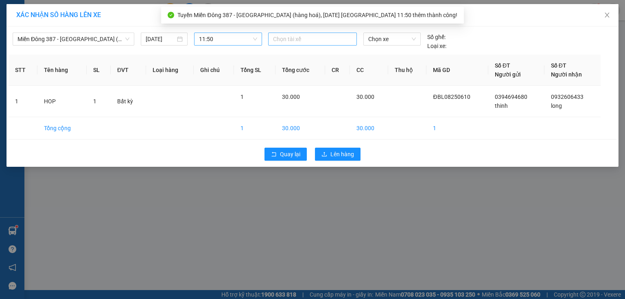
click at [323, 39] on div at bounding box center [312, 39] width 85 height 10
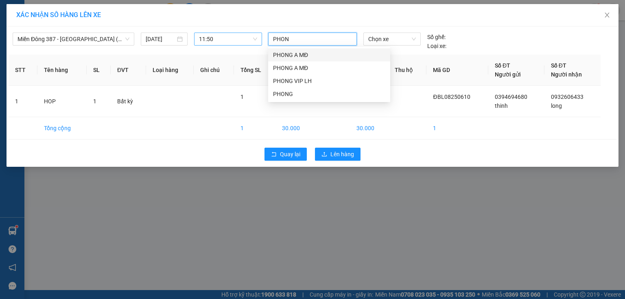
type input "PHONG"
drag, startPoint x: 304, startPoint y: 69, endPoint x: 364, endPoint y: 24, distance: 74.7
click at [305, 68] on div "PHONG A MĐ" at bounding box center [329, 67] width 112 height 9
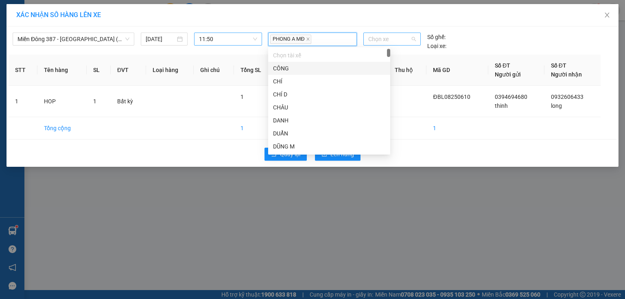
click at [405, 38] on span "Chọn xe" at bounding box center [391, 39] width 47 height 12
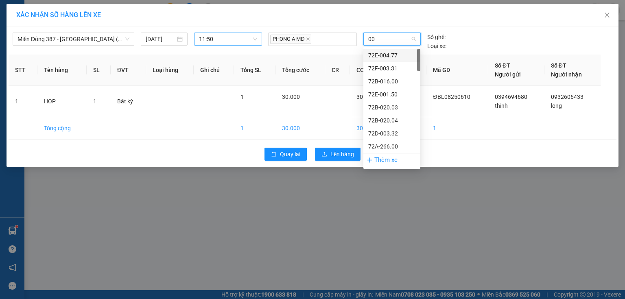
type input "005"
click at [390, 96] on div "72H-070.05" at bounding box center [391, 94] width 47 height 9
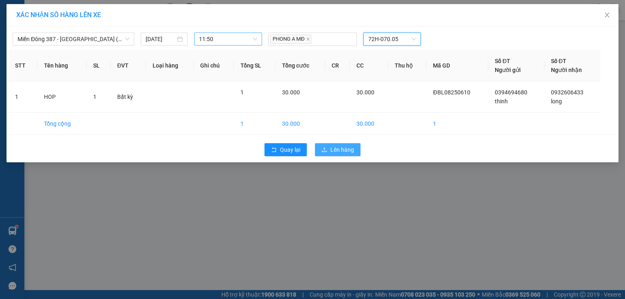
click at [347, 150] on span "Lên hàng" at bounding box center [342, 149] width 24 height 9
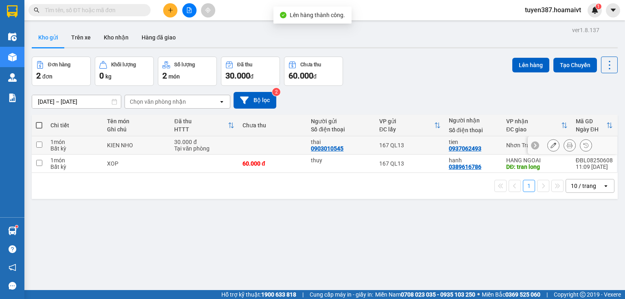
click at [487, 145] on div "tien 0937062493" at bounding box center [473, 145] width 49 height 13
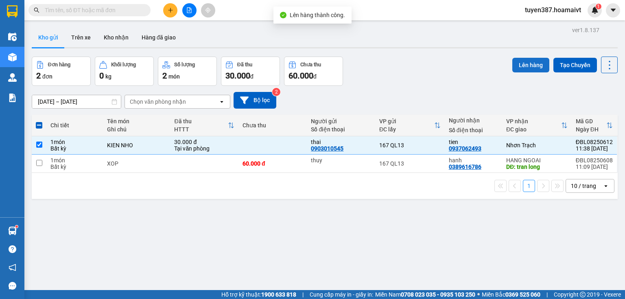
click at [524, 63] on button "Lên hàng" at bounding box center [530, 65] width 37 height 15
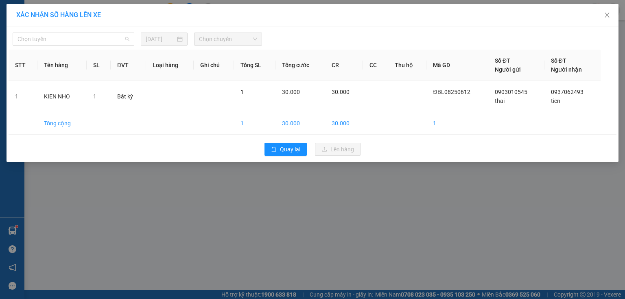
drag, startPoint x: 94, startPoint y: 40, endPoint x: 87, endPoint y: 54, distance: 15.3
click at [91, 41] on span "Chọn tuyến" at bounding box center [73, 39] width 112 height 12
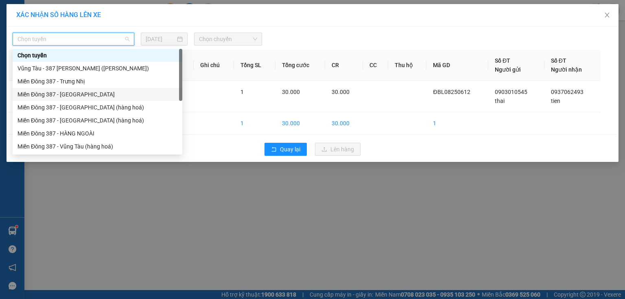
drag, startPoint x: 86, startPoint y: 94, endPoint x: 115, endPoint y: 71, distance: 37.0
click at [91, 92] on div "Miền Đông 387 - [GEOGRAPHIC_DATA]" at bounding box center [97, 94] width 160 height 9
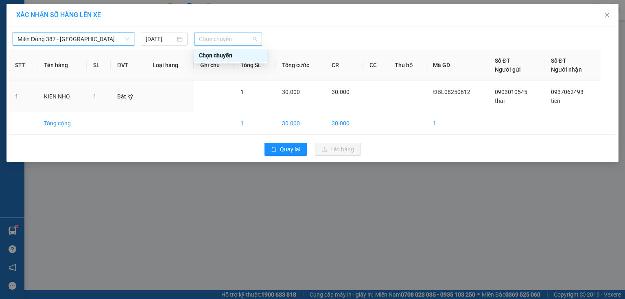
click at [212, 37] on span "Chọn chuyến" at bounding box center [228, 39] width 59 height 12
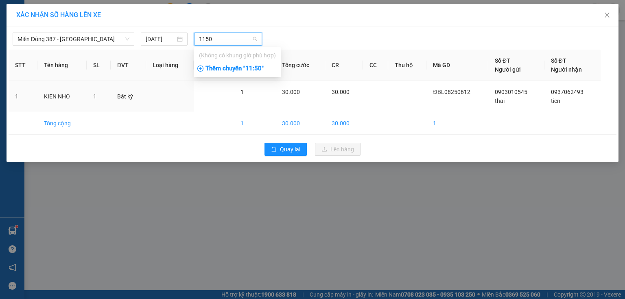
click at [233, 69] on div "Thêm chuyến " 11:50 "" at bounding box center [237, 69] width 87 height 14
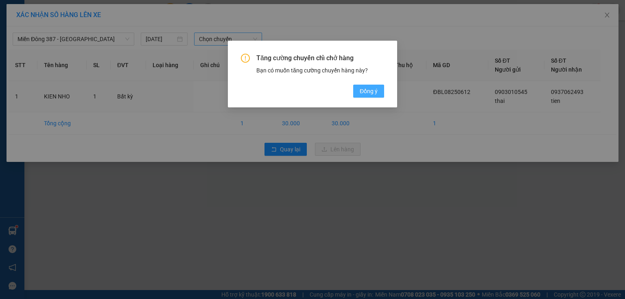
drag, startPoint x: 371, startPoint y: 90, endPoint x: 373, endPoint y: 86, distance: 4.4
click at [371, 89] on span "Đồng ý" at bounding box center [369, 91] width 18 height 9
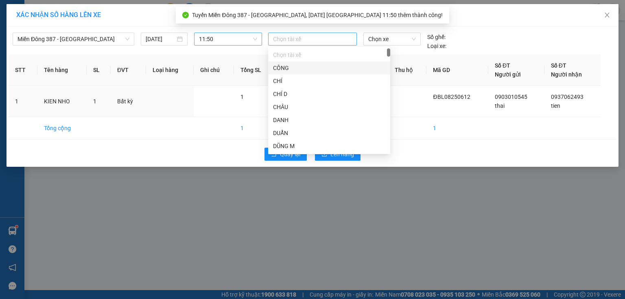
click at [325, 42] on div at bounding box center [312, 39] width 85 height 10
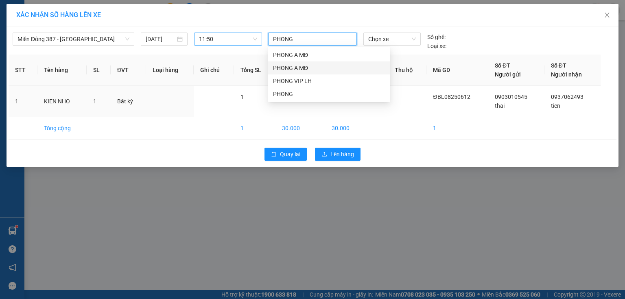
click at [288, 67] on div "PHONG A MĐ" at bounding box center [329, 67] width 112 height 9
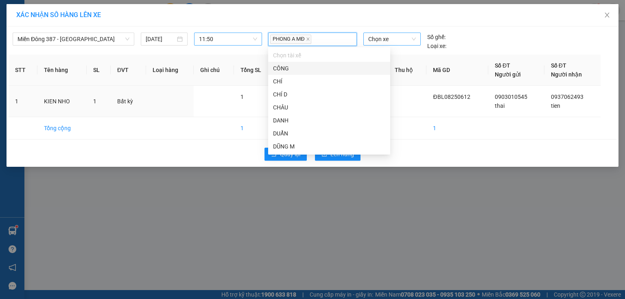
click at [390, 39] on span "Chọn xe" at bounding box center [391, 39] width 47 height 12
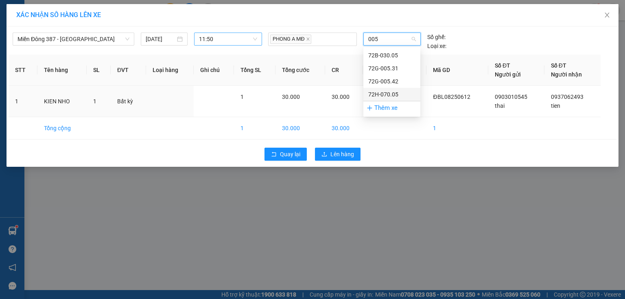
click at [380, 96] on div "72H-070.05" at bounding box center [391, 94] width 47 height 9
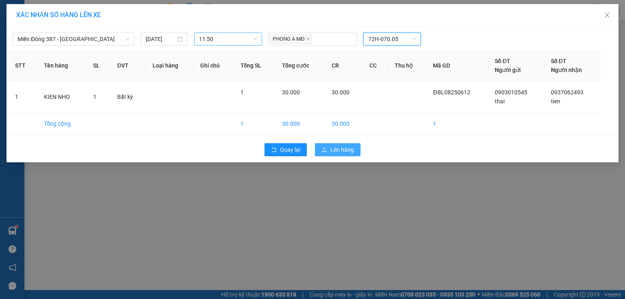
click at [336, 146] on span "Lên hàng" at bounding box center [342, 149] width 24 height 9
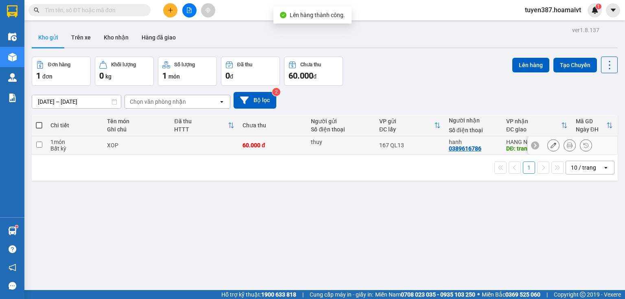
drag, startPoint x: 424, startPoint y: 149, endPoint x: 505, endPoint y: 87, distance: 102.5
click at [424, 146] on td "167 QL13" at bounding box center [410, 145] width 70 height 18
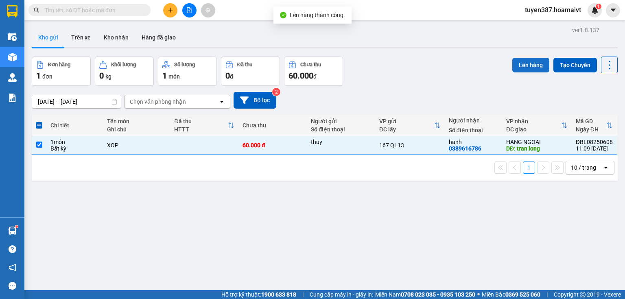
drag, startPoint x: 525, startPoint y: 63, endPoint x: 515, endPoint y: 66, distance: 10.4
click at [519, 64] on button "Lên hàng" at bounding box center [530, 65] width 37 height 15
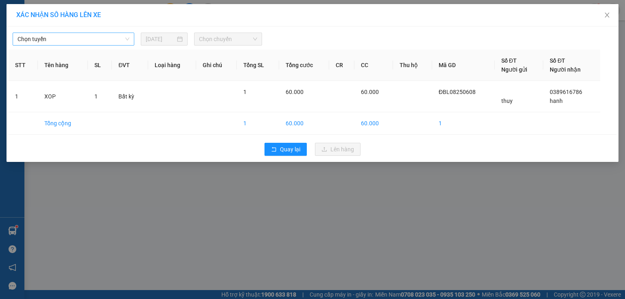
click at [43, 41] on span "Chọn tuyến" at bounding box center [73, 39] width 112 height 12
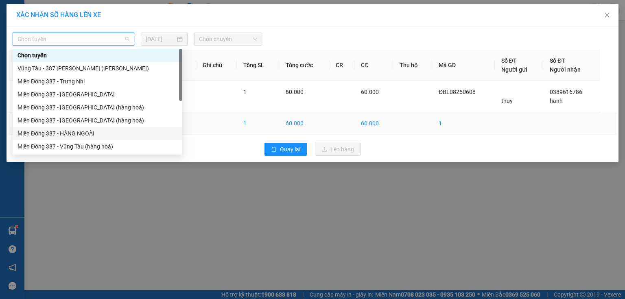
drag, startPoint x: 68, startPoint y: 134, endPoint x: 83, endPoint y: 124, distance: 18.2
click at [72, 130] on div "Miền Đông 387 - HÀNG NGOÀI" at bounding box center [97, 133] width 160 height 9
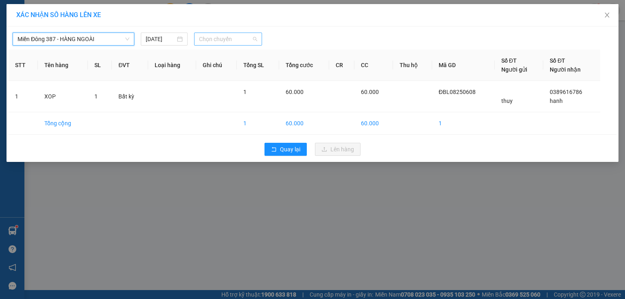
click at [238, 40] on span "Chọn chuyến" at bounding box center [228, 39] width 59 height 12
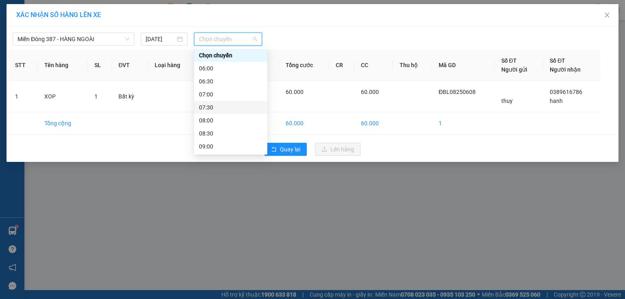
scroll to position [130, 0]
click at [215, 94] on div "12:00" at bounding box center [230, 94] width 63 height 9
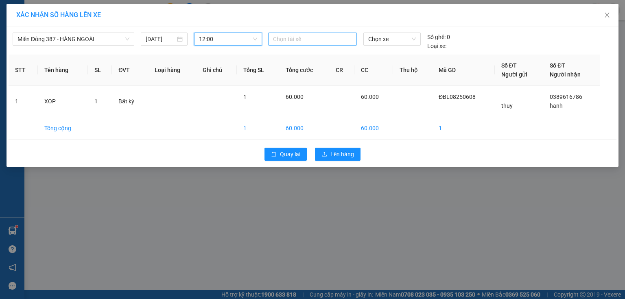
click at [311, 39] on div at bounding box center [312, 39] width 85 height 10
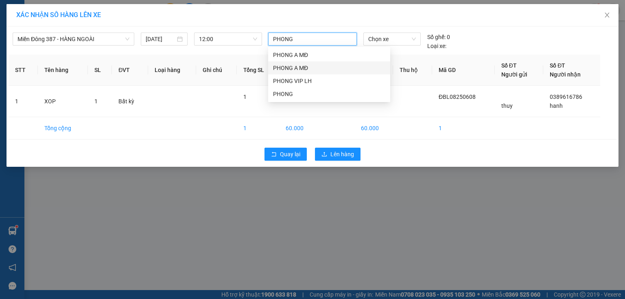
click at [303, 69] on div "PHONG A MĐ" at bounding box center [329, 67] width 112 height 9
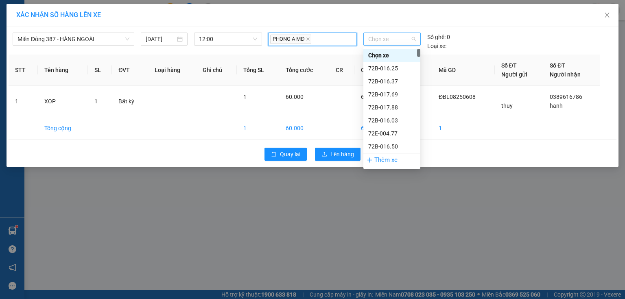
click at [395, 34] on span "Chọn xe" at bounding box center [391, 39] width 47 height 12
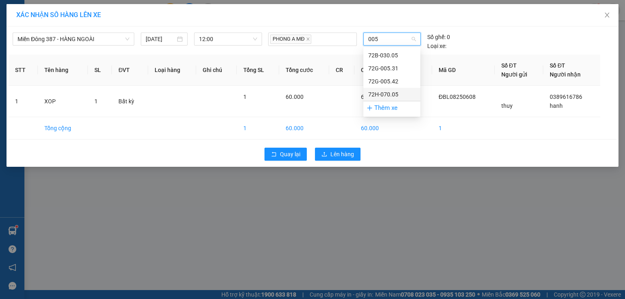
click at [394, 95] on div "72H-070.05" at bounding box center [391, 94] width 47 height 9
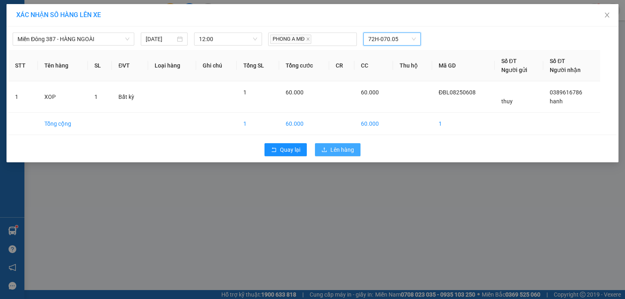
click at [346, 145] on span "Lên hàng" at bounding box center [342, 149] width 24 height 9
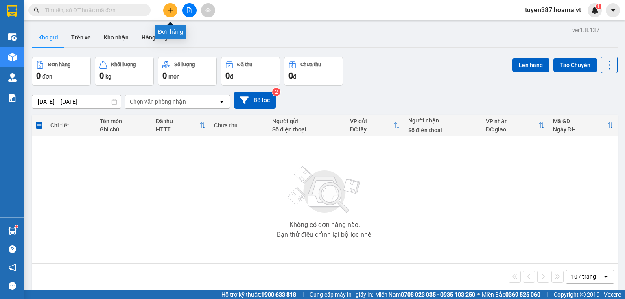
click at [171, 10] on icon "plus" at bounding box center [171, 10] width 6 height 6
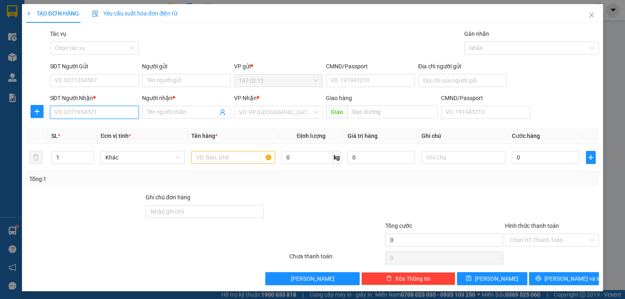
click at [115, 115] on input "SĐT Người Nhận *" at bounding box center [94, 112] width 89 height 13
drag, startPoint x: 66, startPoint y: 127, endPoint x: 76, endPoint y: 114, distance: 15.9
click at [71, 122] on div "0908371370 - LONG" at bounding box center [94, 128] width 88 height 13
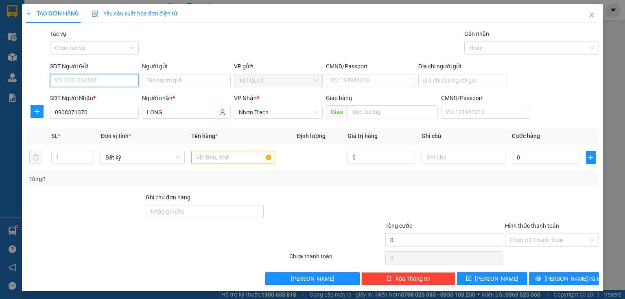
click at [104, 75] on input "SĐT Người Gửi" at bounding box center [94, 80] width 89 height 13
click at [92, 94] on div "0947636569 - KHẮI" at bounding box center [101, 96] width 92 height 9
click at [216, 161] on input "text" at bounding box center [233, 157] width 84 height 13
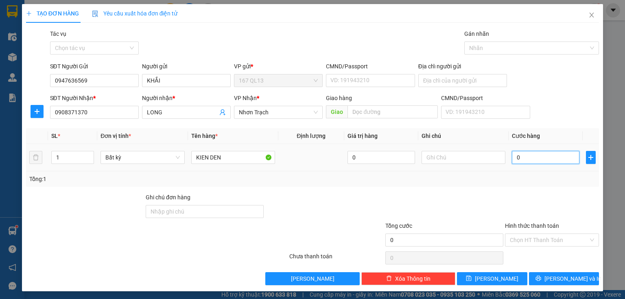
click at [512, 159] on input "0" at bounding box center [546, 157] width 68 height 13
click at [550, 279] on button "[PERSON_NAME] và In" at bounding box center [564, 278] width 70 height 13
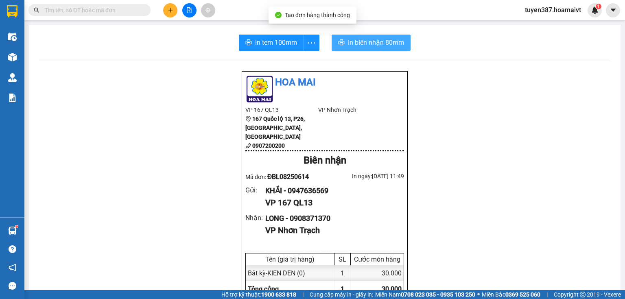
click at [354, 41] on span "In biên nhận 80mm" at bounding box center [376, 42] width 56 height 10
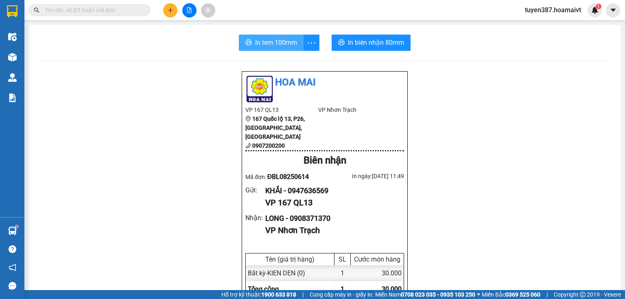
click at [271, 44] on span "In tem 100mm" at bounding box center [276, 42] width 42 height 10
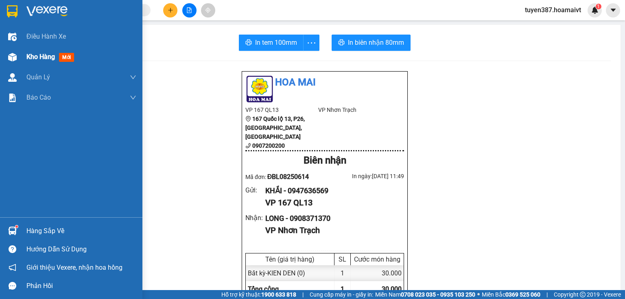
click at [67, 57] on span "mới" at bounding box center [66, 57] width 15 height 9
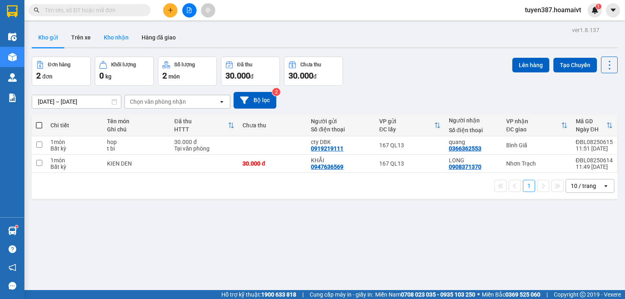
click at [112, 34] on button "Kho nhận" at bounding box center [116, 38] width 38 height 20
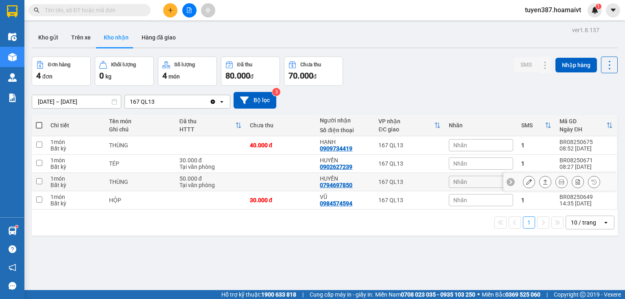
click at [361, 180] on div "HUYỀN" at bounding box center [345, 178] width 50 height 7
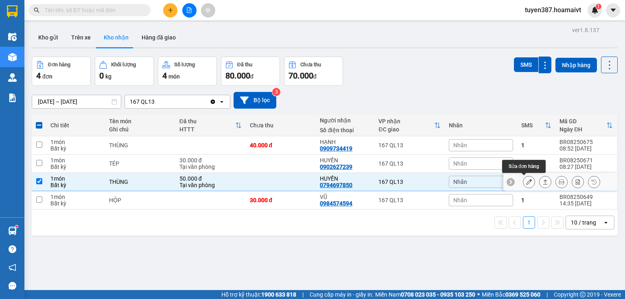
click at [526, 183] on icon at bounding box center [529, 182] width 6 height 6
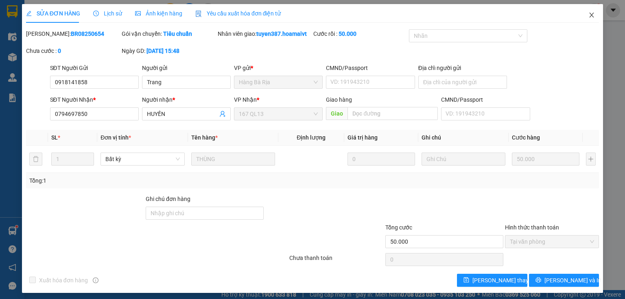
click at [589, 16] on icon "close" at bounding box center [591, 15] width 7 height 7
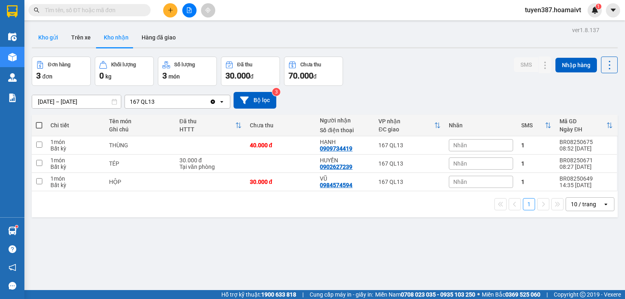
click at [49, 35] on button "Kho gửi" at bounding box center [48, 38] width 33 height 20
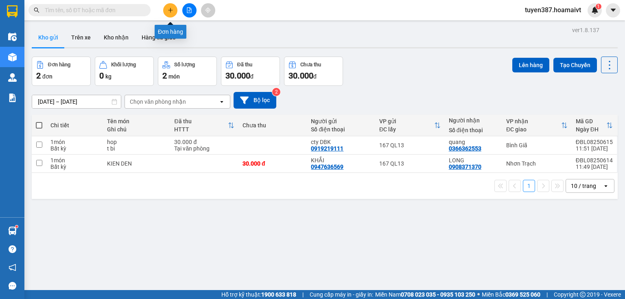
click at [173, 11] on icon "plus" at bounding box center [171, 10] width 6 height 6
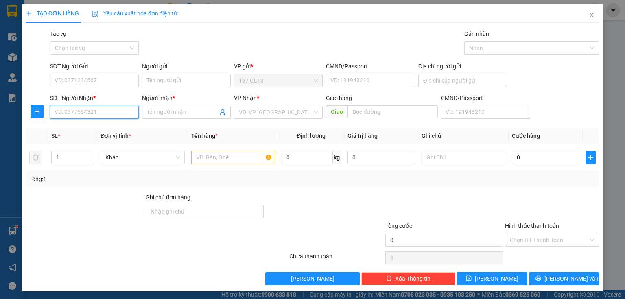
click at [96, 111] on input "SĐT Người Nhận *" at bounding box center [94, 112] width 89 height 13
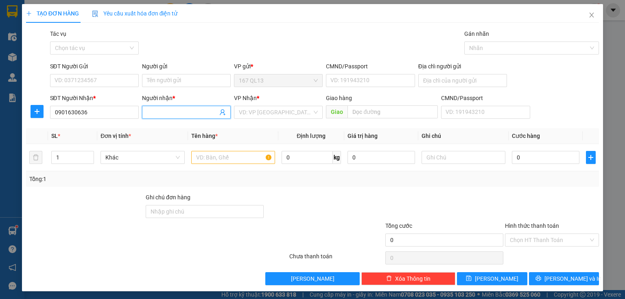
click at [166, 114] on input "Người nhận *" at bounding box center [182, 112] width 71 height 9
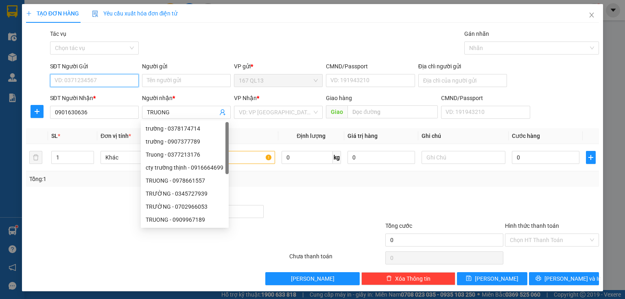
click at [90, 83] on input "SĐT Người Gửi" at bounding box center [94, 80] width 89 height 13
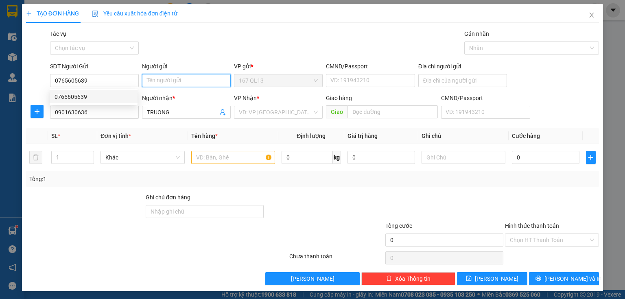
click at [171, 78] on input "Người gửi" at bounding box center [186, 80] width 89 height 13
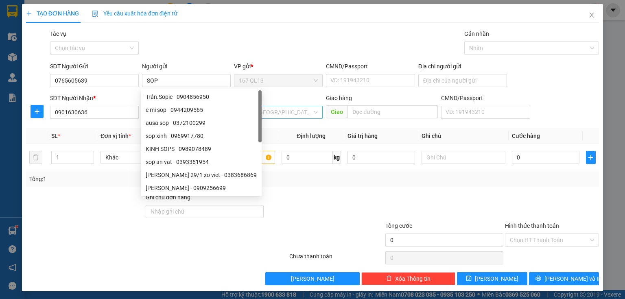
click at [280, 112] on input "search" at bounding box center [275, 112] width 73 height 12
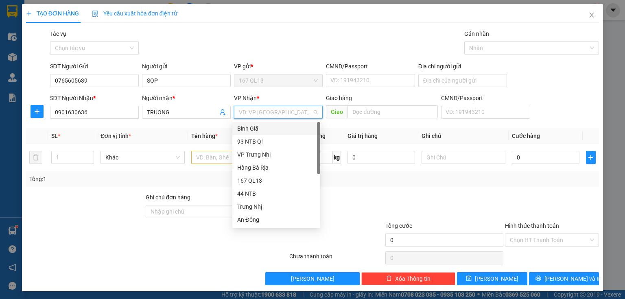
click at [256, 129] on div "Bình Giã" at bounding box center [276, 128] width 78 height 9
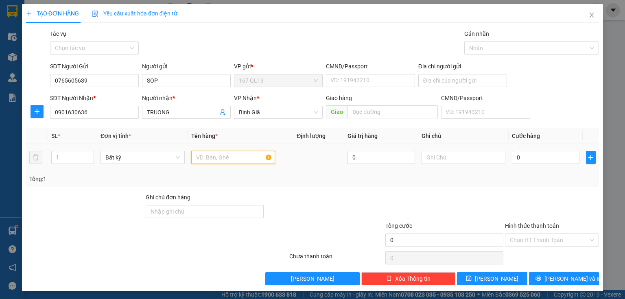
click at [217, 160] on input "text" at bounding box center [233, 157] width 84 height 13
click at [200, 157] on input "HIEN" at bounding box center [233, 157] width 84 height 13
click at [199, 157] on input "HIEN" at bounding box center [233, 157] width 84 height 13
click at [512, 158] on input "0" at bounding box center [546, 157] width 68 height 13
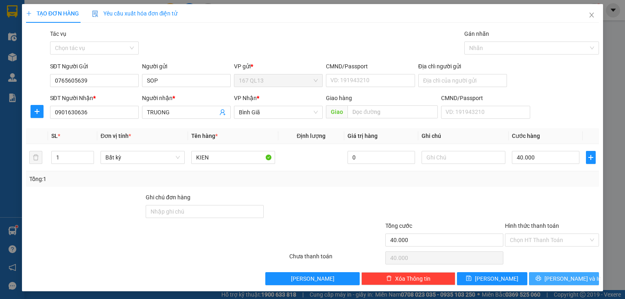
click at [567, 277] on span "[PERSON_NAME] và In" at bounding box center [572, 278] width 57 height 9
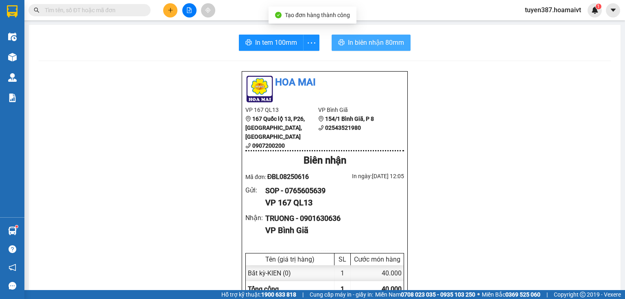
click at [360, 46] on span "In biên nhận 80mm" at bounding box center [376, 42] width 56 height 10
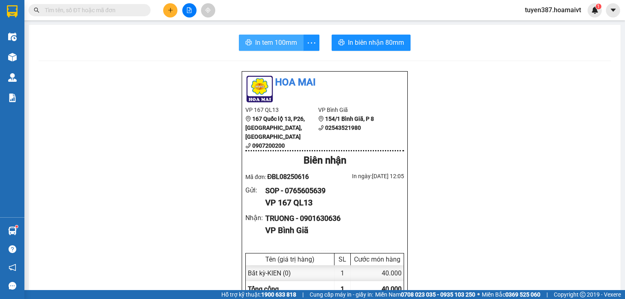
click at [265, 45] on span "In tem 100mm" at bounding box center [276, 42] width 42 height 10
click at [168, 8] on icon "plus" at bounding box center [171, 10] width 6 height 6
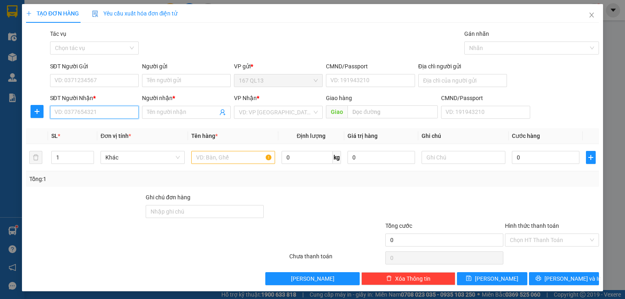
drag, startPoint x: 101, startPoint y: 112, endPoint x: 96, endPoint y: 106, distance: 8.4
click at [100, 109] on input "SĐT Người Nhận *" at bounding box center [94, 112] width 89 height 13
click at [208, 155] on input "text" at bounding box center [233, 157] width 84 height 13
click at [99, 116] on input "SĐT Người Nhận *" at bounding box center [94, 112] width 89 height 13
drag, startPoint x: 98, startPoint y: 129, endPoint x: 97, endPoint y: 124, distance: 5.7
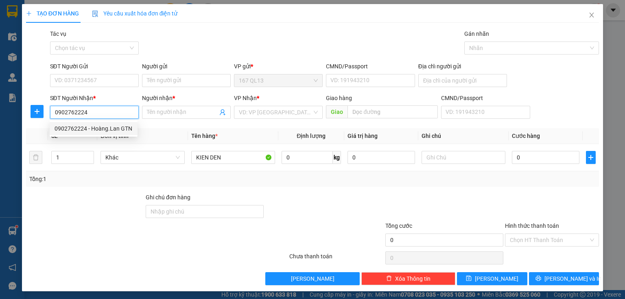
click at [98, 129] on div "0902762224 - Hoàng.Lan GTN" at bounding box center [94, 128] width 78 height 9
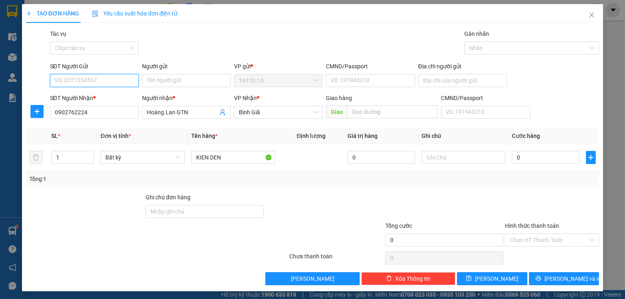
click at [96, 75] on input "SĐT Người Gửi" at bounding box center [94, 80] width 89 height 13
click at [103, 79] on input "SĐT Người Gửi" at bounding box center [94, 80] width 89 height 13
click at [74, 94] on div "0931345568 - D1/6/7 CHI LINH" at bounding box center [105, 96] width 100 height 9
click at [512, 151] on div "0" at bounding box center [546, 157] width 68 height 16
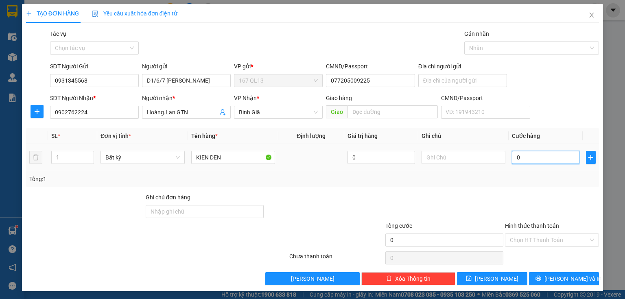
click at [513, 160] on input "0" at bounding box center [546, 157] width 68 height 13
click at [550, 281] on button "[PERSON_NAME] và In" at bounding box center [564, 278] width 70 height 13
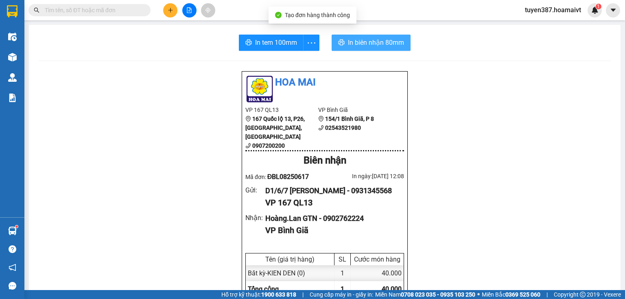
click at [349, 46] on span "In biên nhận 80mm" at bounding box center [376, 42] width 56 height 10
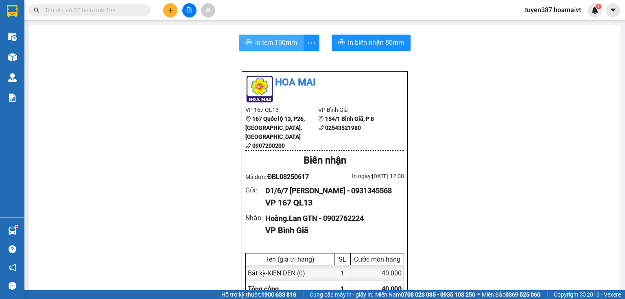
click at [273, 39] on span "In tem 100mm" at bounding box center [276, 42] width 42 height 10
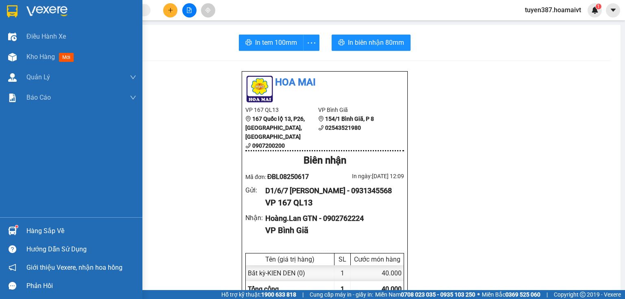
click at [50, 233] on div "Hàng sắp về" at bounding box center [81, 231] width 110 height 12
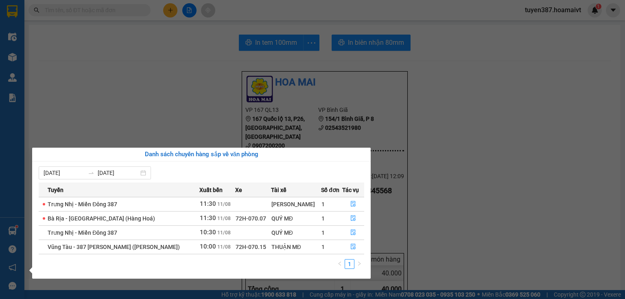
click at [425, 164] on section "Kết quả tìm kiếm ( 0 ) Bộ lọc No Data tuyen387.hoamaivt 1 Điều hành xe Kho hàng…" at bounding box center [312, 149] width 625 height 299
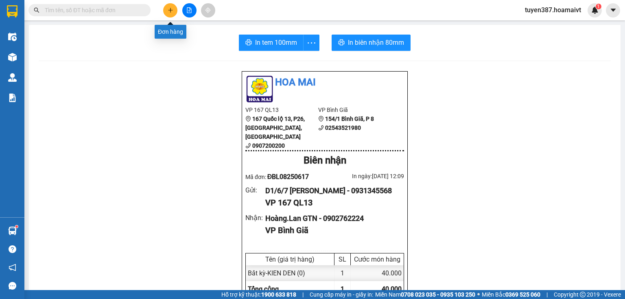
click at [168, 14] on button at bounding box center [170, 10] width 14 height 14
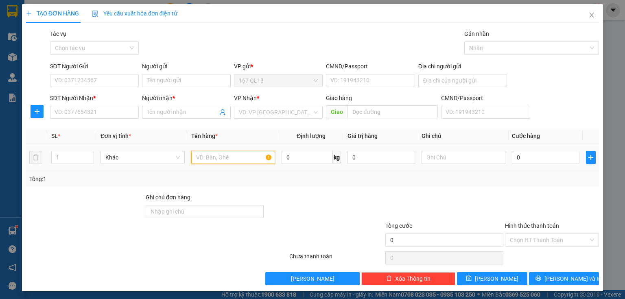
click at [220, 161] on input "text" at bounding box center [233, 157] width 84 height 13
drag, startPoint x: 93, startPoint y: 109, endPoint x: 90, endPoint y: 106, distance: 4.6
click at [92, 108] on input "SĐT Người Nhận *" at bounding box center [94, 112] width 89 height 13
click at [161, 114] on input "Người nhận *" at bounding box center [182, 112] width 71 height 9
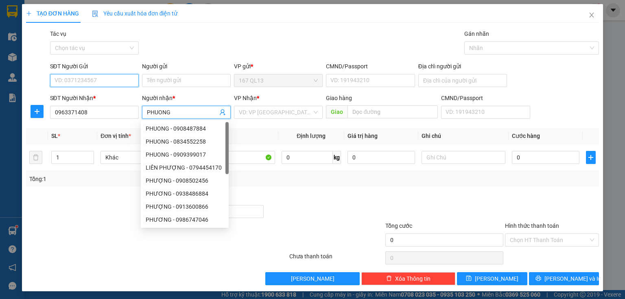
click at [103, 81] on input "SĐT Người Gửi" at bounding box center [94, 80] width 89 height 13
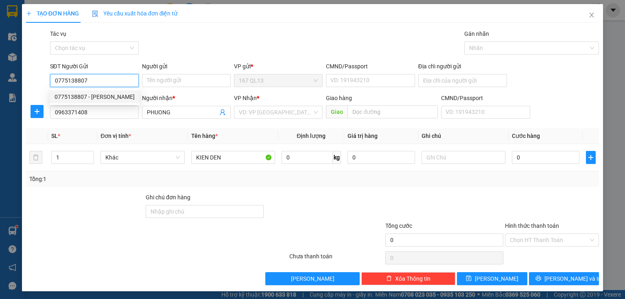
click at [94, 96] on div "0775138807 - kim chi" at bounding box center [95, 96] width 80 height 9
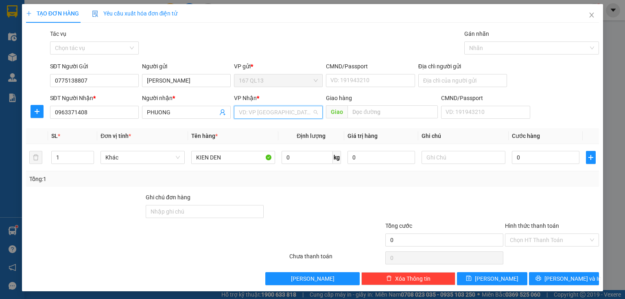
click at [286, 110] on input "search" at bounding box center [275, 112] width 73 height 12
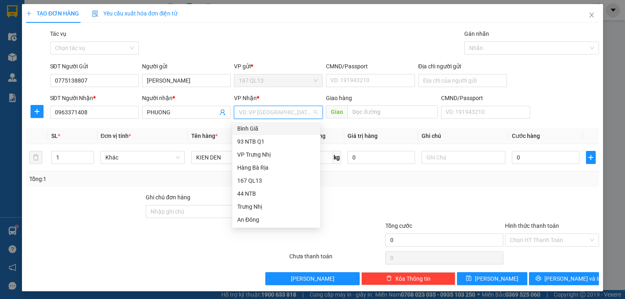
drag, startPoint x: 251, startPoint y: 126, endPoint x: 334, endPoint y: 142, distance: 85.2
click at [251, 126] on div "Bình Giã" at bounding box center [276, 128] width 78 height 9
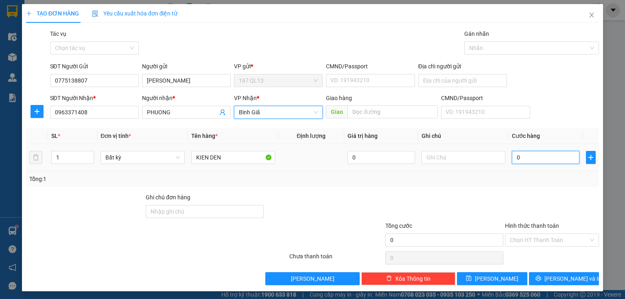
click at [512, 157] on input "0" at bounding box center [546, 157] width 68 height 13
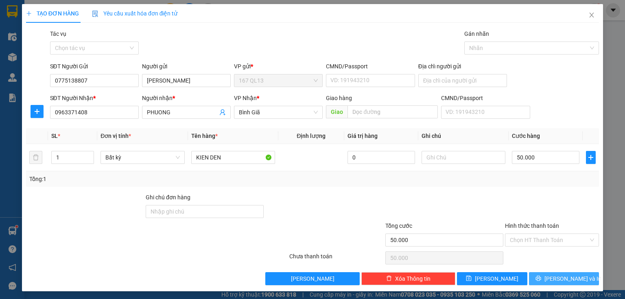
click at [541, 276] on icon "printer" at bounding box center [537, 278] width 5 height 5
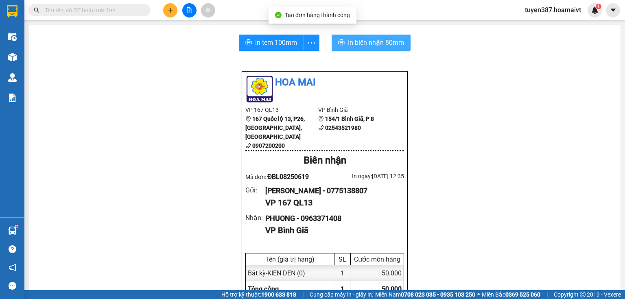
click at [363, 36] on button "In biên nhận 80mm" at bounding box center [371, 43] width 79 height 16
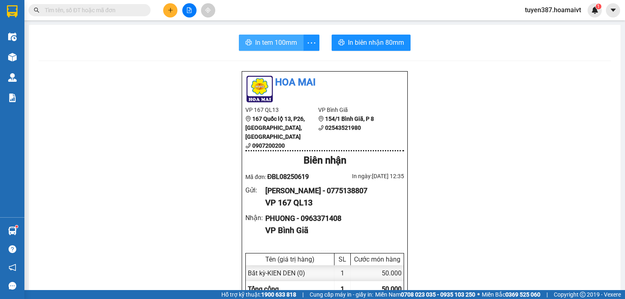
click at [286, 41] on span "In tem 100mm" at bounding box center [276, 42] width 42 height 10
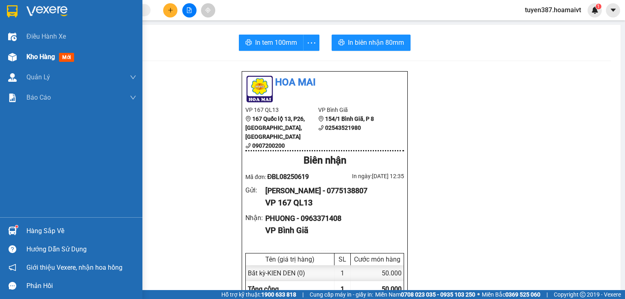
click at [67, 59] on span "mới" at bounding box center [66, 57] width 15 height 9
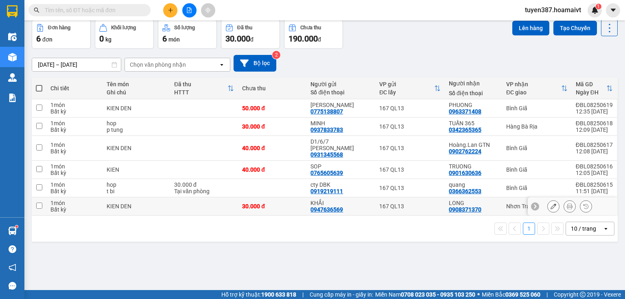
scroll to position [37, 0]
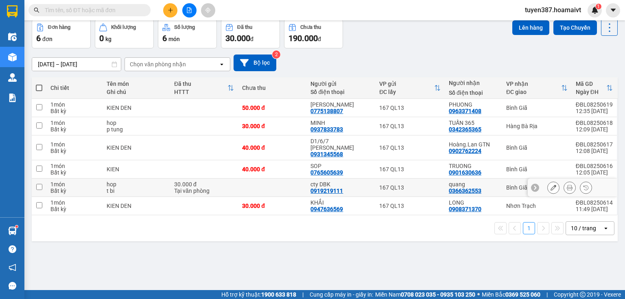
drag, startPoint x: 487, startPoint y: 177, endPoint x: 492, endPoint y: 164, distance: 14.2
click at [487, 181] on div "quang" at bounding box center [473, 184] width 49 height 7
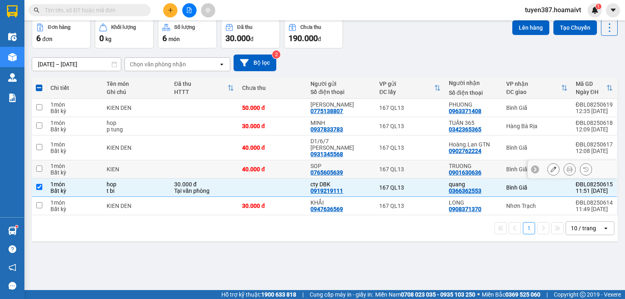
click at [493, 163] on div "TRUONG" at bounding box center [473, 166] width 49 height 7
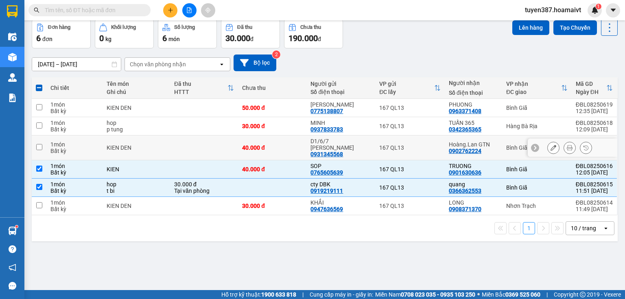
click at [505, 135] on td "Bình Giã" at bounding box center [537, 147] width 70 height 25
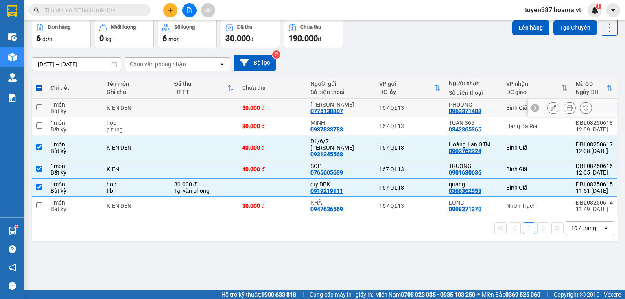
click at [498, 104] on td "PHUONG 0963371408" at bounding box center [473, 108] width 57 height 18
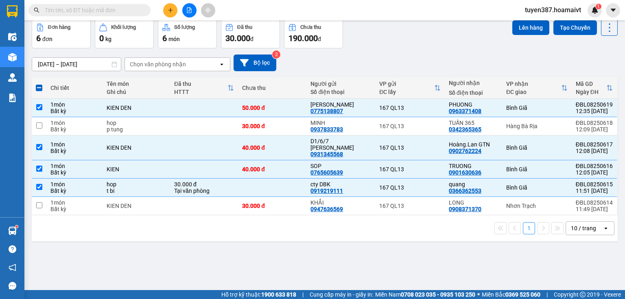
drag, startPoint x: 516, startPoint y: 28, endPoint x: 505, endPoint y: 29, distance: 10.7
click at [512, 28] on button "Lên hàng" at bounding box center [530, 27] width 37 height 15
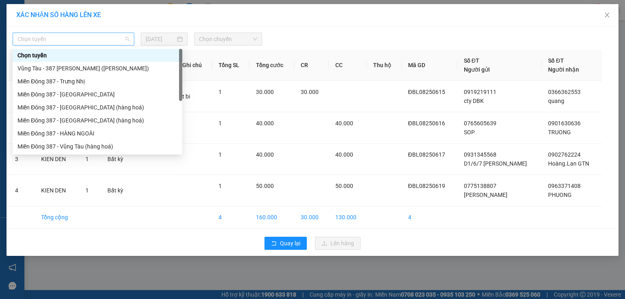
click at [90, 41] on span "Chọn tuyến" at bounding box center [73, 39] width 112 height 12
click at [88, 147] on div "Miền Đông 387 - Vũng Tàu (hàng hoá)" at bounding box center [97, 146] width 160 height 9
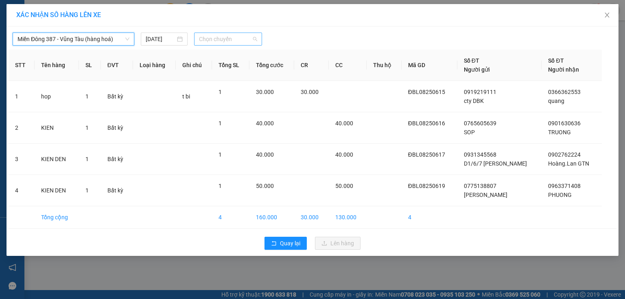
click at [215, 37] on span "Chọn chuyến" at bounding box center [228, 39] width 59 height 12
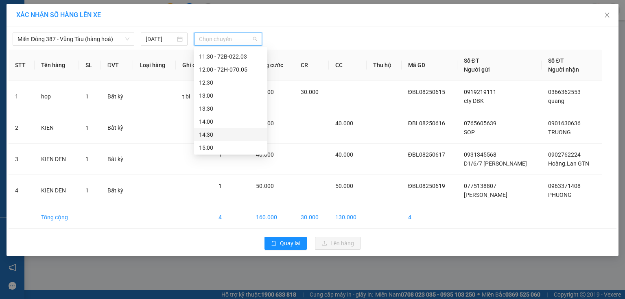
scroll to position [163, 0]
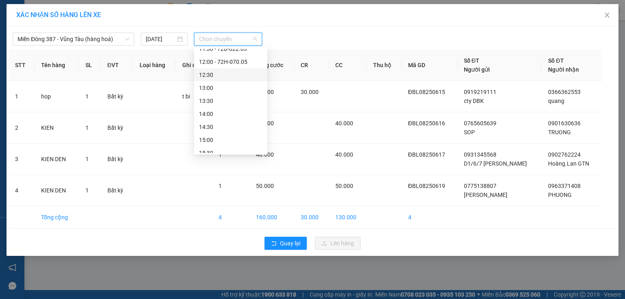
drag, startPoint x: 218, startPoint y: 77, endPoint x: 223, endPoint y: 72, distance: 7.8
click at [218, 77] on div "12:30" at bounding box center [230, 74] width 63 height 9
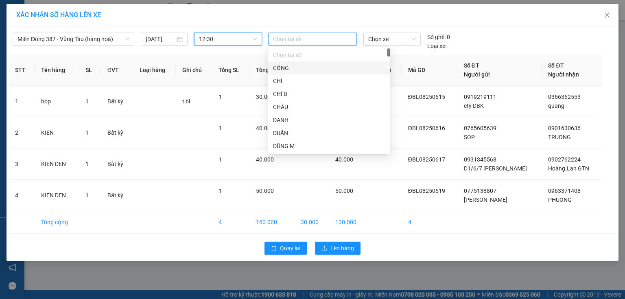
click at [291, 37] on div at bounding box center [312, 39] width 85 height 10
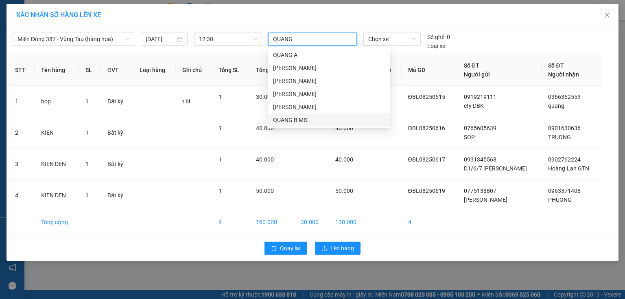
click at [293, 119] on div "QUANG B MĐ" at bounding box center [329, 120] width 112 height 9
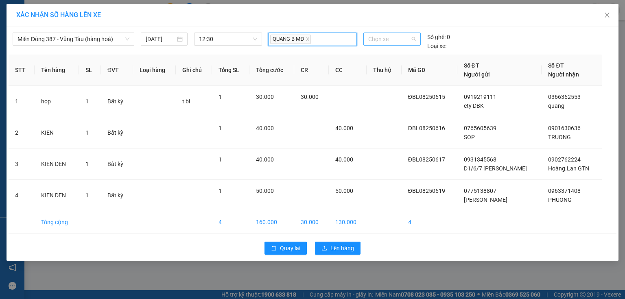
click at [407, 36] on span "Chọn xe" at bounding box center [391, 39] width 47 height 12
click at [393, 57] on div "72B-023.70" at bounding box center [391, 55] width 47 height 9
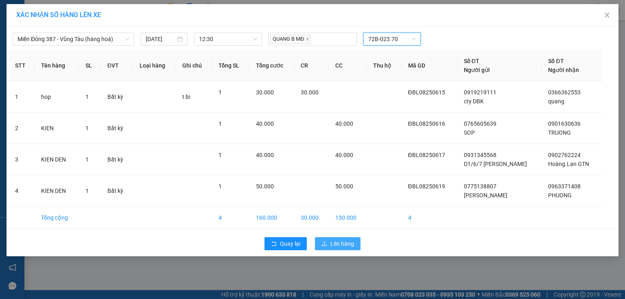
click at [333, 243] on span "Lên hàng" at bounding box center [342, 243] width 24 height 9
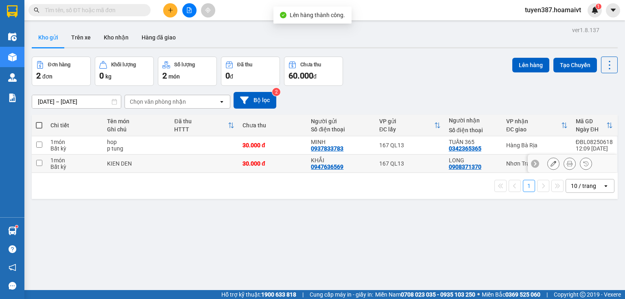
click at [496, 167] on div "LONG 0908371370" at bounding box center [473, 163] width 49 height 13
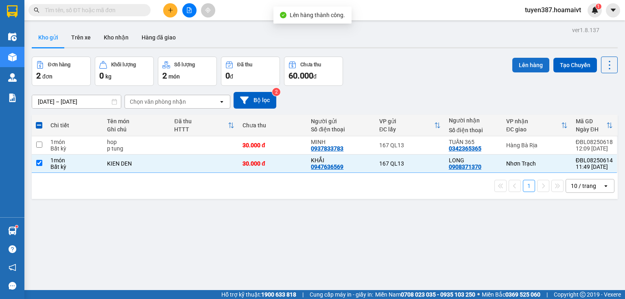
click at [530, 64] on button "Lên hàng" at bounding box center [530, 65] width 37 height 15
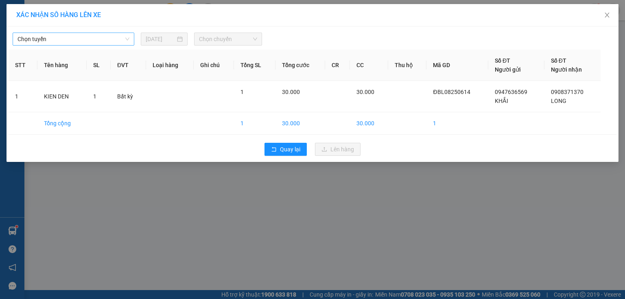
click at [96, 37] on span "Chọn tuyến" at bounding box center [73, 39] width 112 height 12
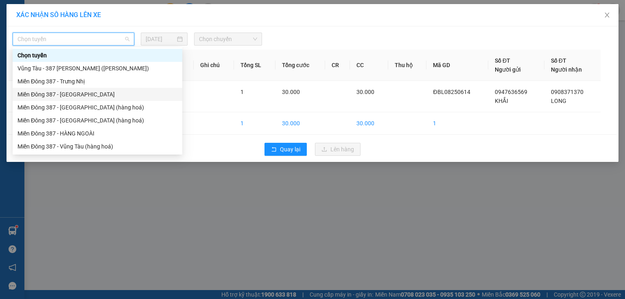
click at [92, 90] on div "Miền Đông 387 - [GEOGRAPHIC_DATA]" at bounding box center [98, 94] width 170 height 13
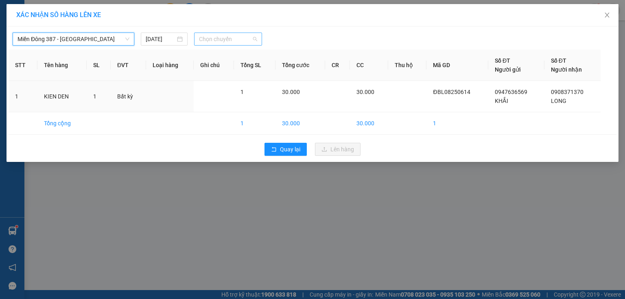
click at [215, 37] on span "Chọn chuyến" at bounding box center [228, 39] width 59 height 12
click at [252, 71] on div "Thêm chuyến " 12:30 "" at bounding box center [237, 69] width 87 height 14
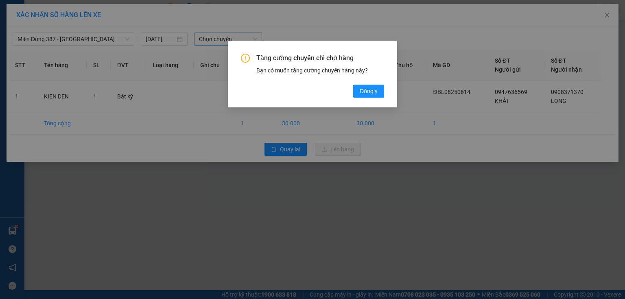
drag, startPoint x: 372, startPoint y: 91, endPoint x: 340, endPoint y: 59, distance: 45.5
click at [369, 85] on button "Đồng ý" at bounding box center [368, 91] width 31 height 13
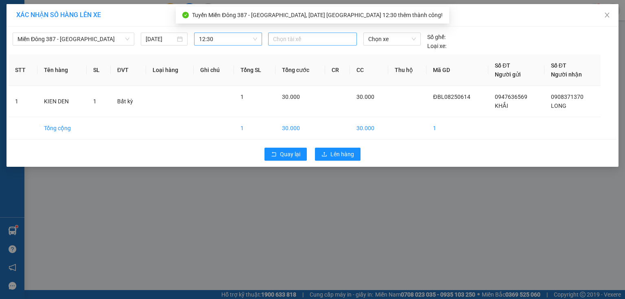
click at [307, 37] on div at bounding box center [312, 39] width 85 height 10
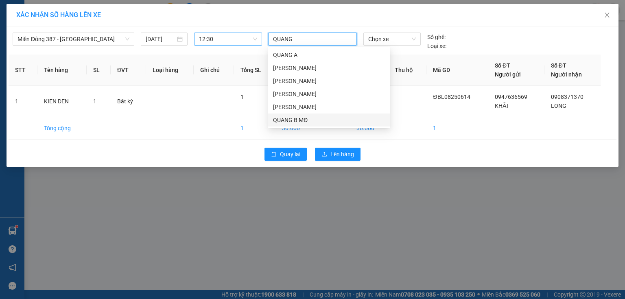
click at [300, 124] on div "QUANG B MĐ" at bounding box center [329, 120] width 112 height 9
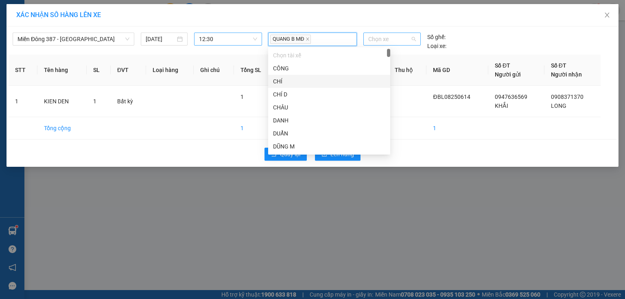
click at [397, 35] on span "Chọn xe" at bounding box center [391, 39] width 47 height 12
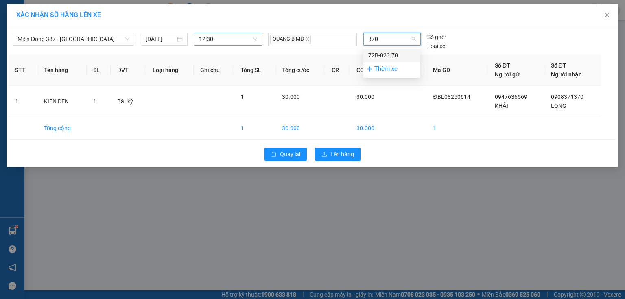
click at [381, 59] on div "72B-023.70" at bounding box center [391, 55] width 47 height 9
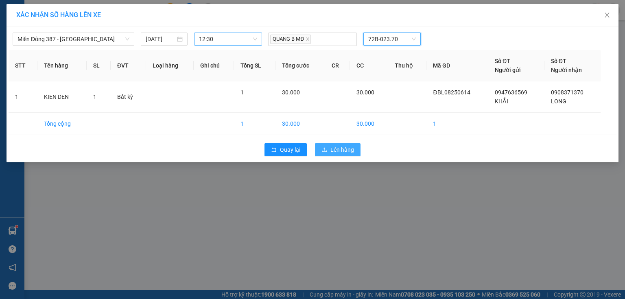
click at [332, 146] on span "Lên hàng" at bounding box center [342, 149] width 24 height 9
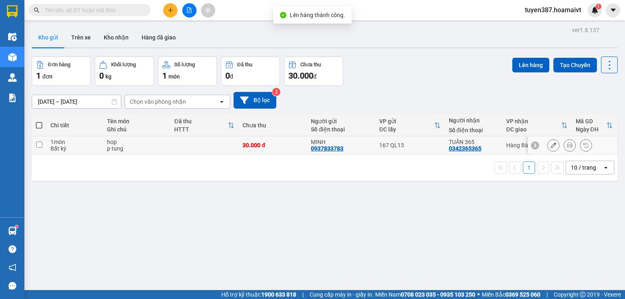
drag, startPoint x: 498, startPoint y: 146, endPoint x: 524, endPoint y: 84, distance: 67.5
click at [500, 140] on tr "1 món Bất kỳ hop p tung 30.000 đ MINH 0937833783 167 QL13 TUẤN 365 0342365365 H…" at bounding box center [325, 145] width 586 height 18
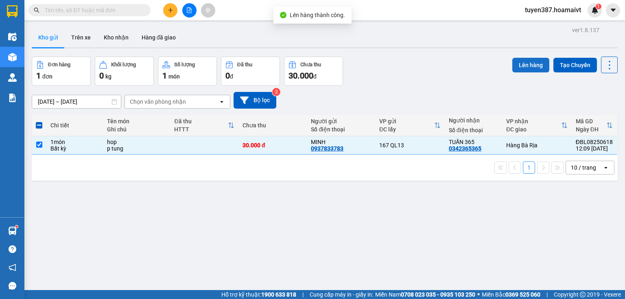
drag, startPoint x: 527, startPoint y: 63, endPoint x: 522, endPoint y: 63, distance: 4.5
click at [525, 63] on button "Lên hàng" at bounding box center [530, 65] width 37 height 15
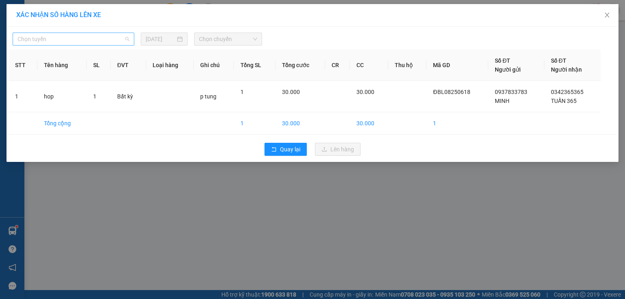
click at [91, 42] on span "Chọn tuyến" at bounding box center [73, 39] width 112 height 12
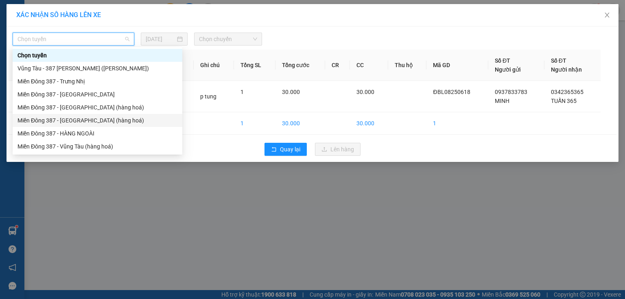
drag, startPoint x: 86, startPoint y: 118, endPoint x: 192, endPoint y: 36, distance: 134.8
click at [89, 112] on div "Chọn tuyến Vũng Tàu - 387 Đinh Bộ Lĩnh (Hàng Hoá) Miền Đông 387 - Trưng Nhị Miề…" at bounding box center [98, 107] width 170 height 117
click at [226, 40] on span "Chọn chuyến" at bounding box center [228, 39] width 59 height 12
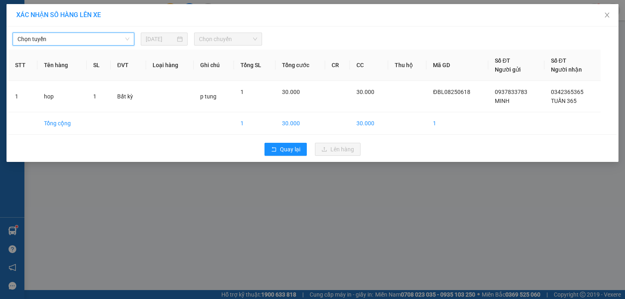
click at [116, 33] on span "Chọn tuyến" at bounding box center [73, 39] width 112 height 12
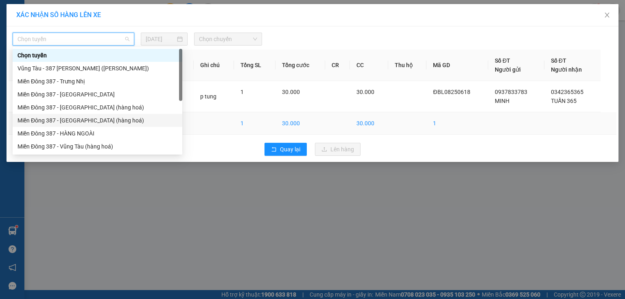
drag, startPoint x: 86, startPoint y: 122, endPoint x: 90, endPoint y: 117, distance: 5.9
click at [86, 122] on div "Miền Đông 387 - [GEOGRAPHIC_DATA] (hàng hoá)" at bounding box center [97, 120] width 160 height 9
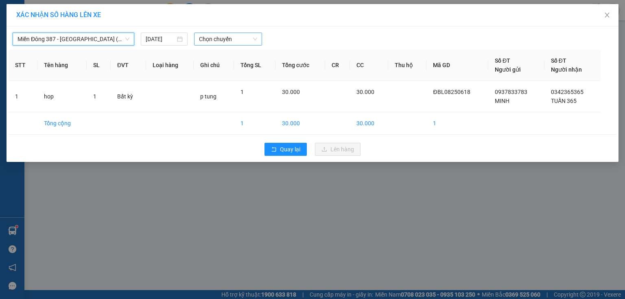
click at [229, 43] on span "Chọn chuyến" at bounding box center [228, 39] width 59 height 12
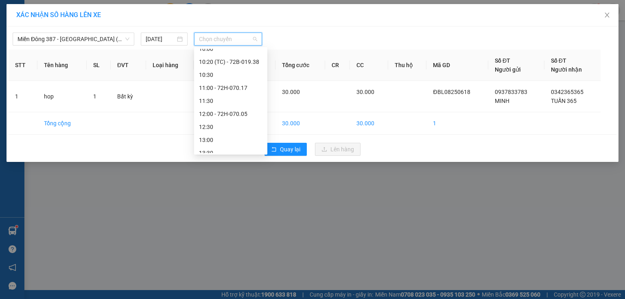
scroll to position [130, 0]
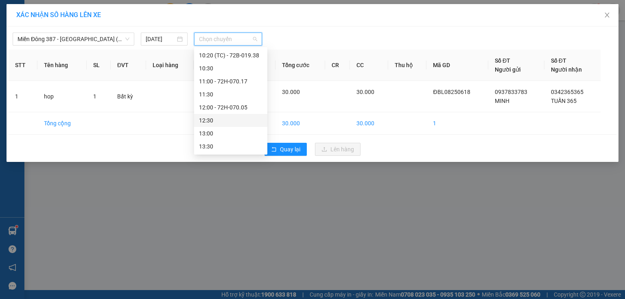
click at [209, 123] on div "12:30" at bounding box center [230, 120] width 63 height 9
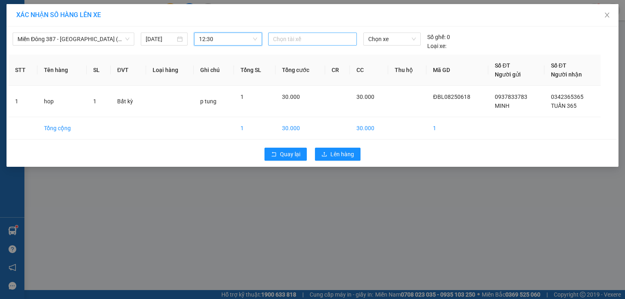
click at [296, 34] on div at bounding box center [312, 39] width 85 height 10
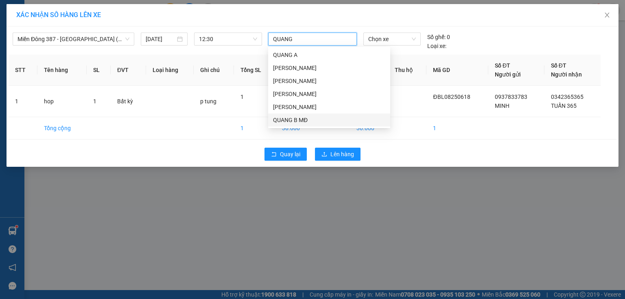
drag, startPoint x: 286, startPoint y: 120, endPoint x: 295, endPoint y: 116, distance: 10.2
click at [295, 116] on div "QUANG B MĐ" at bounding box center [329, 120] width 112 height 9
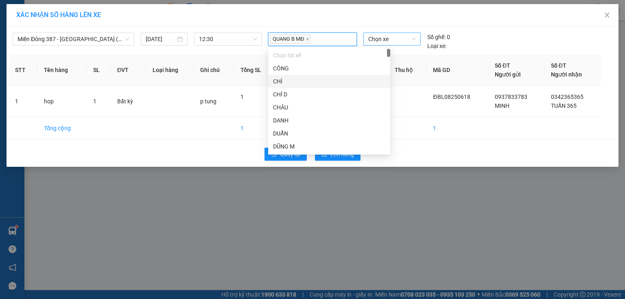
click at [400, 39] on span "Chọn xe" at bounding box center [391, 39] width 47 height 12
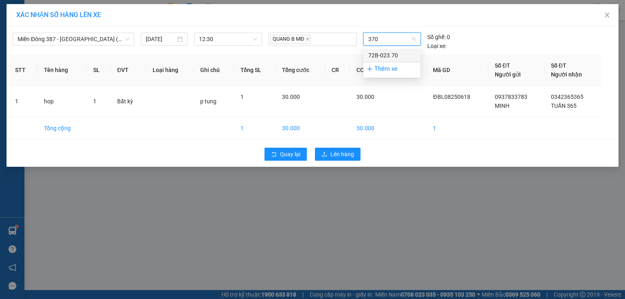
click at [395, 58] on div "72B-023.70" at bounding box center [391, 55] width 47 height 9
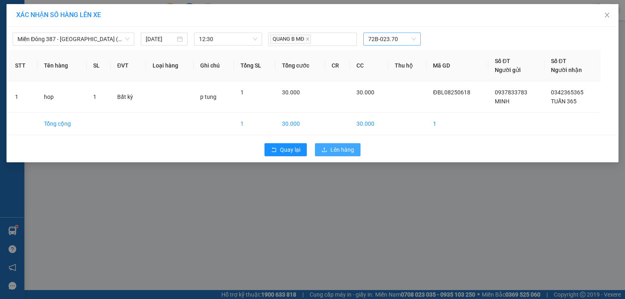
click at [341, 148] on span "Lên hàng" at bounding box center [342, 149] width 24 height 9
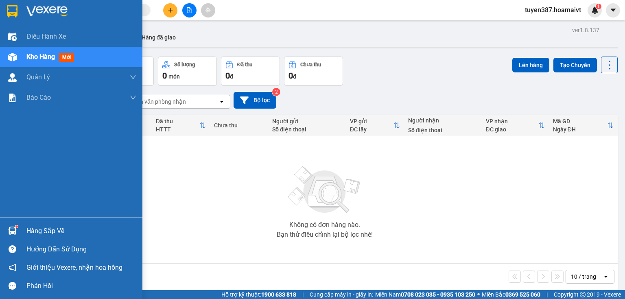
click at [52, 229] on div "Hàng sắp về" at bounding box center [81, 231] width 110 height 12
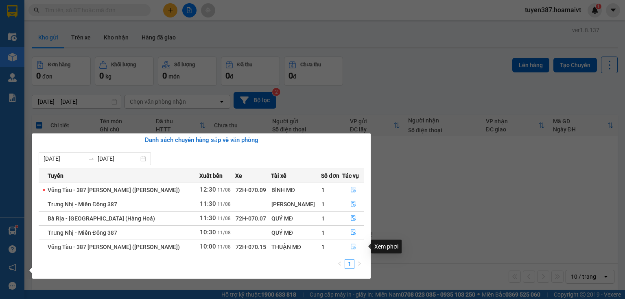
click at [351, 245] on icon "file-done" at bounding box center [353, 247] width 5 height 6
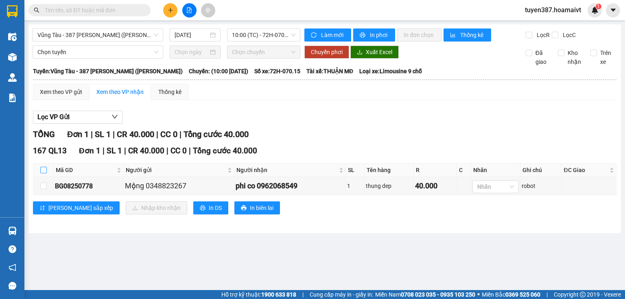
click at [44, 168] on input "checkbox" at bounding box center [43, 170] width 7 height 7
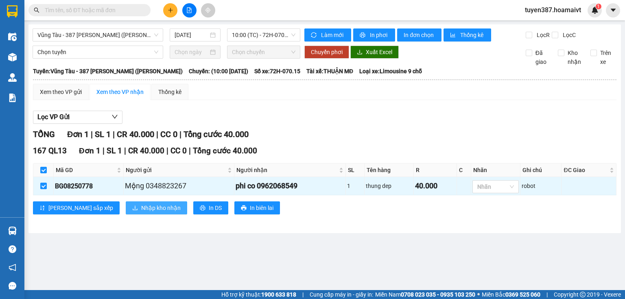
click at [141, 210] on span "Nhập kho nhận" at bounding box center [160, 207] width 39 height 9
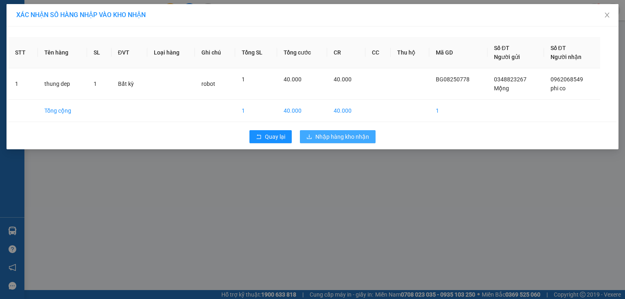
click at [331, 139] on span "Nhập hàng kho nhận" at bounding box center [342, 136] width 54 height 9
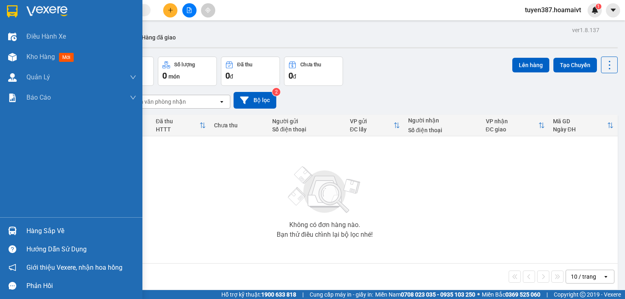
click at [70, 234] on div "Hàng sắp về" at bounding box center [81, 231] width 110 height 12
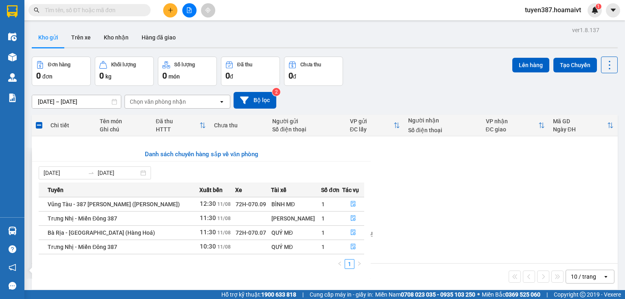
click at [477, 180] on section "Kết quả tìm kiếm ( 0 ) Bộ lọc No Data tuyen387.hoamaivt 1 Điều hành xe Kho hàng…" at bounding box center [312, 149] width 625 height 299
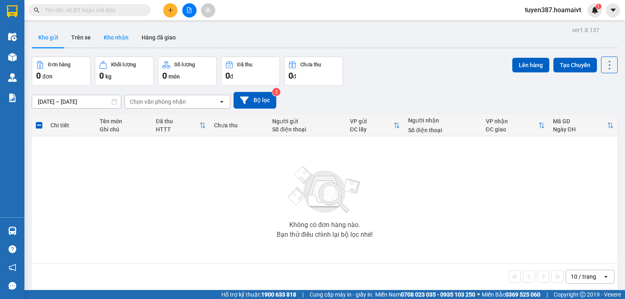
click at [121, 35] on button "Kho nhận" at bounding box center [116, 38] width 38 height 20
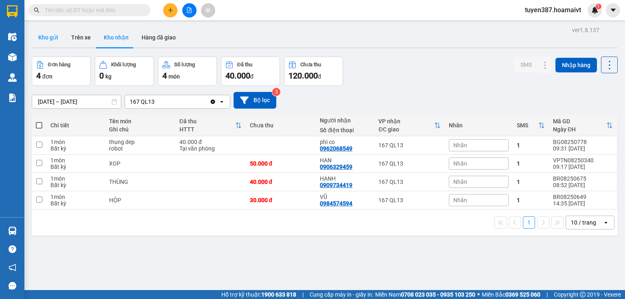
click at [50, 38] on button "Kho gửi" at bounding box center [48, 38] width 33 height 20
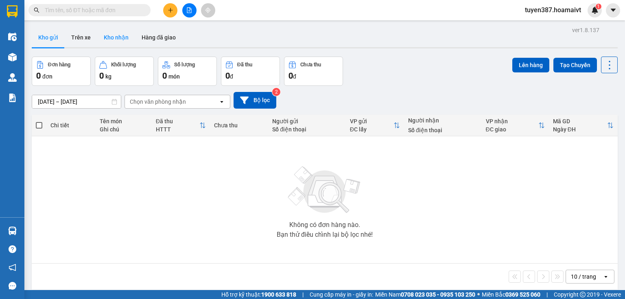
click at [122, 36] on button "Kho nhận" at bounding box center [116, 38] width 38 height 20
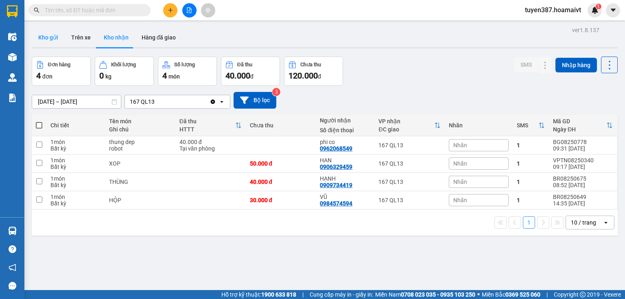
click at [52, 35] on button "Kho gửi" at bounding box center [48, 38] width 33 height 20
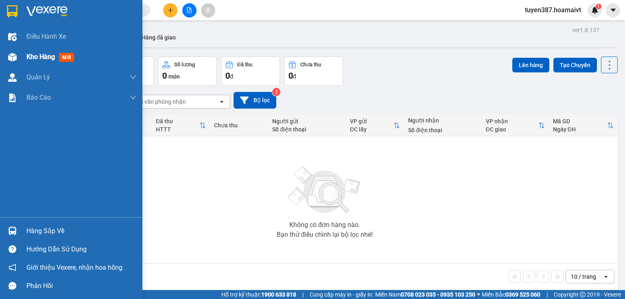
click at [70, 59] on span "mới" at bounding box center [66, 57] width 15 height 9
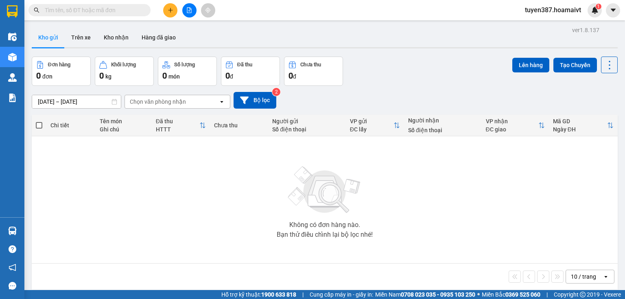
click at [46, 34] on button "Kho gửi" at bounding box center [48, 38] width 33 height 20
